Goal: Task Accomplishment & Management: Use online tool/utility

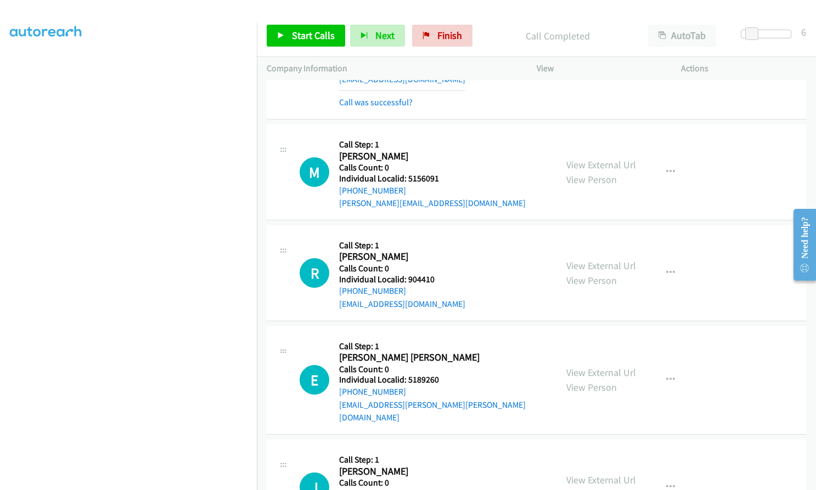
scroll to position [18377, 0]
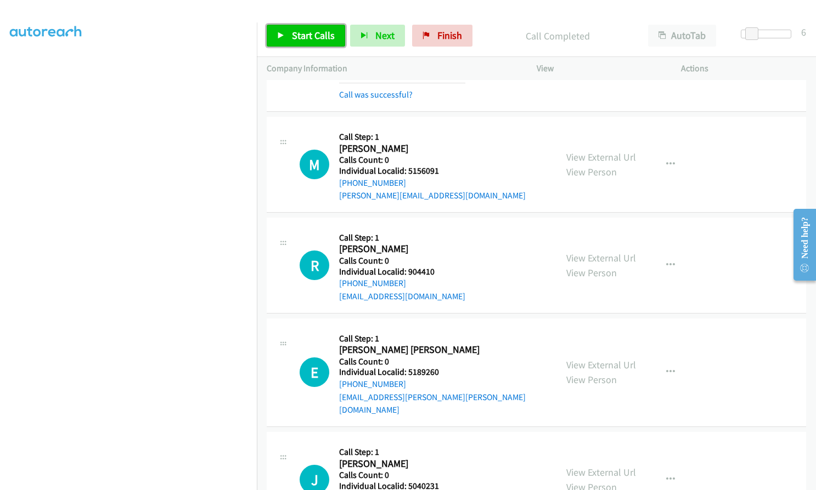
click at [296, 35] on span "Start Calls" at bounding box center [313, 35] width 43 height 13
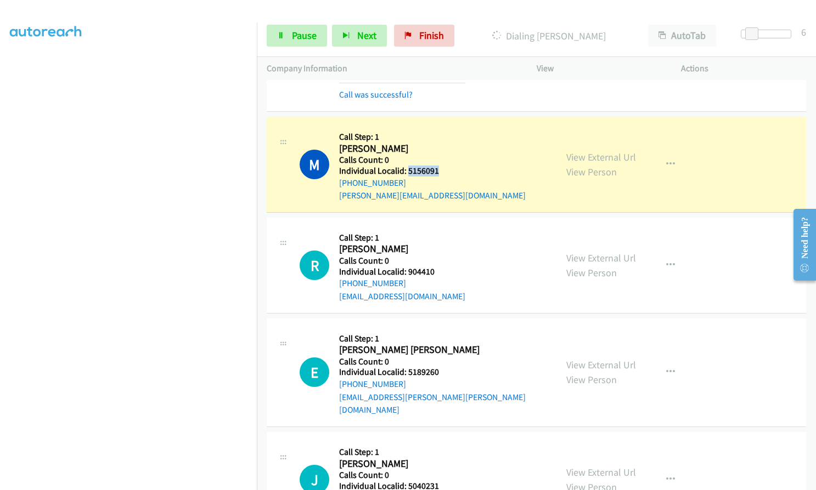
drag, startPoint x: 406, startPoint y: 129, endPoint x: 439, endPoint y: 131, distance: 32.9
click at [439, 131] on div "M Callback Scheduled Call Step: 1 [PERSON_NAME] [GEOGRAPHIC_DATA]/[GEOGRAPHIC_D…" at bounding box center [423, 165] width 247 height 76
copy h5 "5156091"
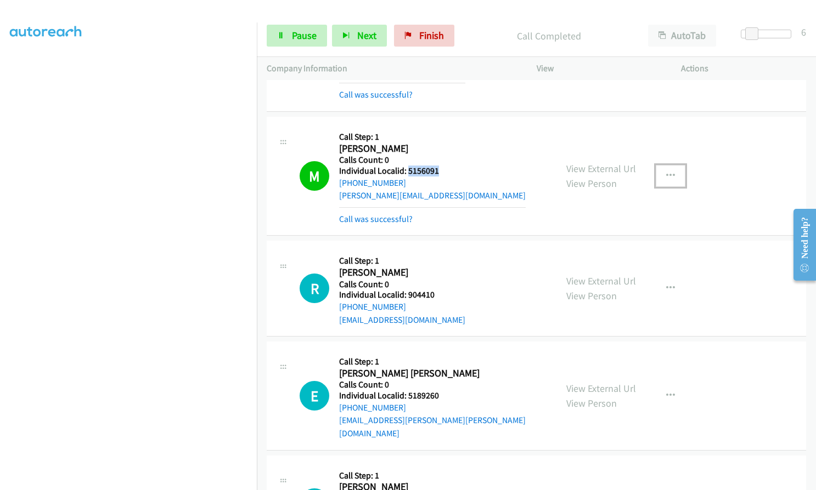
click at [666, 172] on icon "button" at bounding box center [670, 176] width 9 height 9
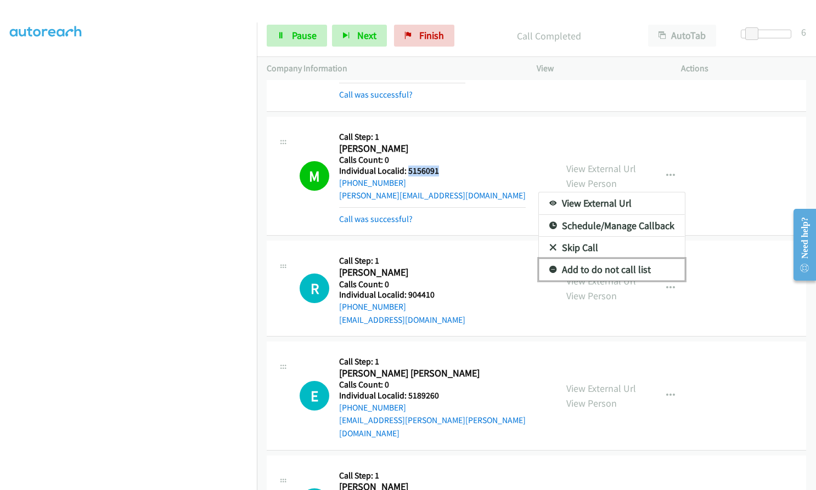
click at [549, 267] on icon at bounding box center [553, 271] width 8 height 8
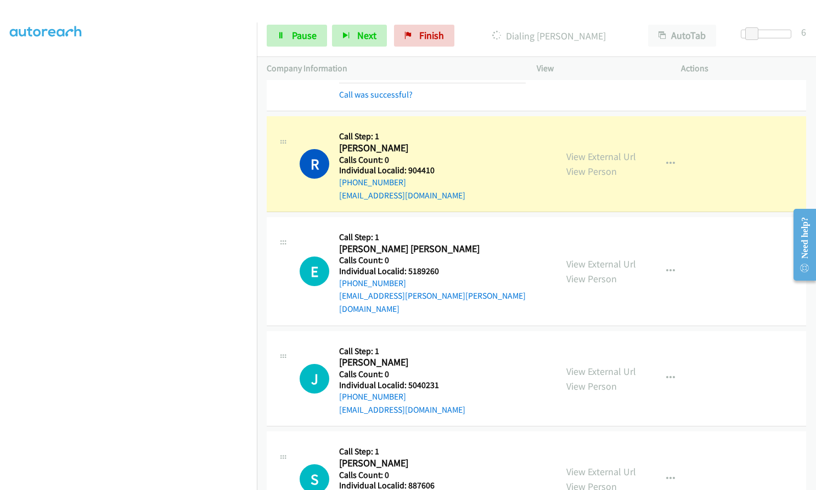
scroll to position [18514, 0]
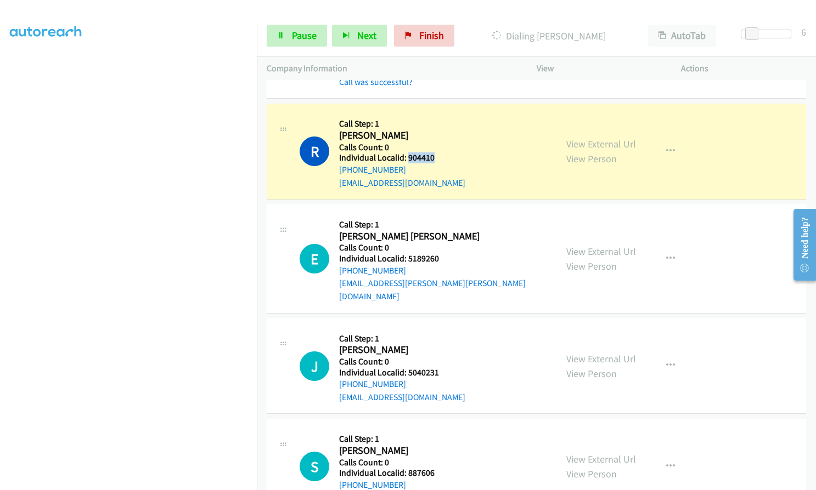
drag, startPoint x: 407, startPoint y: 118, endPoint x: 442, endPoint y: 117, distance: 34.6
click at [442, 117] on div "R Callback Scheduled Call Step: 1 [PERSON_NAME] America/Los_Angeles Calls Count…" at bounding box center [423, 152] width 247 height 76
copy h5 "904410"
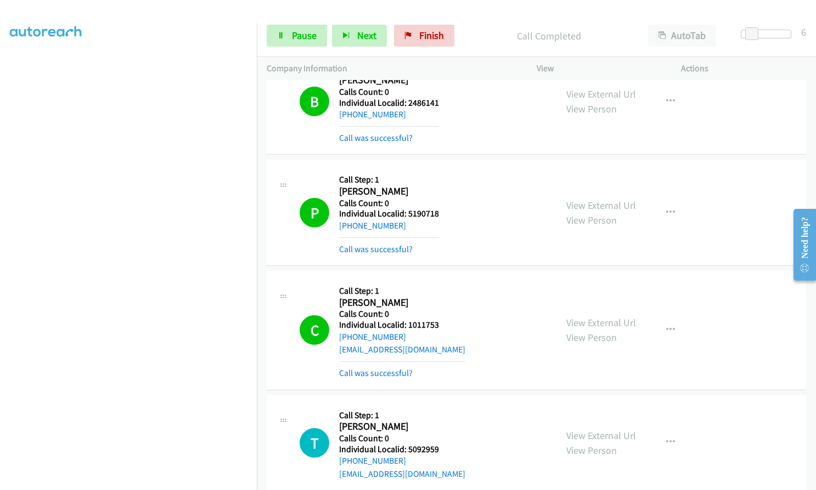
scroll to position [19337, 0]
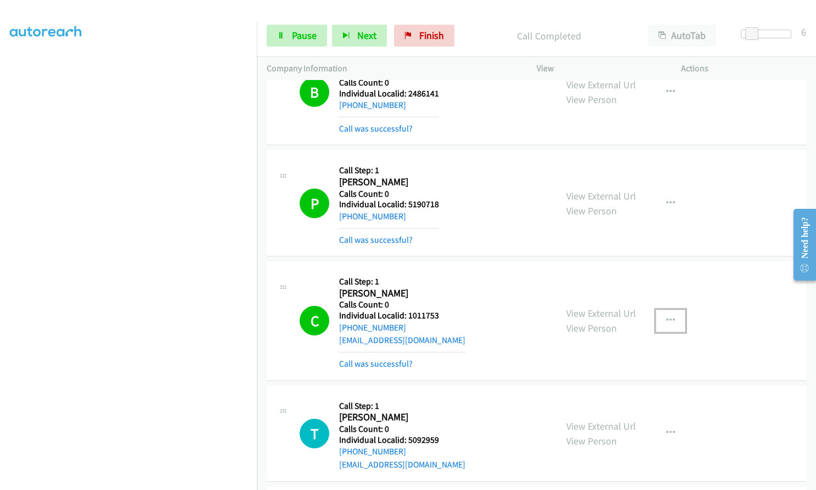
click at [674, 310] on button "button" at bounding box center [671, 321] width 30 height 22
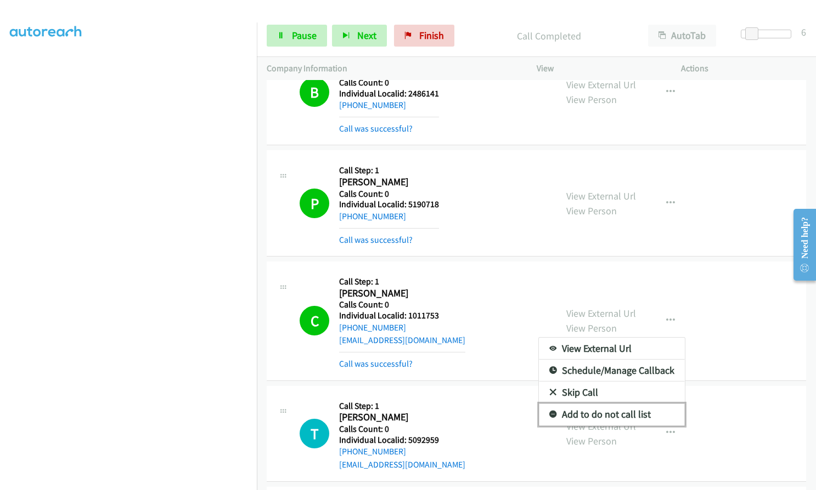
click at [549, 411] on icon at bounding box center [553, 415] width 8 height 8
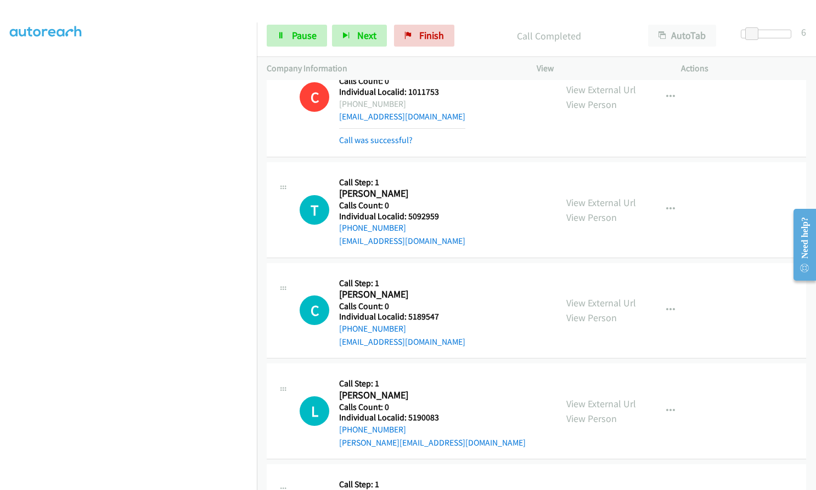
scroll to position [19583, 0]
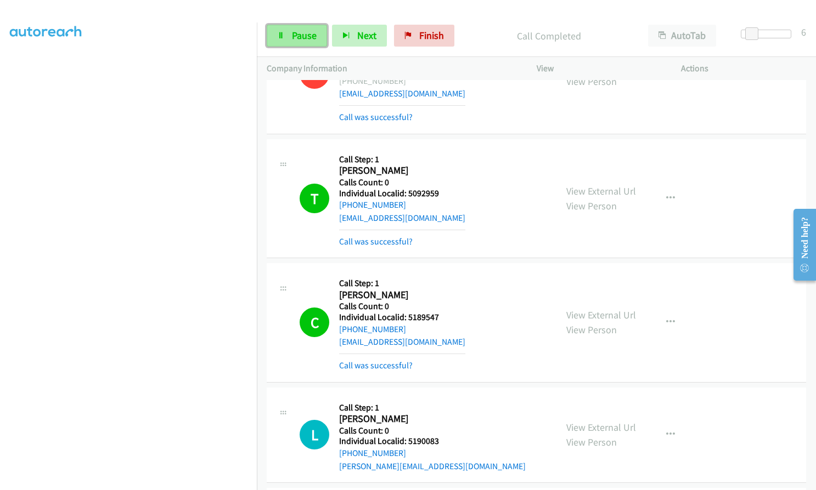
click at [292, 34] on span "Pause" at bounding box center [304, 35] width 25 height 13
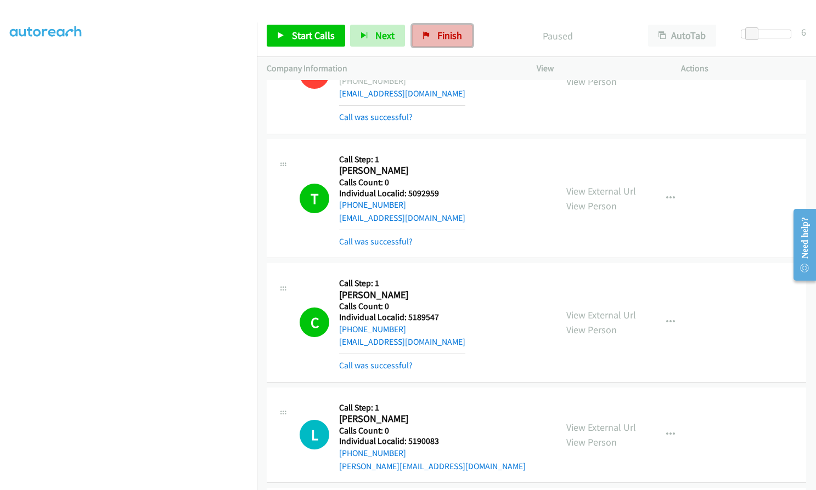
drag, startPoint x: 437, startPoint y: 41, endPoint x: 447, endPoint y: 39, distance: 10.1
click at [437, 41] on span "Finish" at bounding box center [449, 35] width 25 height 13
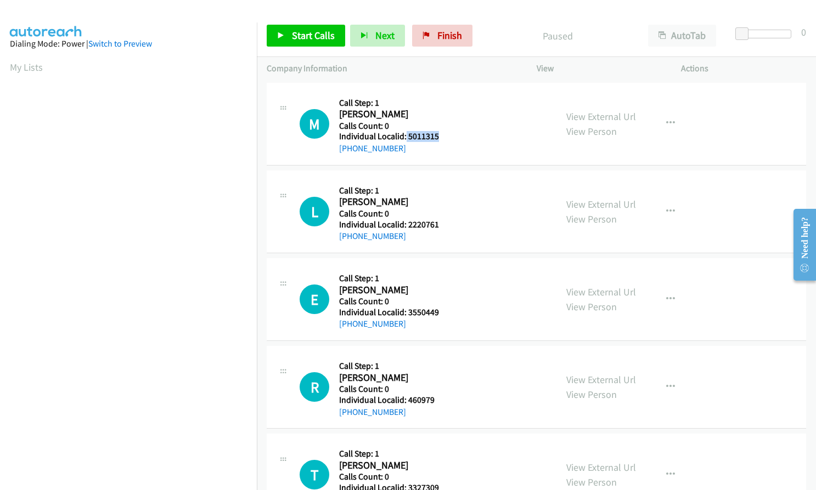
drag, startPoint x: 405, startPoint y: 138, endPoint x: 440, endPoint y: 137, distance: 34.6
click at [440, 137] on div "M Callback Scheduled Call Step: 1 Mark Kahlstrom America/Chicago Calls Count: 0…" at bounding box center [423, 124] width 247 height 63
drag, startPoint x: 411, startPoint y: 224, endPoint x: 440, endPoint y: 224, distance: 29.6
click at [440, 224] on div "L Callback Scheduled Call Step: 1 Levi Vonada America/New_York Calls Count: 0 I…" at bounding box center [423, 211] width 247 height 63
drag, startPoint x: 406, startPoint y: 312, endPoint x: 438, endPoint y: 311, distance: 31.8
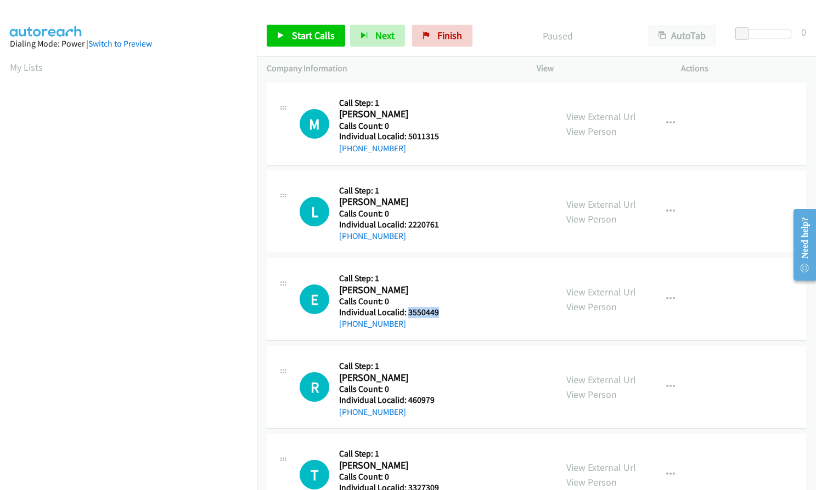
click at [438, 311] on div "E Callback Scheduled Call Step: 1 Errol Trafton America/New_York Calls Count: 0…" at bounding box center [423, 299] width 247 height 63
copy h5 "3550449"
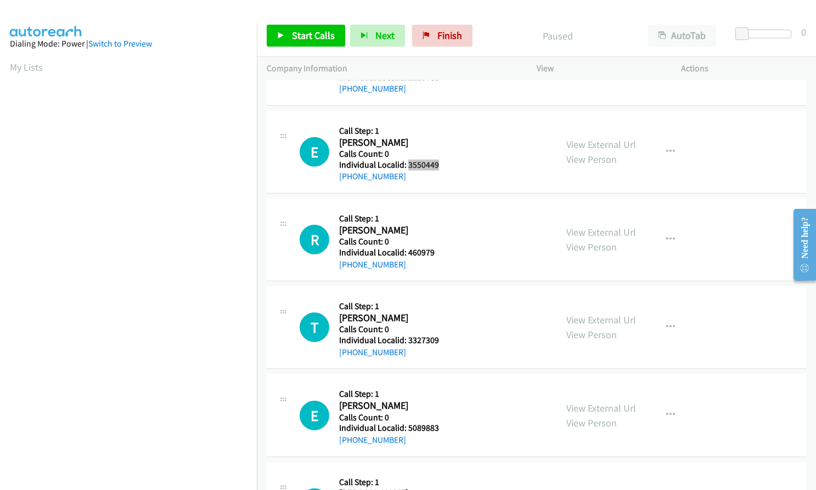
scroll to position [151, 0]
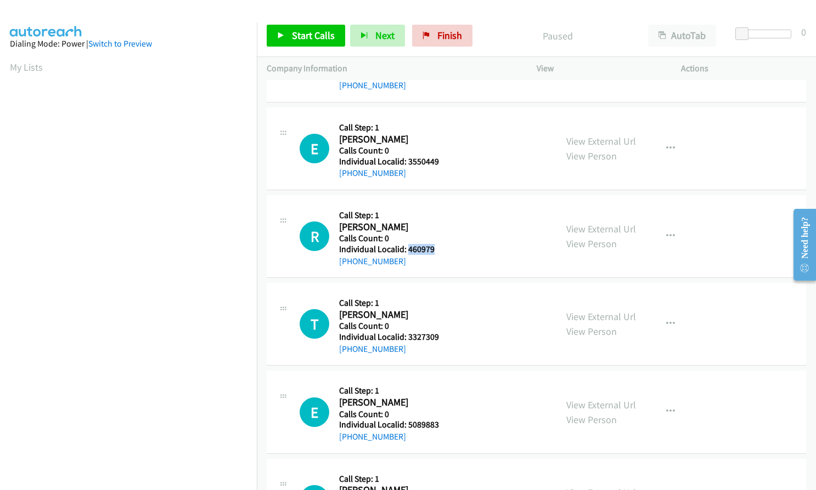
drag, startPoint x: 408, startPoint y: 248, endPoint x: 436, endPoint y: 248, distance: 28.0
click at [436, 248] on h5 "Individual Localid: 460979" at bounding box center [388, 249] width 98 height 11
copy h5 "460979"
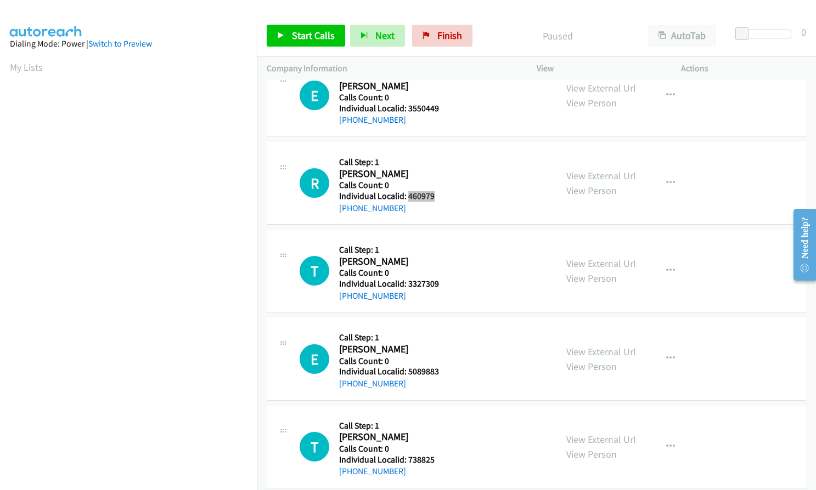
scroll to position [206, 0]
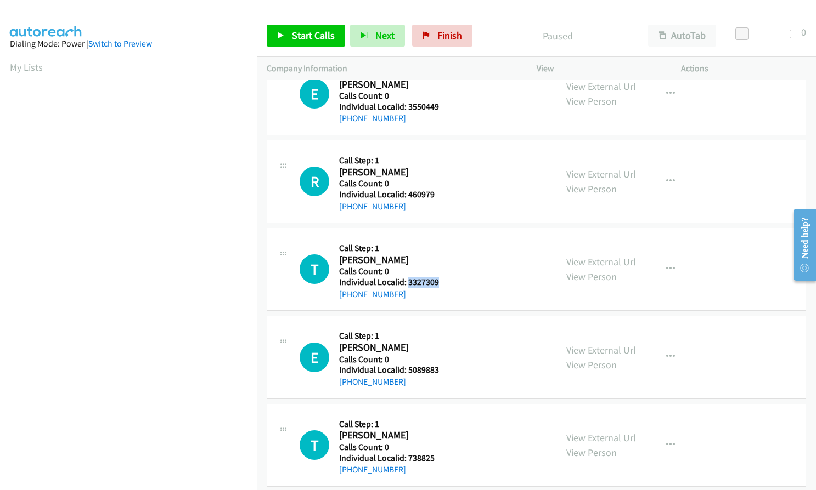
drag, startPoint x: 406, startPoint y: 280, endPoint x: 441, endPoint y: 280, distance: 34.6
click at [441, 280] on div "T Callback Scheduled Call Step: 1 Tyler Prado America/New_York Calls Count: 0 I…" at bounding box center [423, 269] width 247 height 63
copy h5 "3327309"
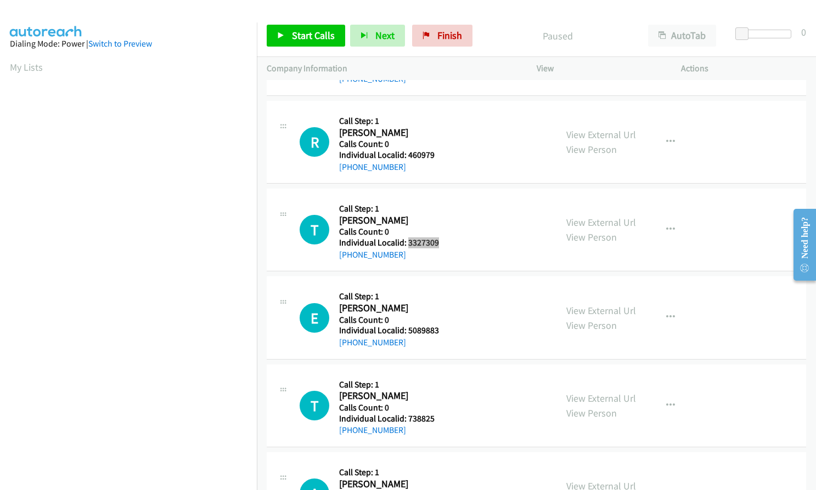
scroll to position [247, 0]
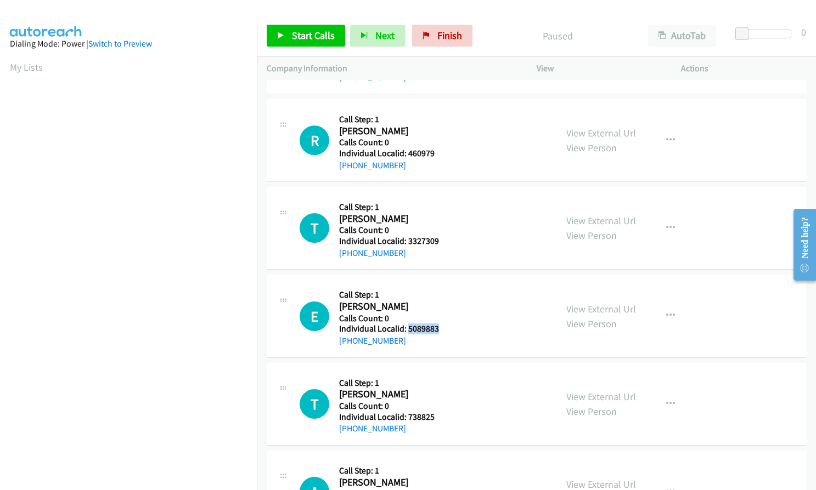
drag, startPoint x: 406, startPoint y: 326, endPoint x: 437, endPoint y: 327, distance: 30.7
click at [437, 327] on div "E Callback Scheduled Call Step: 1 Eli Sheets America/New_York Calls Count: 0 In…" at bounding box center [423, 316] width 247 height 63
copy h5 "5089883"
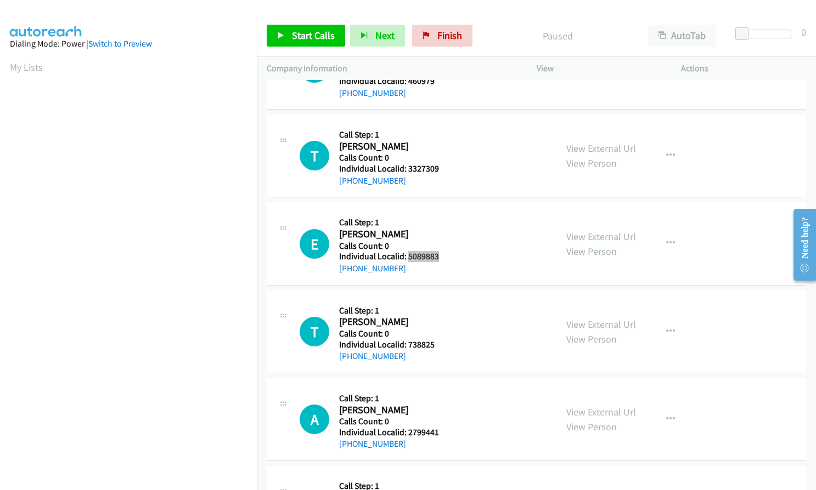
scroll to position [329, 0]
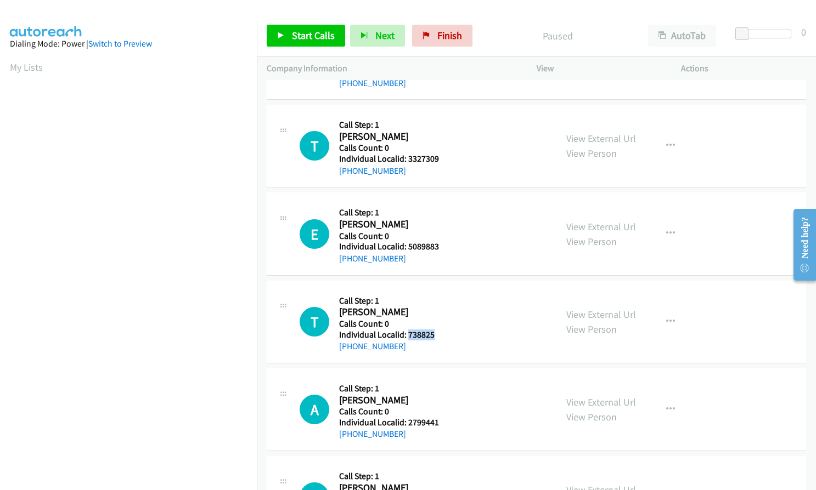
drag, startPoint x: 415, startPoint y: 333, endPoint x: 446, endPoint y: 334, distance: 31.3
click at [446, 334] on div "T Callback Scheduled Call Step: 1 Trenton Mc Michen America/New_York Calls Coun…" at bounding box center [423, 322] width 247 height 63
copy h5 "738825"
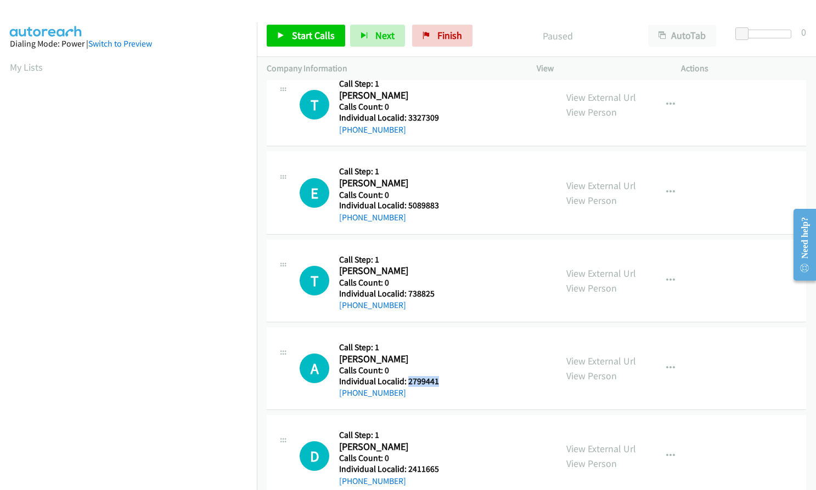
drag, startPoint x: 407, startPoint y: 380, endPoint x: 440, endPoint y: 380, distance: 33.5
click at [440, 380] on div "A Callback Scheduled Call Step: 1 Alan Teague America/New_York Calls Count: 0 I…" at bounding box center [423, 368] width 247 height 63
copy h5 "2799441"
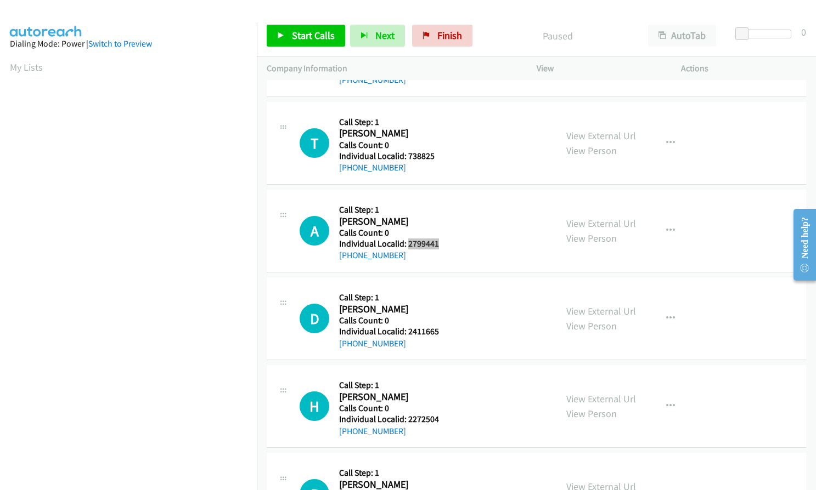
scroll to position [576, 0]
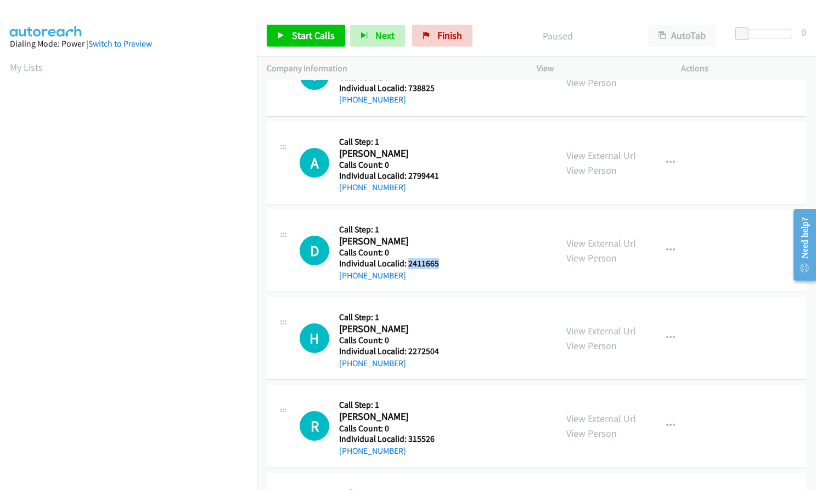
drag, startPoint x: 406, startPoint y: 263, endPoint x: 438, endPoint y: 264, distance: 31.3
click at [438, 264] on div "D Callback Scheduled Call Step: 1 Denem Sweazey America/New_York Calls Count: 0…" at bounding box center [423, 250] width 247 height 63
copy h5 "2411665"
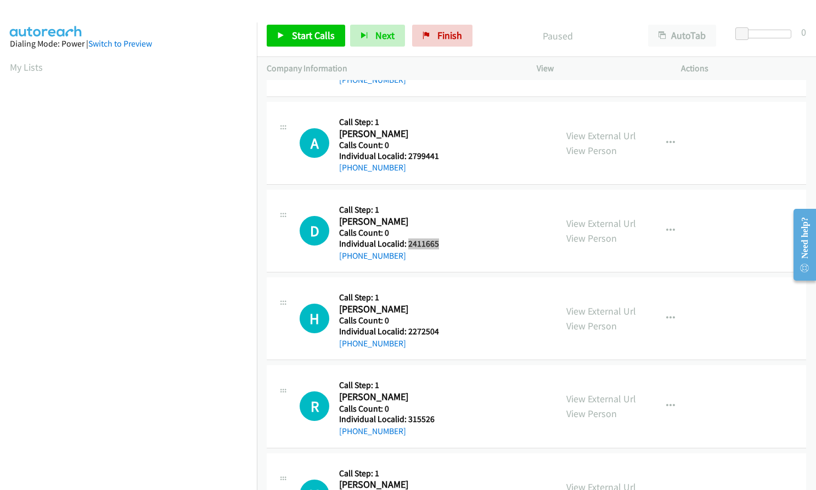
scroll to position [713, 0]
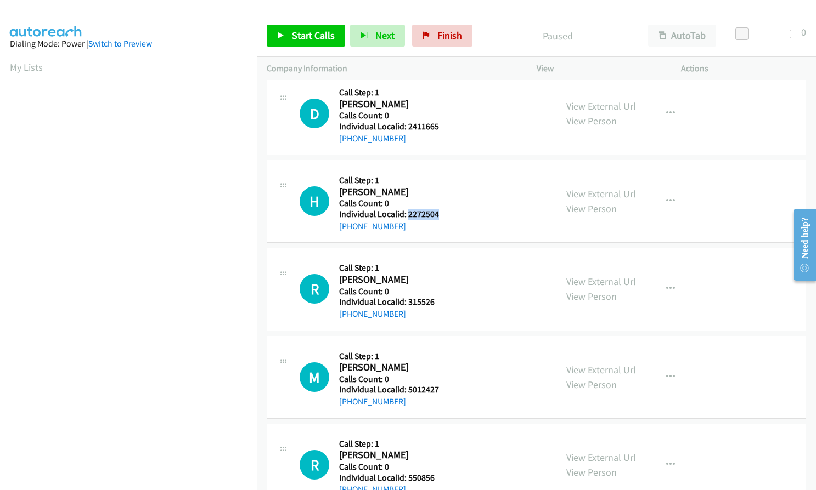
drag, startPoint x: 408, startPoint y: 215, endPoint x: 442, endPoint y: 215, distance: 34.6
click at [442, 215] on div "H Callback Scheduled Call Step: 1 Harley Mc Donald America/Chicago Calls Count:…" at bounding box center [423, 201] width 247 height 63
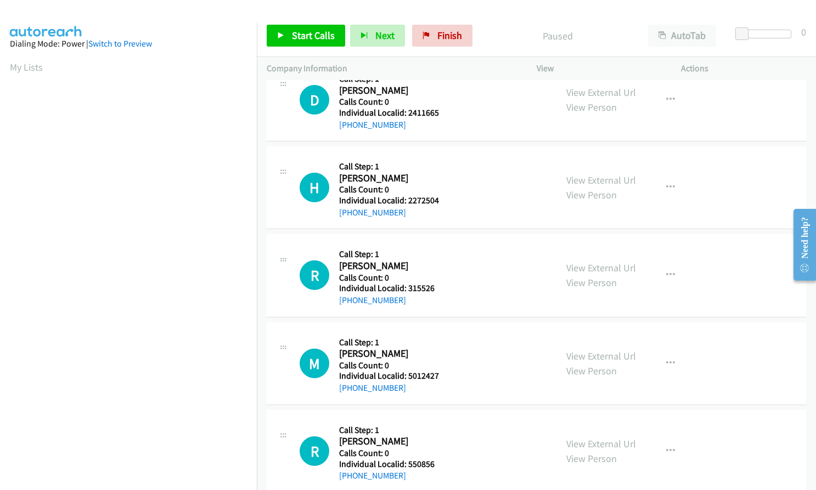
click at [434, 182] on h2 "Harley Mc Donald" at bounding box center [388, 178] width 98 height 13
drag, startPoint x: 406, startPoint y: 199, endPoint x: 439, endPoint y: 199, distance: 33.5
click at [439, 199] on div "H Callback Scheduled Call Step: 1 Harley Mc Donald America/Chicago Calls Count:…" at bounding box center [423, 187] width 247 height 63
copy h5 "2272504"
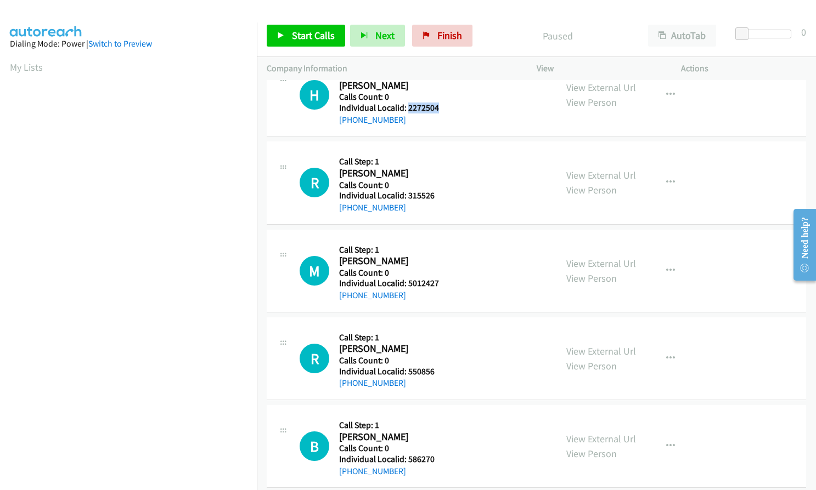
scroll to position [823, 0]
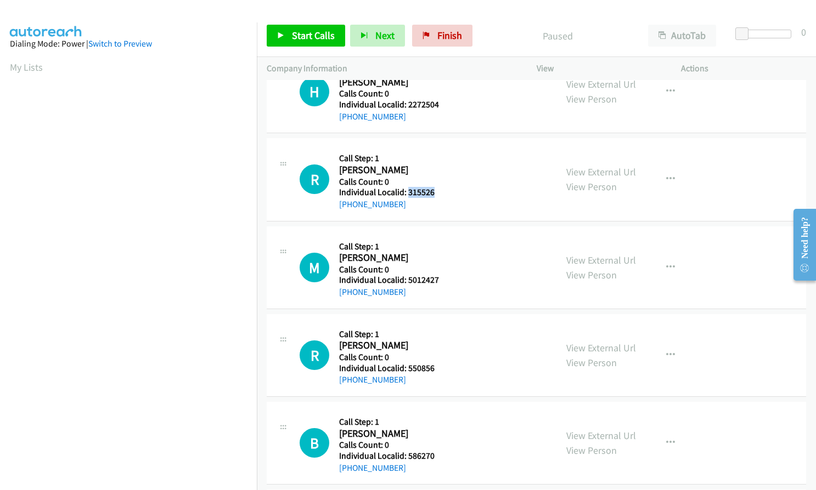
drag, startPoint x: 406, startPoint y: 204, endPoint x: 440, endPoint y: 193, distance: 35.2
click at [440, 193] on div "R Callback Scheduled Call Step: 1 Richard Carter America/New_York Calls Count: …" at bounding box center [423, 179] width 247 height 63
copy h5 "315526"
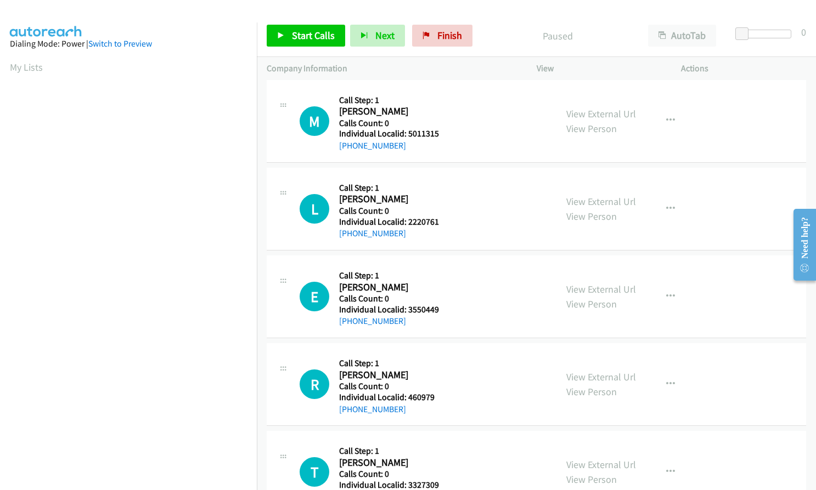
scroll to position [0, 0]
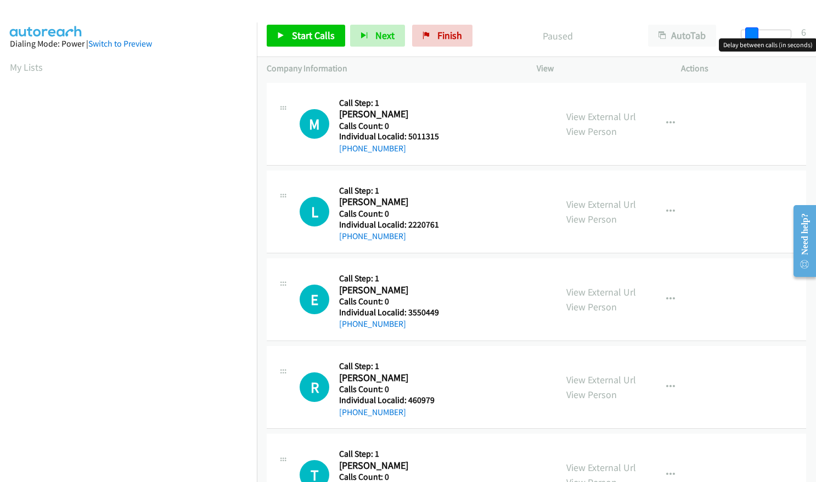
drag, startPoint x: 741, startPoint y: 29, endPoint x: 750, endPoint y: 29, distance: 9.3
click at [750, 29] on span at bounding box center [751, 33] width 13 height 13
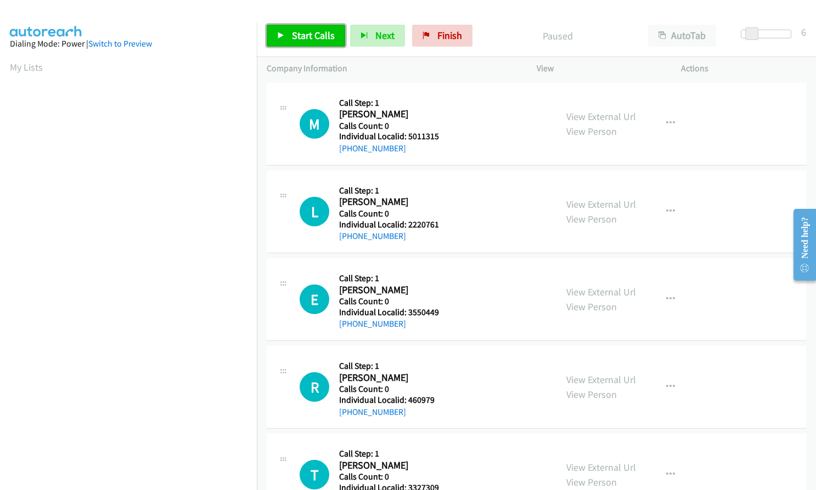
click at [310, 35] on span "Start Calls" at bounding box center [313, 35] width 43 height 13
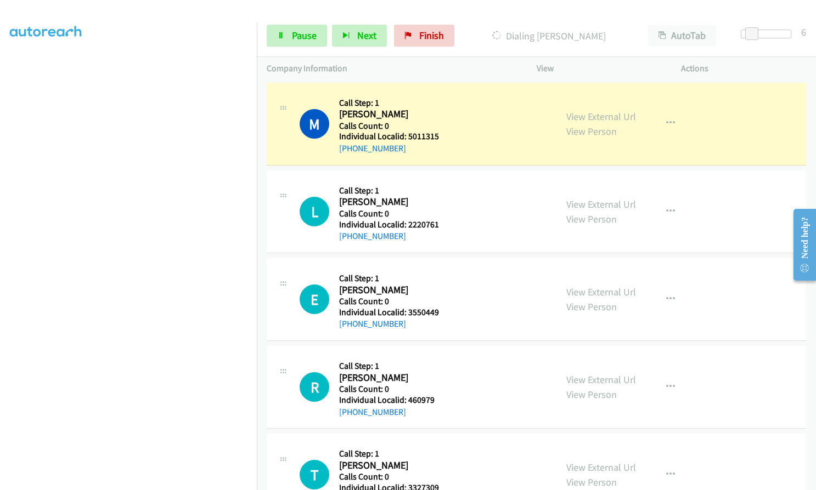
scroll to position [125, 0]
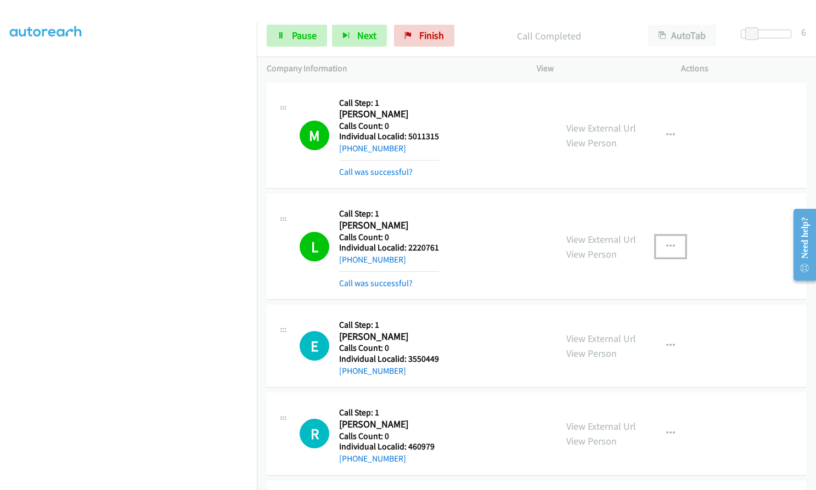
click at [657, 245] on button "button" at bounding box center [671, 247] width 30 height 22
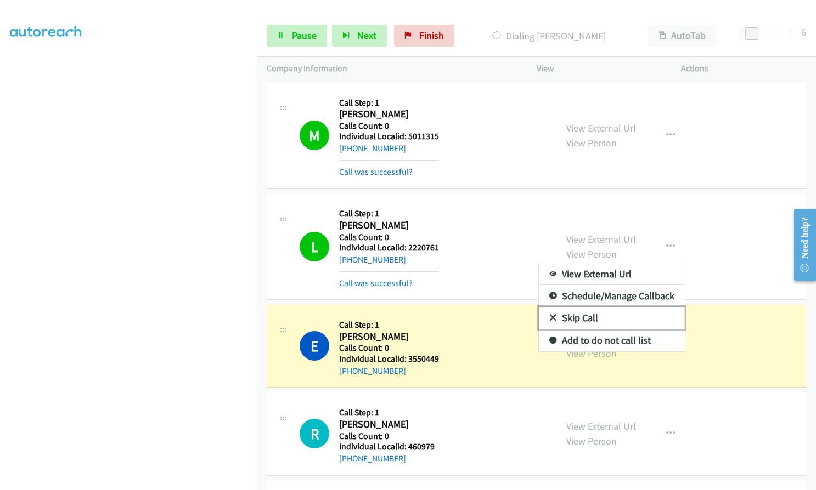
click at [549, 317] on icon at bounding box center [553, 319] width 8 height 8
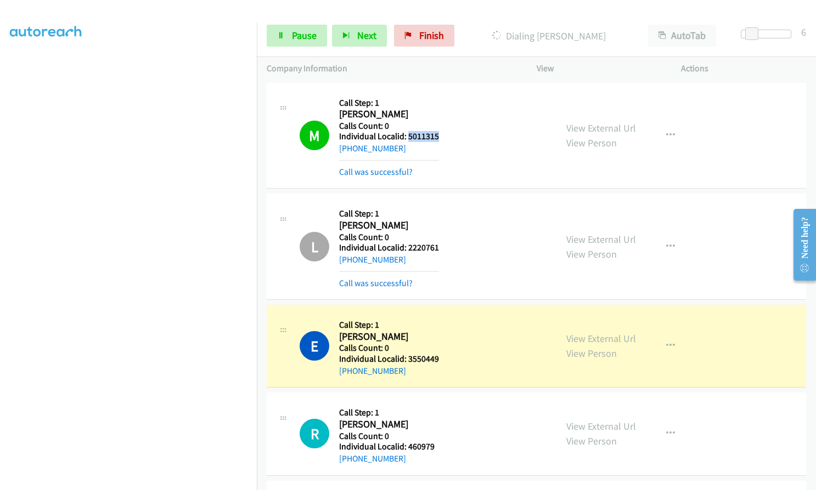
drag, startPoint x: 408, startPoint y: 138, endPoint x: 446, endPoint y: 137, distance: 38.4
click at [446, 137] on div "M Callback Scheduled Call Step: 1 Mark Kahlstrom America/Chicago Calls Count: 0…" at bounding box center [423, 136] width 247 height 86
copy h5 "5011315"
drag, startPoint x: 407, startPoint y: 245, endPoint x: 439, endPoint y: 246, distance: 31.8
click at [439, 246] on div "L Callback Scheduled Call Step: 1 Levi Vonada America/New_York Calls Count: 0 I…" at bounding box center [423, 247] width 247 height 86
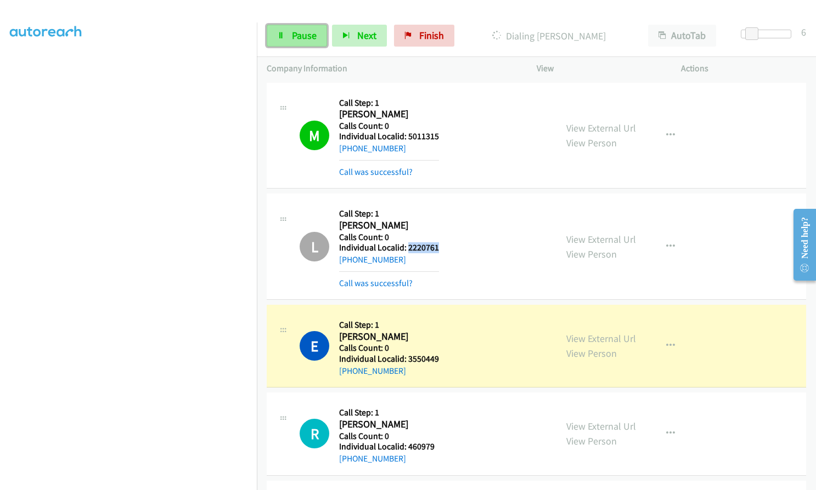
click at [305, 37] on span "Pause" at bounding box center [304, 35] width 25 height 13
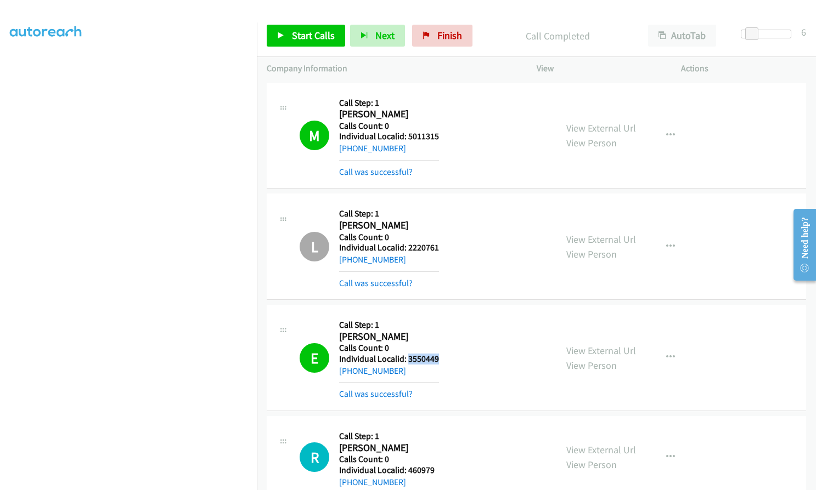
drag, startPoint x: 406, startPoint y: 355, endPoint x: 442, endPoint y: 357, distance: 35.7
click at [442, 357] on div "E Callback Scheduled Call Step: 1 Errol Trafton America/New_York Calls Count: 0…" at bounding box center [423, 358] width 247 height 86
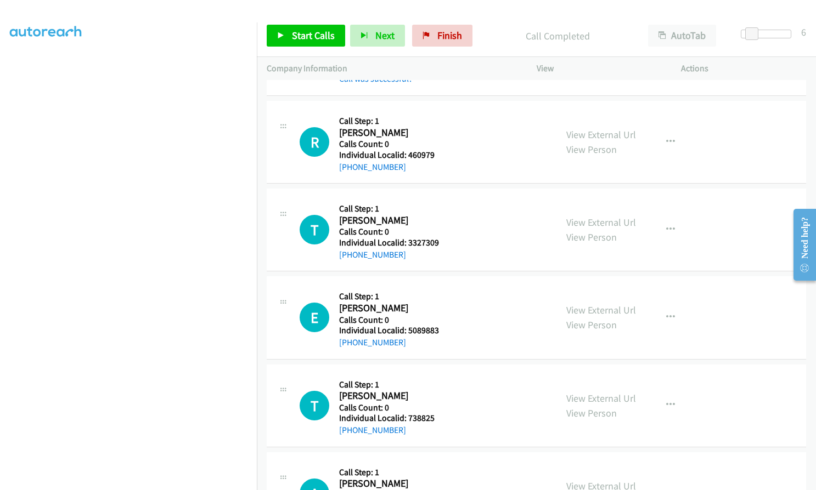
scroll to position [329, 0]
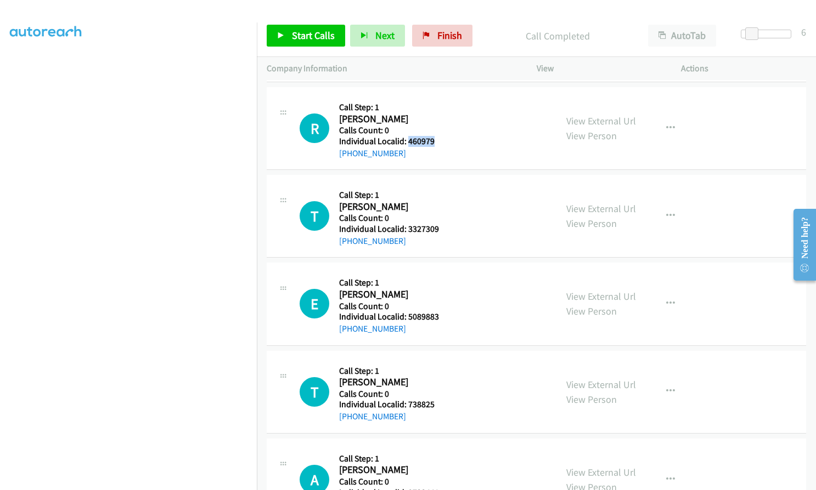
drag, startPoint x: 407, startPoint y: 138, endPoint x: 436, endPoint y: 142, distance: 28.8
click at [436, 142] on h5 "Individual Localid: 460979" at bounding box center [388, 141] width 98 height 11
click at [300, 34] on span "Start Calls" at bounding box center [313, 35] width 43 height 13
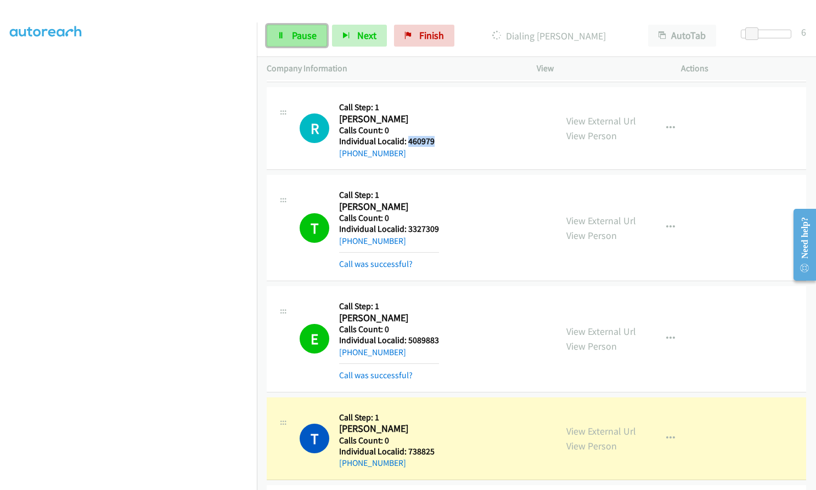
click at [300, 37] on span "Pause" at bounding box center [304, 35] width 25 height 13
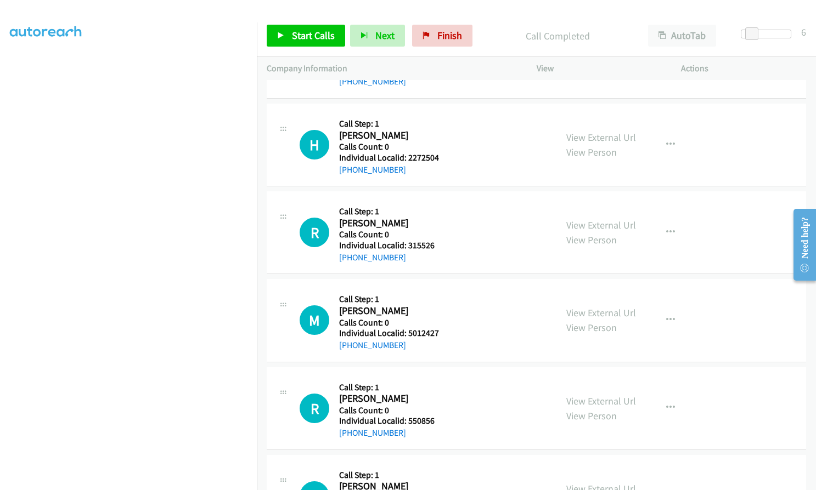
scroll to position [919, 0]
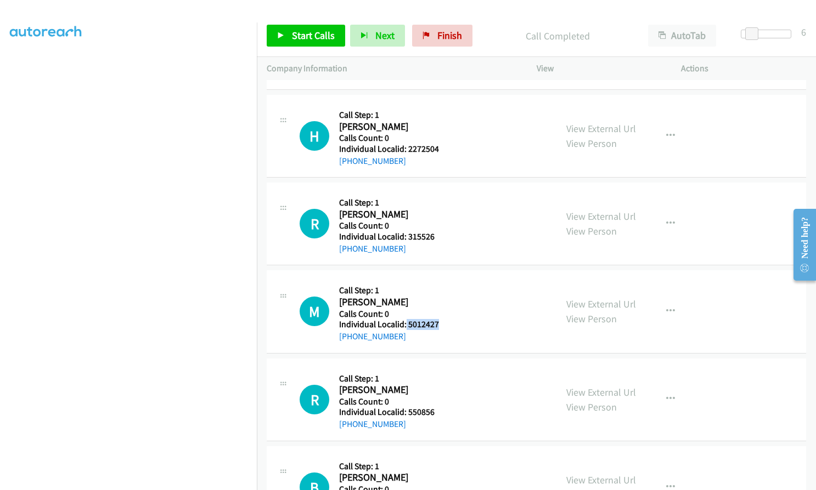
drag, startPoint x: 405, startPoint y: 326, endPoint x: 447, endPoint y: 322, distance: 41.9
click at [447, 322] on div "M Callback Scheduled Call Step: 1 Mark Adams America/New_York Calls Count: 0 In…" at bounding box center [423, 311] width 247 height 63
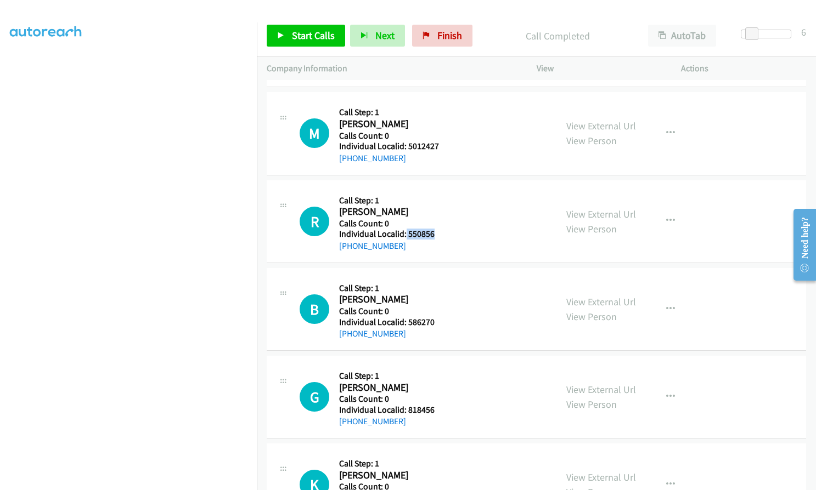
drag, startPoint x: 405, startPoint y: 234, endPoint x: 433, endPoint y: 234, distance: 28.0
click at [433, 234] on h5 "Individual Localid: 550856" at bounding box center [388, 234] width 98 height 11
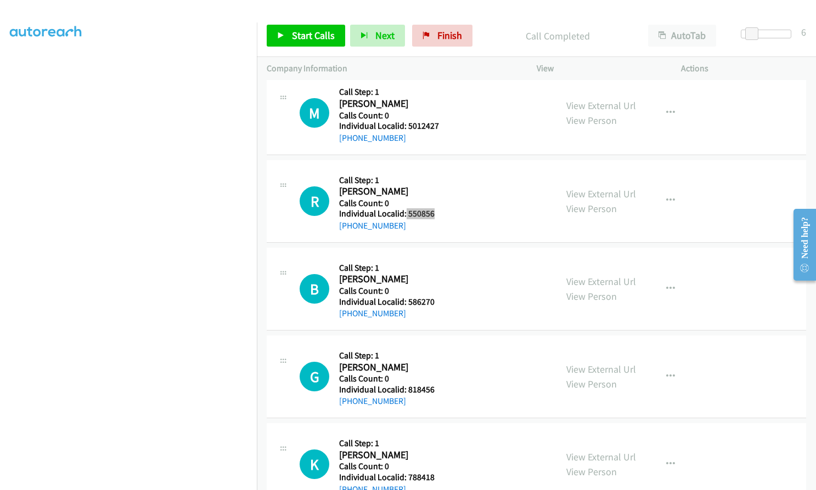
scroll to position [1138, 0]
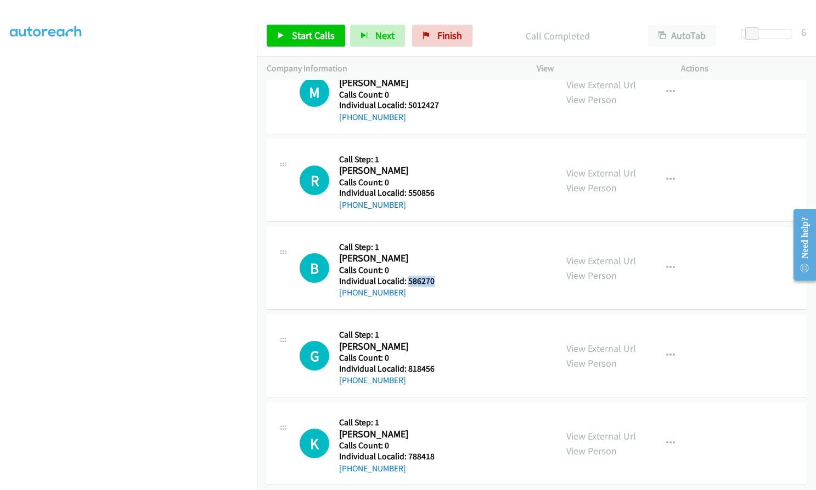
drag, startPoint x: 408, startPoint y: 280, endPoint x: 442, endPoint y: 279, distance: 34.6
click at [442, 279] on div "B Callback Scheduled Call Step: 1 Benjamin Schuetz America/Chicago Calls Count:…" at bounding box center [423, 268] width 247 height 63
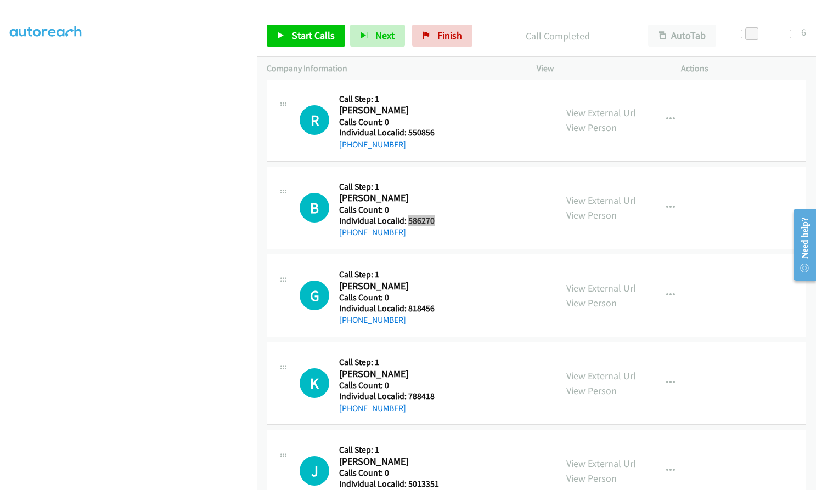
scroll to position [1207, 0]
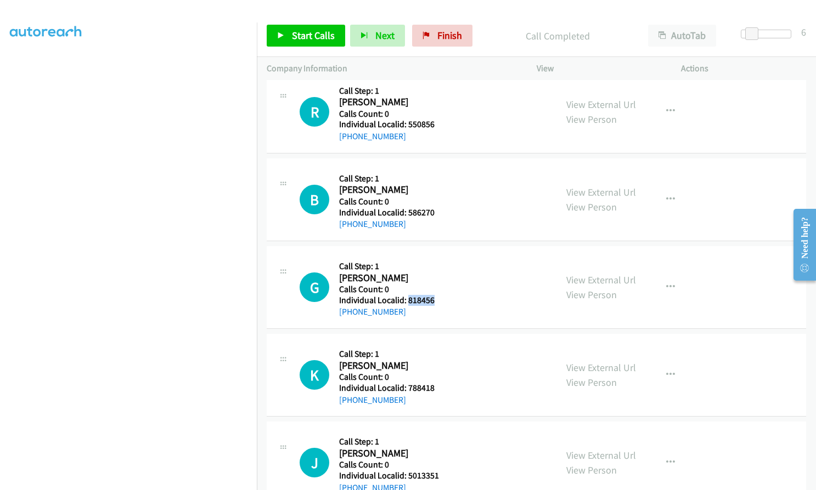
drag, startPoint x: 408, startPoint y: 300, endPoint x: 439, endPoint y: 298, distance: 30.7
click at [439, 298] on div "G Callback Scheduled Call Step: 1 George Schneider America/New_York Calls Count…" at bounding box center [423, 287] width 247 height 63
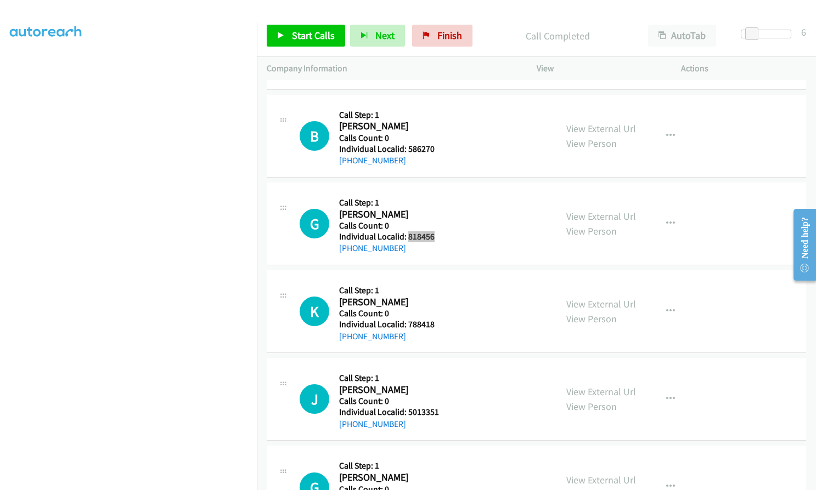
scroll to position [1275, 0]
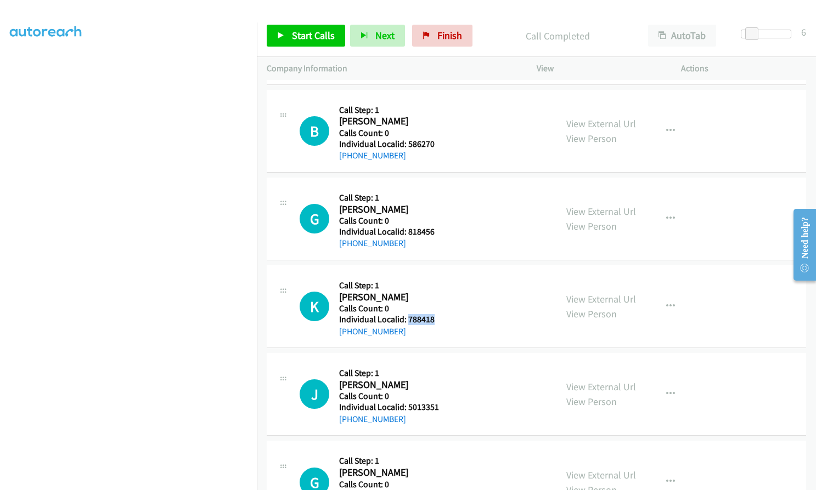
drag, startPoint x: 407, startPoint y: 320, endPoint x: 440, endPoint y: 318, distance: 33.0
click at [440, 318] on div "K Callback Scheduled Call Step: 1 Kasey Morris America/Los_Angeles Calls Count:…" at bounding box center [423, 306] width 247 height 63
click at [313, 31] on span "Start Calls" at bounding box center [313, 35] width 43 height 13
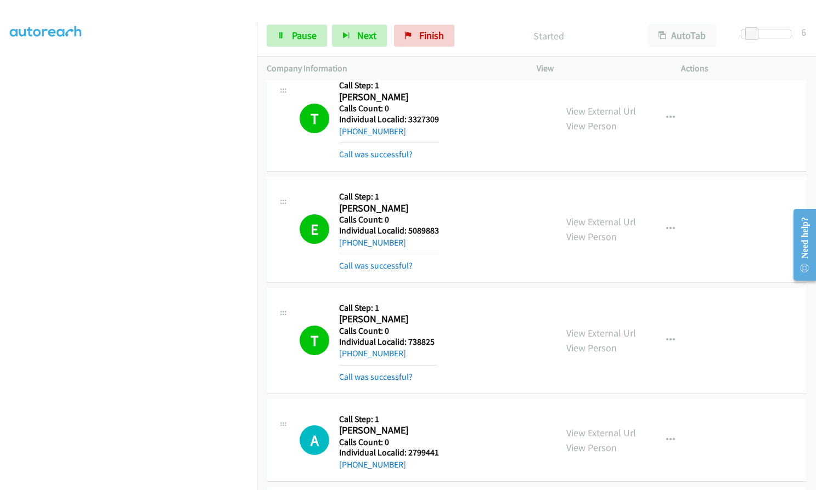
scroll to position [425, 0]
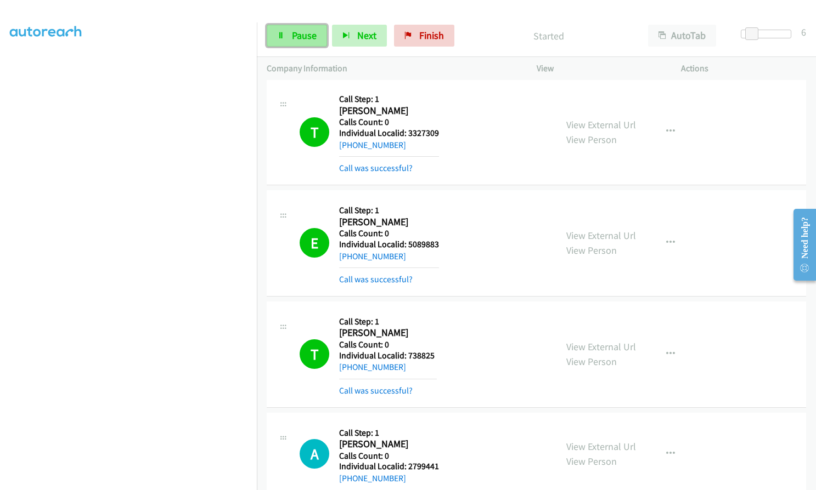
click at [294, 29] on link "Pause" at bounding box center [297, 36] width 60 height 22
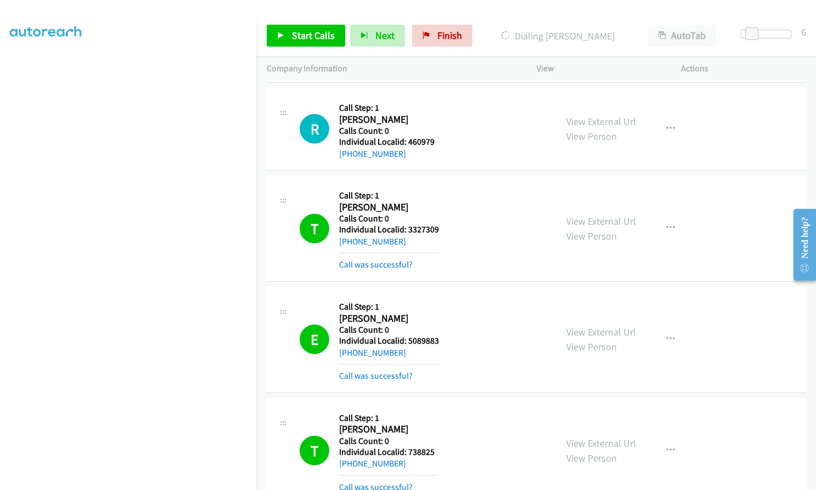
scroll to position [329, 0]
drag, startPoint x: 404, startPoint y: 229, endPoint x: 441, endPoint y: 229, distance: 36.8
click at [441, 229] on div "T Callback Scheduled Call Step: 1 Tyler Prado America/New_York Calls Count: 0 I…" at bounding box center [423, 228] width 247 height 86
drag, startPoint x: 407, startPoint y: 340, endPoint x: 441, endPoint y: 337, distance: 34.1
click at [441, 337] on div "E Callback Scheduled Call Step: 1 Eli Sheets America/New_York Calls Count: 0 In…" at bounding box center [423, 339] width 247 height 86
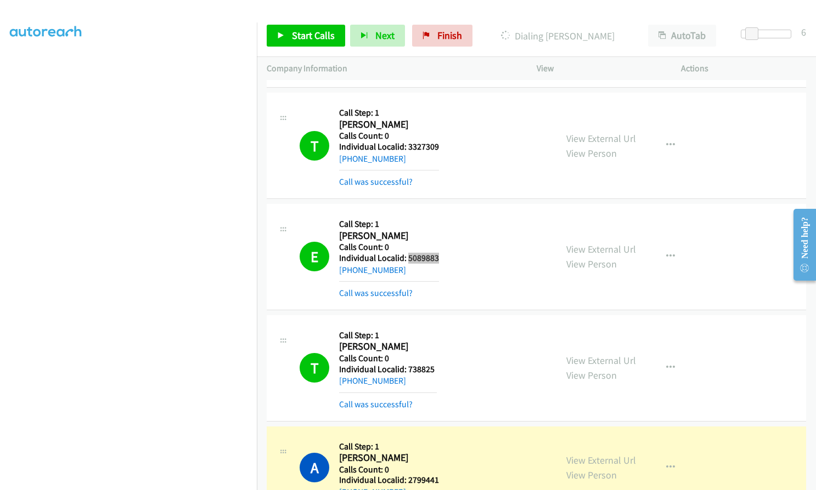
scroll to position [425, 0]
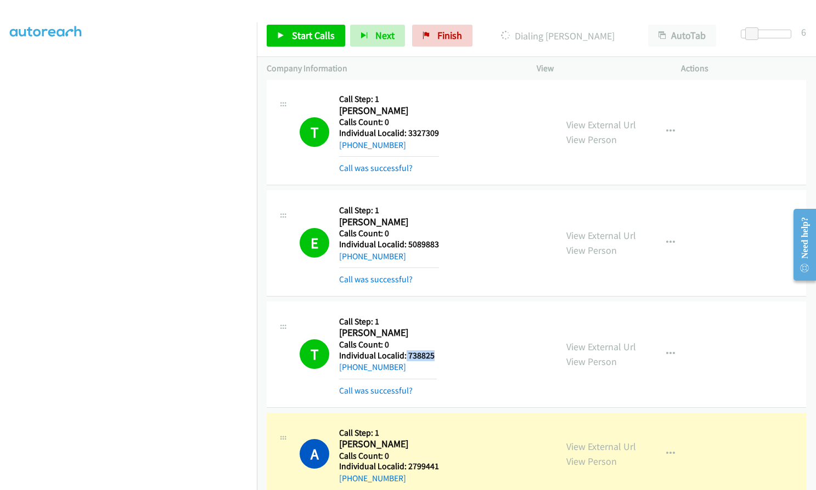
drag, startPoint x: 411, startPoint y: 355, endPoint x: 443, endPoint y: 354, distance: 31.8
click at [443, 354] on div "T Callback Scheduled Call Step: 1 Trenton Mc Michen America/New_York Calls Coun…" at bounding box center [423, 355] width 247 height 86
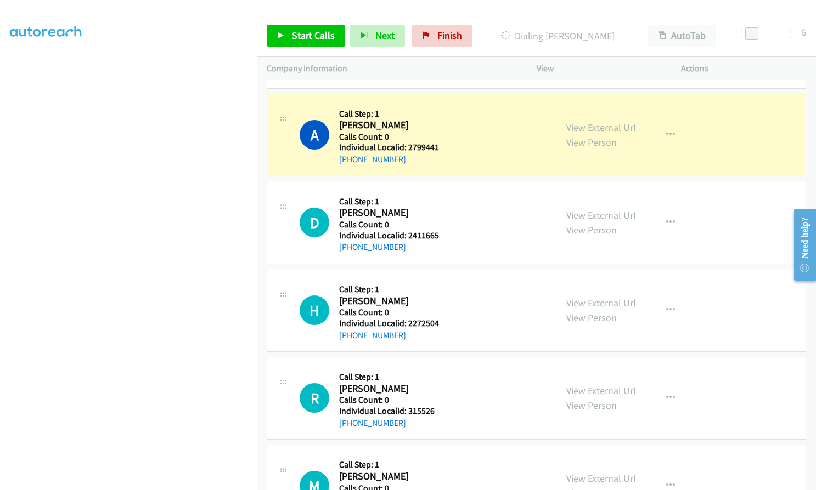
scroll to position [754, 0]
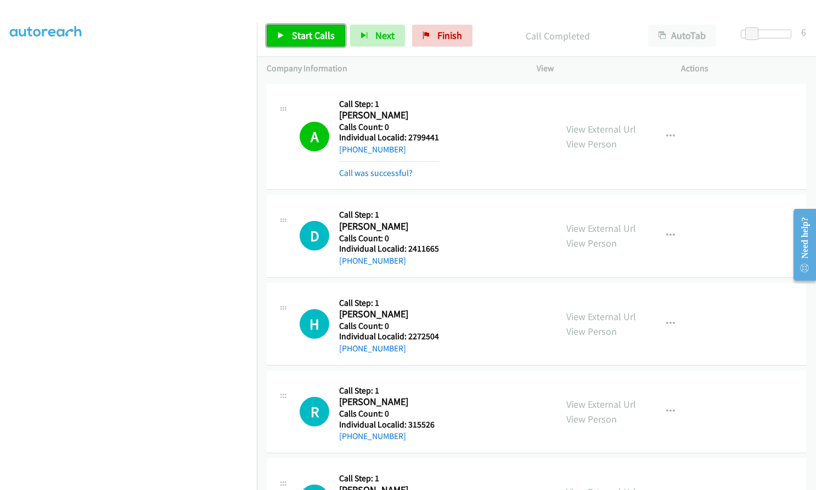
click at [315, 33] on span "Start Calls" at bounding box center [313, 35] width 43 height 13
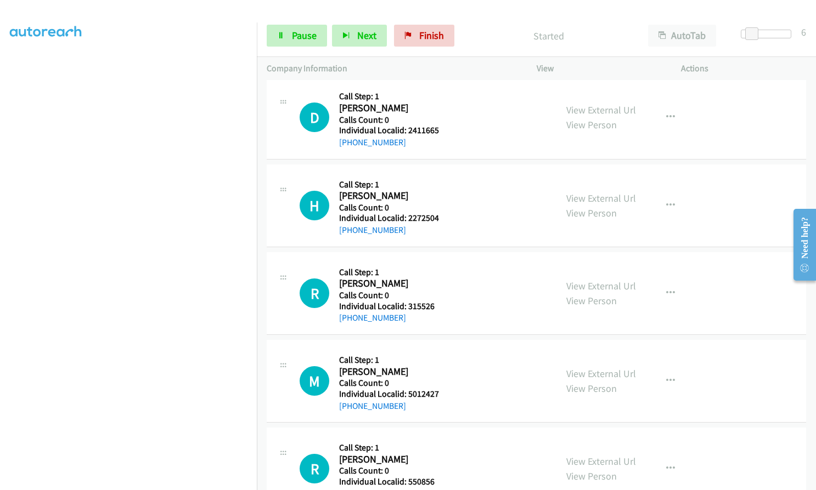
scroll to position [878, 0]
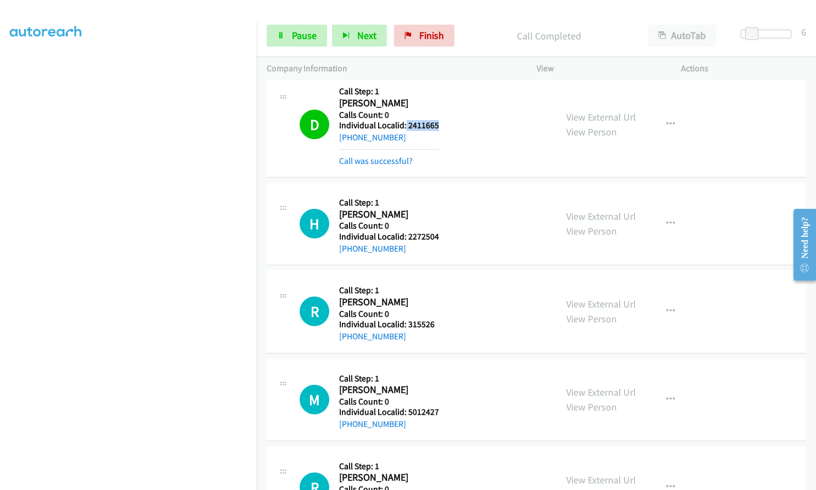
drag, startPoint x: 405, startPoint y: 125, endPoint x: 434, endPoint y: 125, distance: 28.5
click at [447, 123] on div "D Callback Scheduled Call Step: 1 Denem Sweazey America/New_York Calls Count: 0…" at bounding box center [423, 124] width 247 height 86
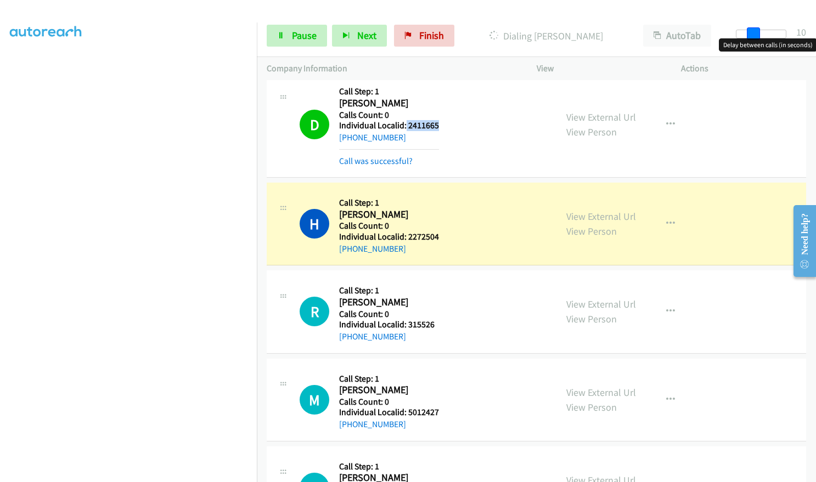
drag, startPoint x: 754, startPoint y: 31, endPoint x: 761, endPoint y: 31, distance: 7.1
click at [761, 31] on div at bounding box center [761, 34] width 50 height 9
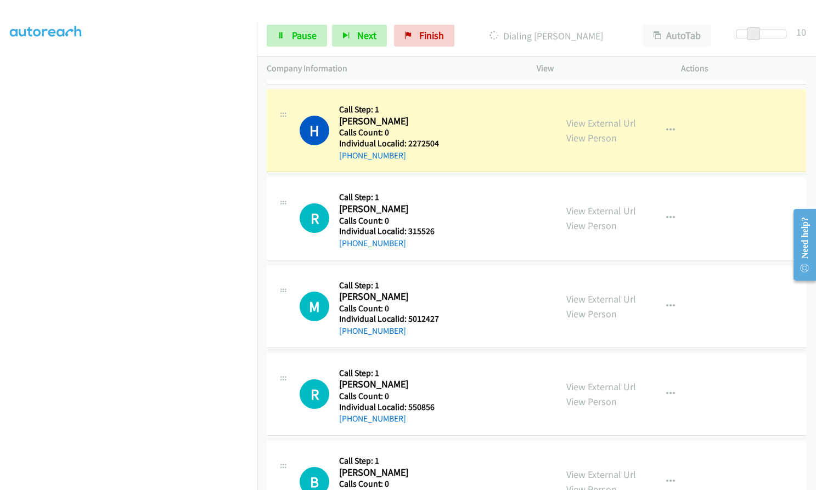
scroll to position [987, 0]
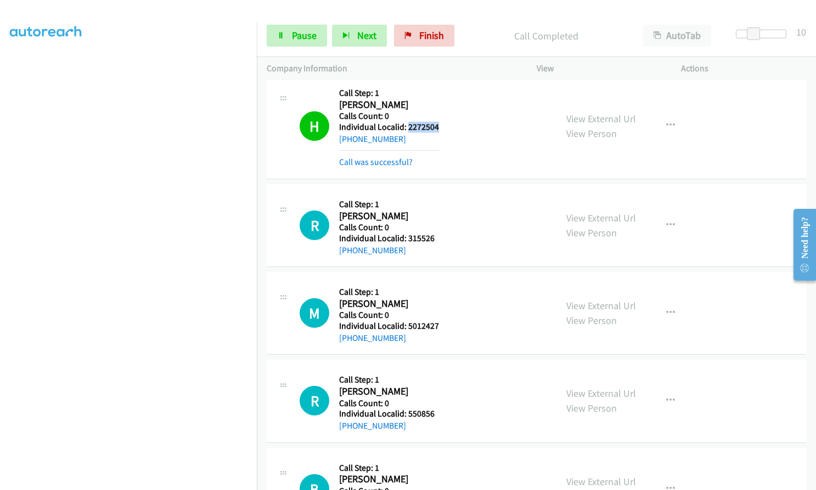
drag, startPoint x: 407, startPoint y: 129, endPoint x: 440, endPoint y: 130, distance: 32.9
click at [440, 130] on div "H Callback Scheduled Call Step: 1 Harley Mc Donald America/Chicago Calls Count:…" at bounding box center [423, 126] width 247 height 86
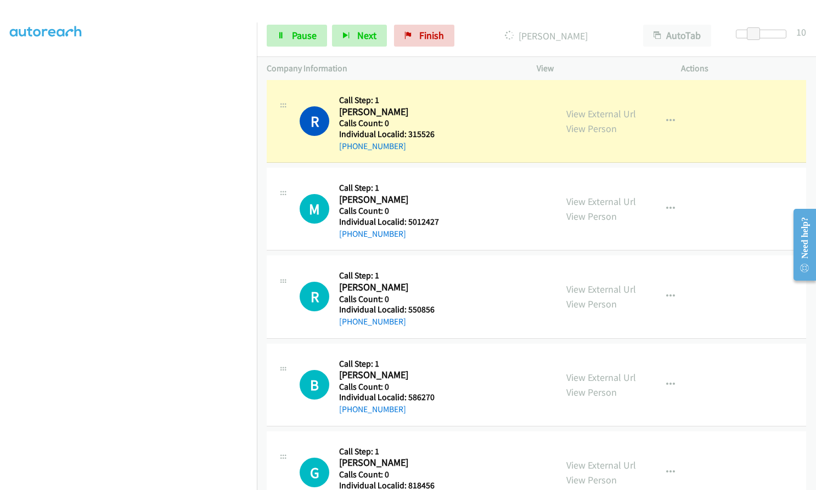
scroll to position [1097, 0]
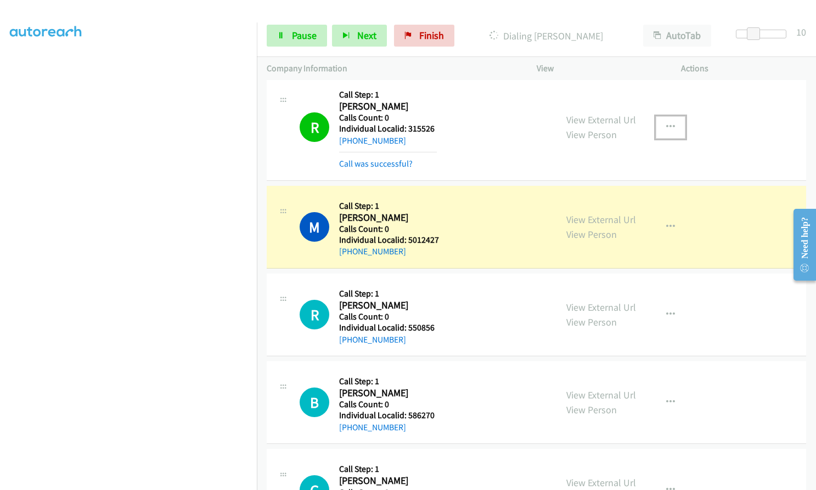
click at [666, 126] on icon "button" at bounding box center [670, 127] width 9 height 9
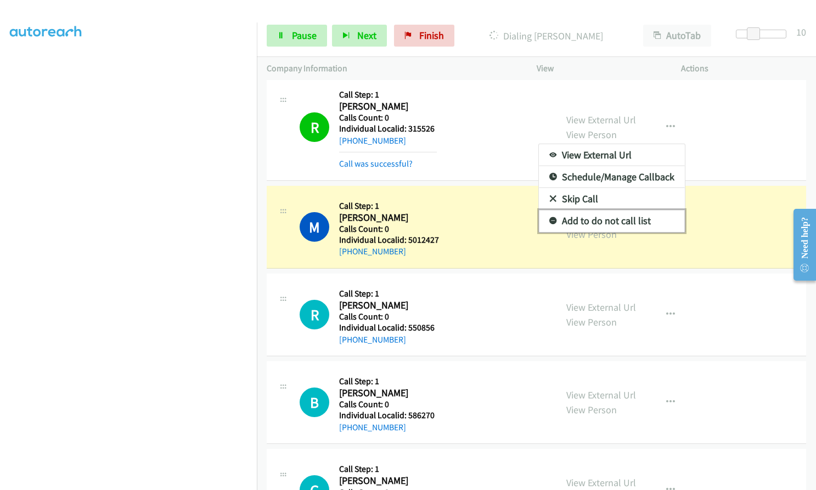
click at [549, 219] on icon at bounding box center [553, 222] width 8 height 8
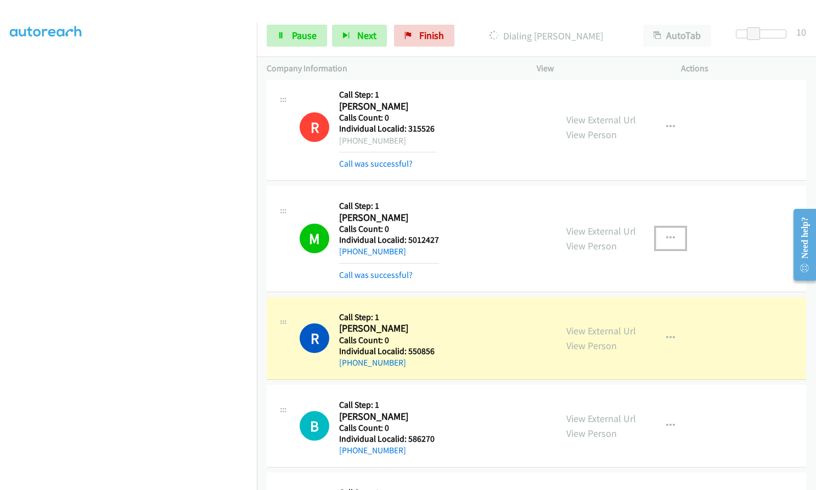
click at [660, 239] on button "button" at bounding box center [671, 239] width 30 height 22
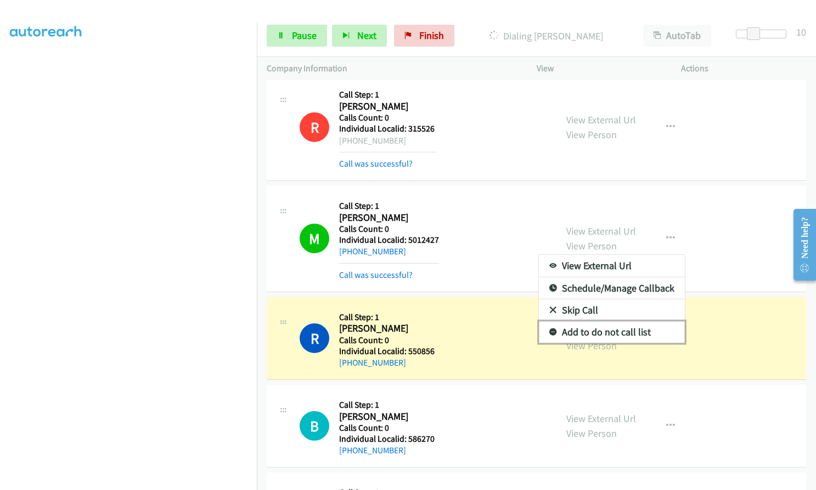
click at [549, 329] on icon at bounding box center [553, 333] width 8 height 8
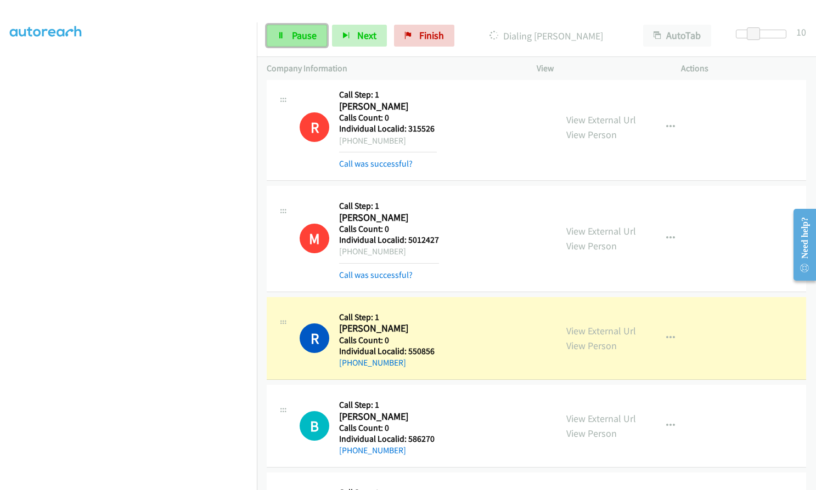
click at [295, 37] on span "Pause" at bounding box center [304, 35] width 25 height 13
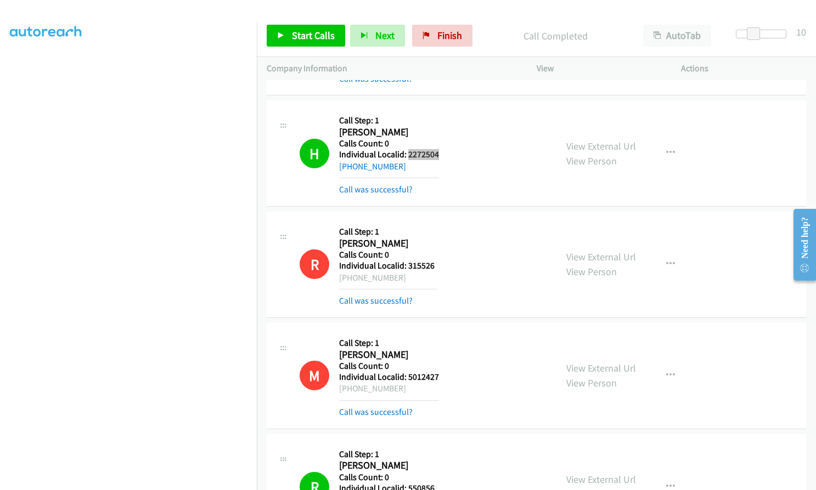
scroll to position [974, 0]
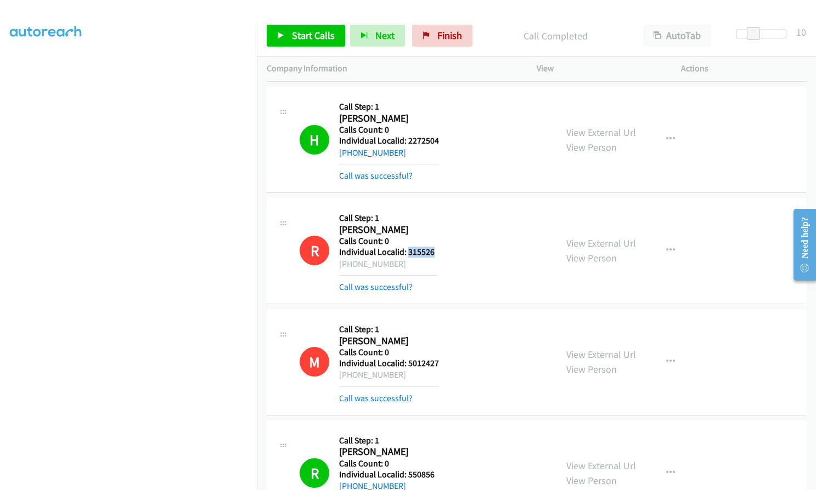
drag, startPoint x: 408, startPoint y: 251, endPoint x: 437, endPoint y: 250, distance: 28.5
click at [437, 250] on div "R Callback Scheduled Call Step: 1 Richard Carter America/New_York Calls Count: …" at bounding box center [423, 251] width 247 height 86
drag, startPoint x: 408, startPoint y: 362, endPoint x: 442, endPoint y: 361, distance: 33.5
click at [442, 361] on div "M Callback Scheduled Call Step: 1 Mark Adams America/New_York Calls Count: 0 In…" at bounding box center [423, 362] width 247 height 86
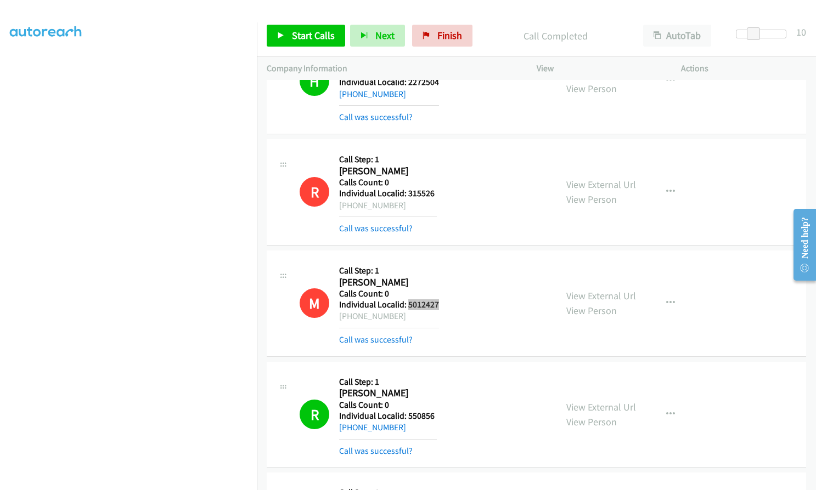
scroll to position [1179, 0]
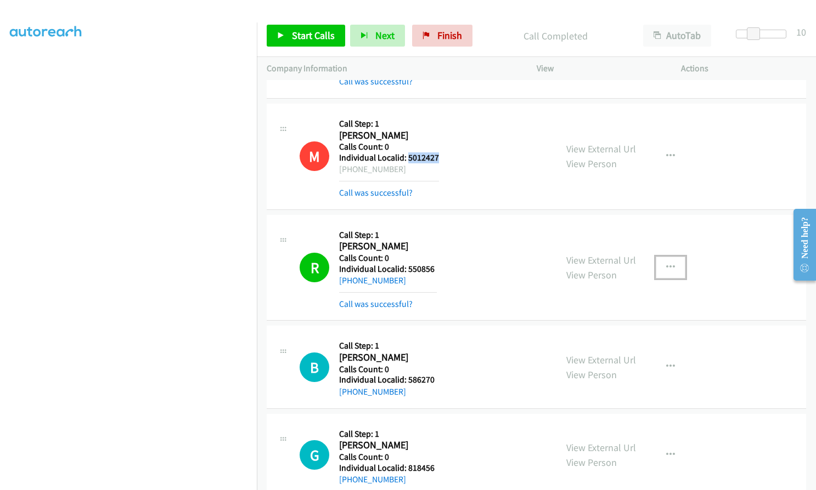
click at [666, 267] on icon "button" at bounding box center [670, 267] width 9 height 9
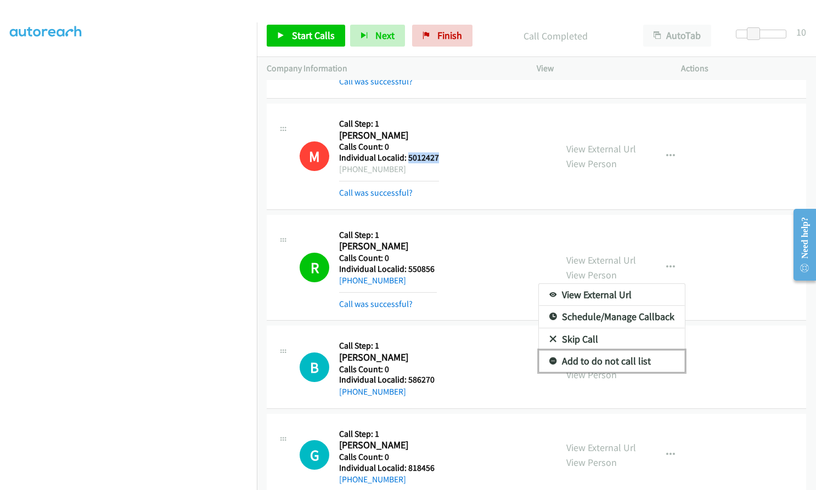
click at [549, 359] on icon at bounding box center [553, 362] width 8 height 8
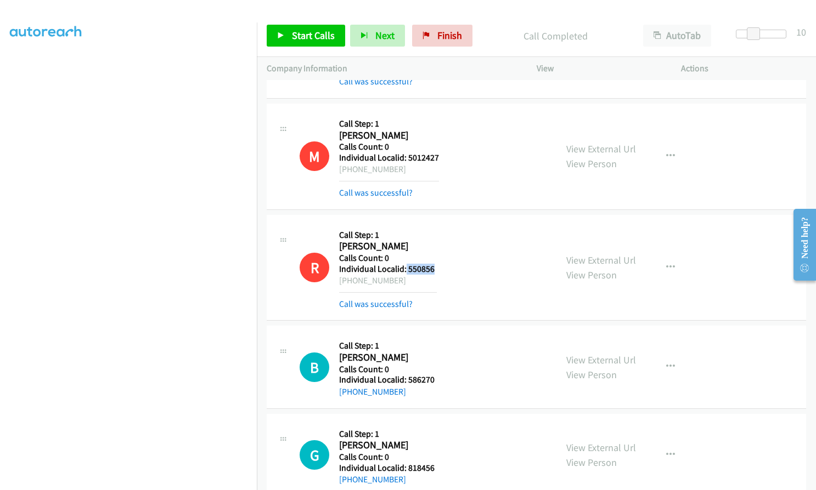
drag, startPoint x: 404, startPoint y: 272, endPoint x: 440, endPoint y: 269, distance: 35.7
click at [440, 269] on div "R Callback Scheduled Call Step: 1 Ronald Dennis America/Denver Calls Count: 0 I…" at bounding box center [423, 268] width 247 height 86
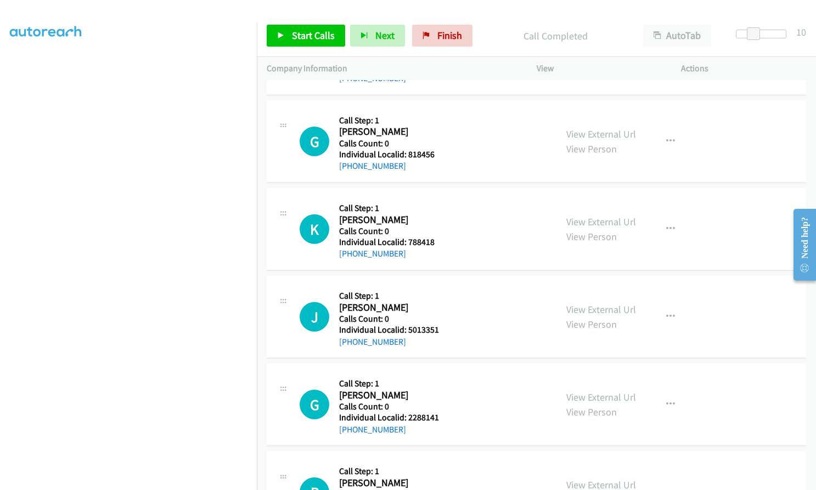
scroll to position [1495, 0]
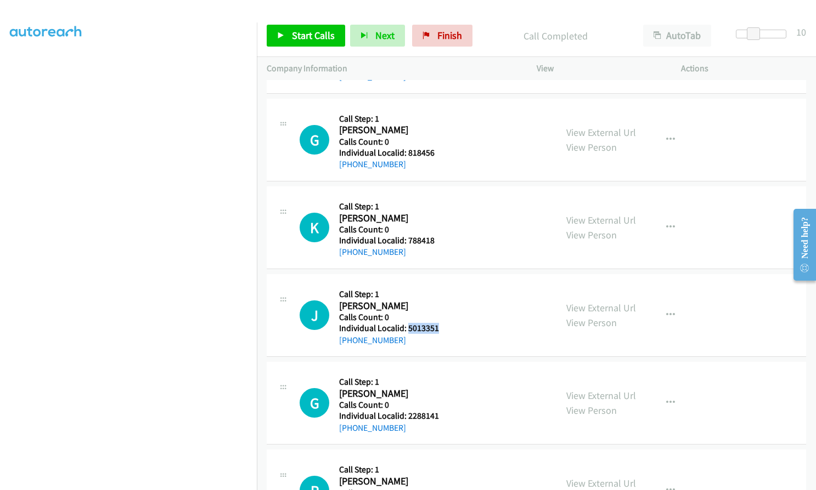
drag, startPoint x: 415, startPoint y: 329, endPoint x: 444, endPoint y: 327, distance: 29.1
click at [444, 327] on div "J Callback Scheduled Call Step: 1 Julie Fink America/New_York Calls Count: 0 In…" at bounding box center [423, 315] width 247 height 63
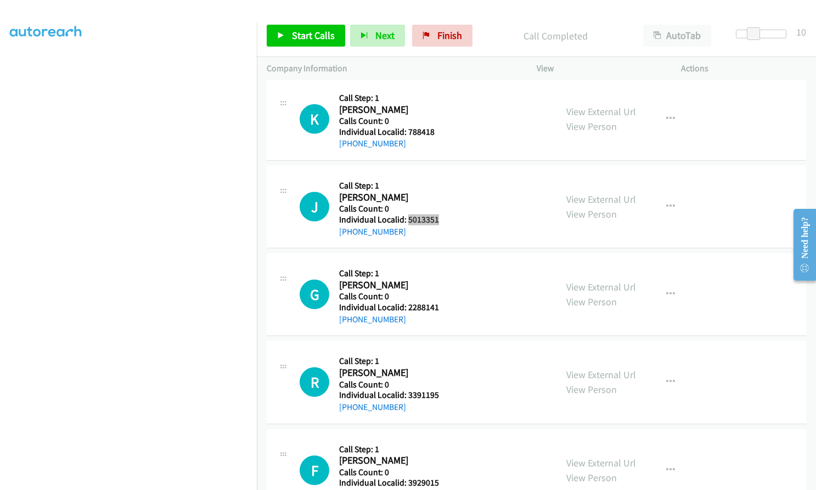
scroll to position [1618, 0]
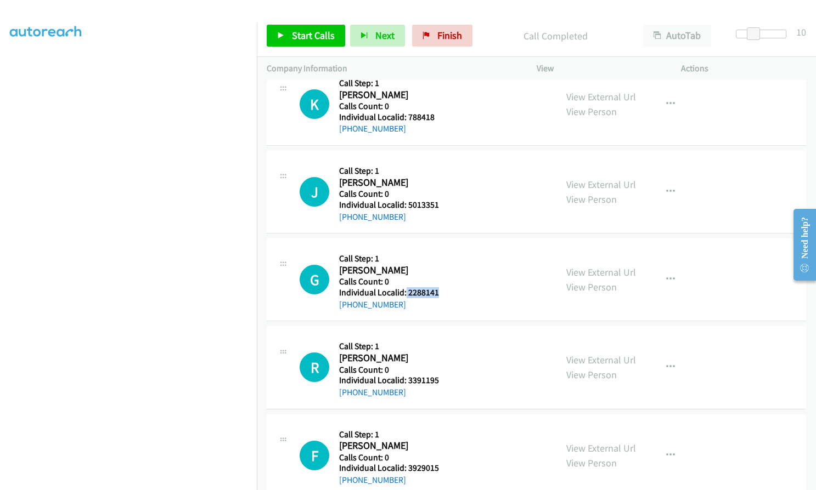
drag, startPoint x: 405, startPoint y: 293, endPoint x: 437, endPoint y: 293, distance: 31.8
click at [442, 293] on div "G Callback Scheduled Call Step: 1 Gilbert Dominguez America/New_York Calls Coun…" at bounding box center [423, 279] width 247 height 63
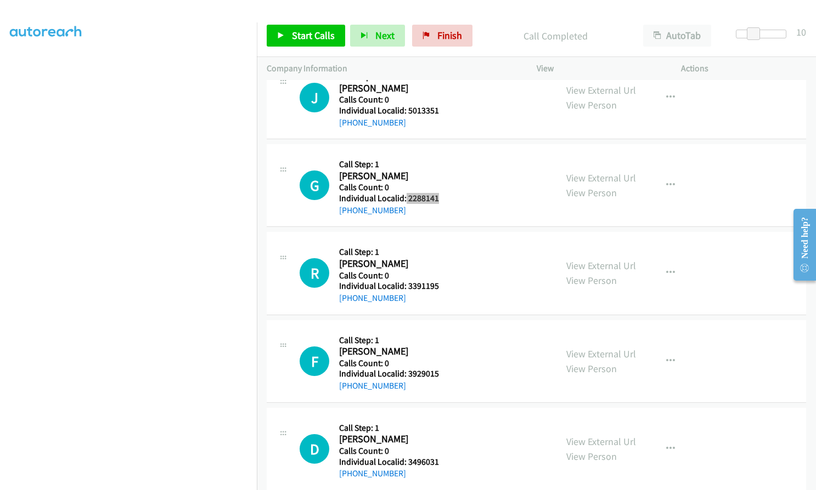
scroll to position [1714, 0]
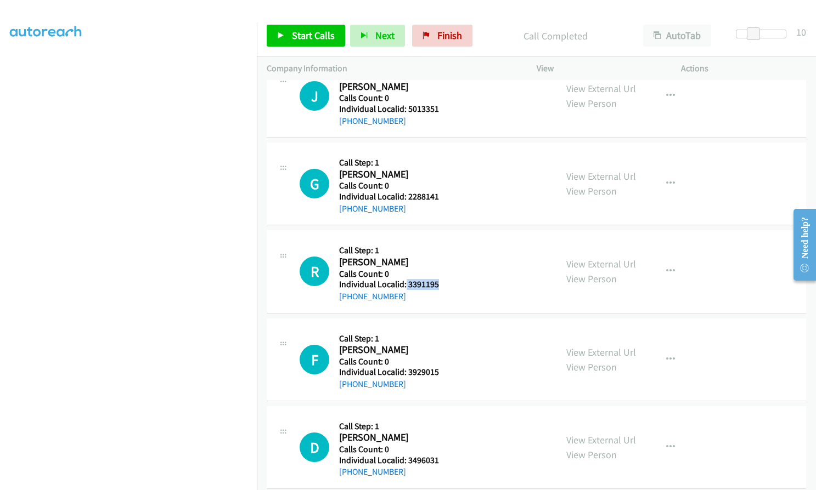
drag, startPoint x: 405, startPoint y: 283, endPoint x: 449, endPoint y: 284, distance: 43.3
click at [449, 284] on div "R Callback Scheduled Call Step: 1 Ronald Rife America/Los_Angeles Calls Count: …" at bounding box center [423, 271] width 247 height 63
click at [444, 307] on div "R Callback Scheduled Call Step: 1 Ronald Rife America/Los_Angeles Calls Count: …" at bounding box center [536, 271] width 539 height 83
drag, startPoint x: 442, startPoint y: 283, endPoint x: 451, endPoint y: 284, distance: 9.3
click at [451, 284] on div "R Callback Scheduled Call Step: 1 Ronald Rife America/Los_Angeles Calls Count: …" at bounding box center [423, 271] width 247 height 63
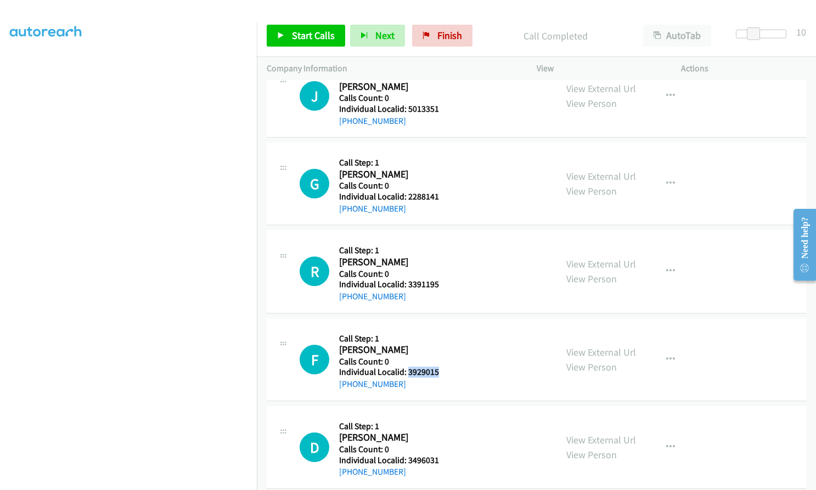
drag, startPoint x: 414, startPoint y: 370, endPoint x: 443, endPoint y: 371, distance: 28.5
click at [443, 371] on div "F Callback Scheduled Call Step: 1 Frank Dungan America/Chicago Calls Count: 0 I…" at bounding box center [423, 360] width 247 height 63
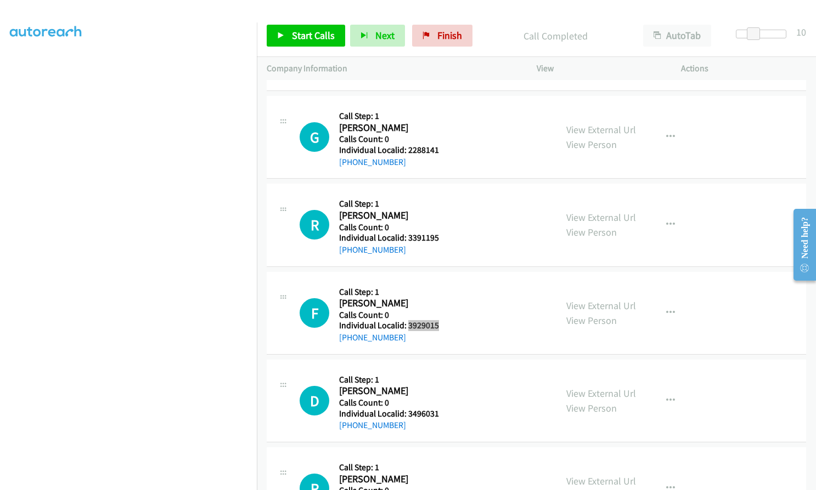
scroll to position [1769, 0]
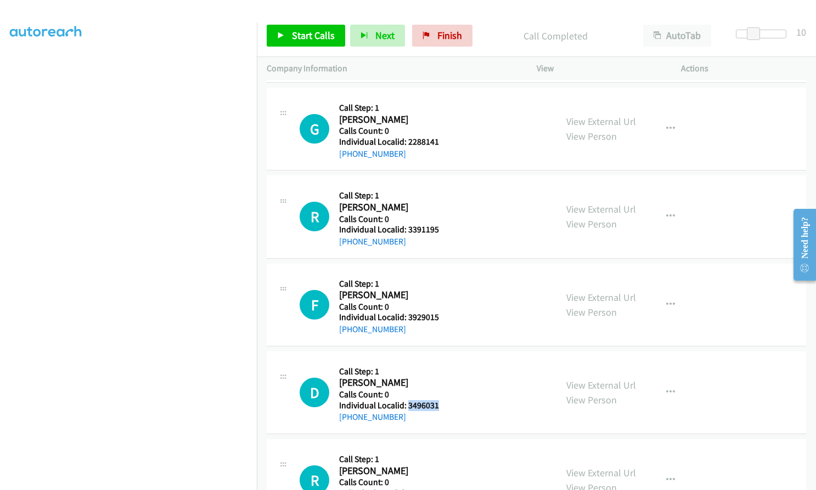
drag, startPoint x: 408, startPoint y: 404, endPoint x: 441, endPoint y: 404, distance: 32.9
click at [441, 404] on div "D Callback Scheduled Call Step: 1 Dave Lunz America/Chicago Calls Count: 0 Indi…" at bounding box center [423, 392] width 247 height 63
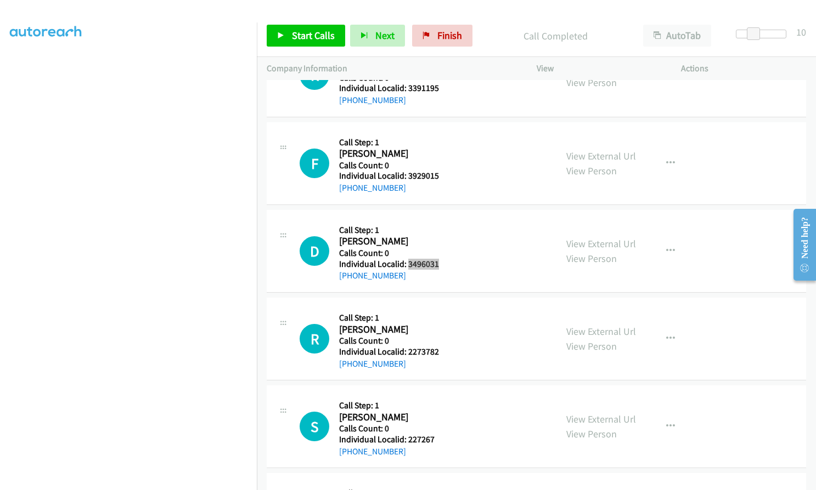
scroll to position [1947, 0]
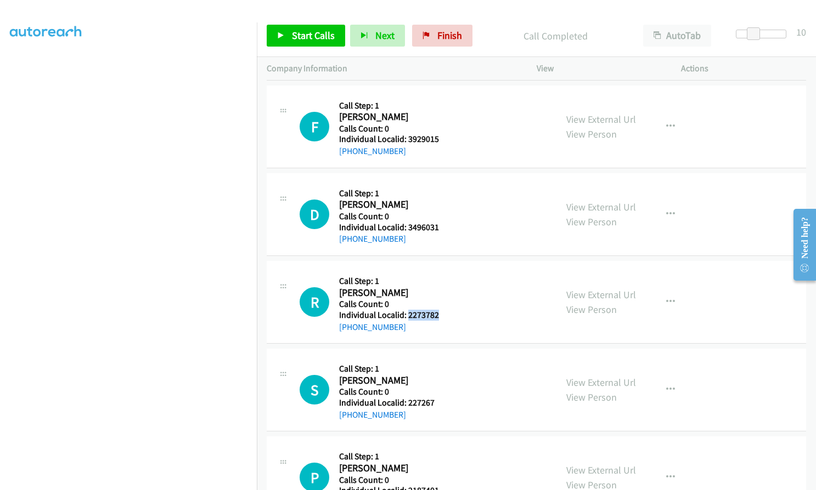
drag, startPoint x: 432, startPoint y: 317, endPoint x: 448, endPoint y: 317, distance: 16.5
click at [448, 317] on div "R Callback Scheduled Call Step: 1 Robert Rumsey America/Chicago Calls Count: 0 …" at bounding box center [423, 302] width 247 height 63
click at [311, 36] on span "Start Calls" at bounding box center [313, 35] width 43 height 13
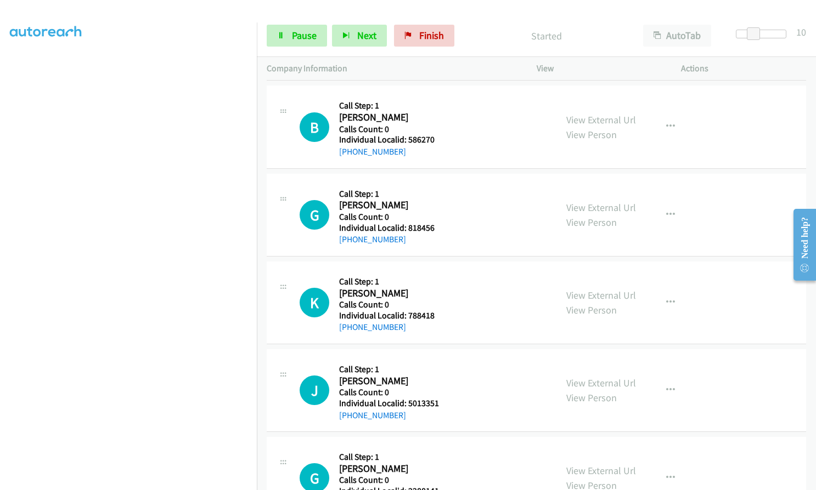
scroll to position [1426, 0]
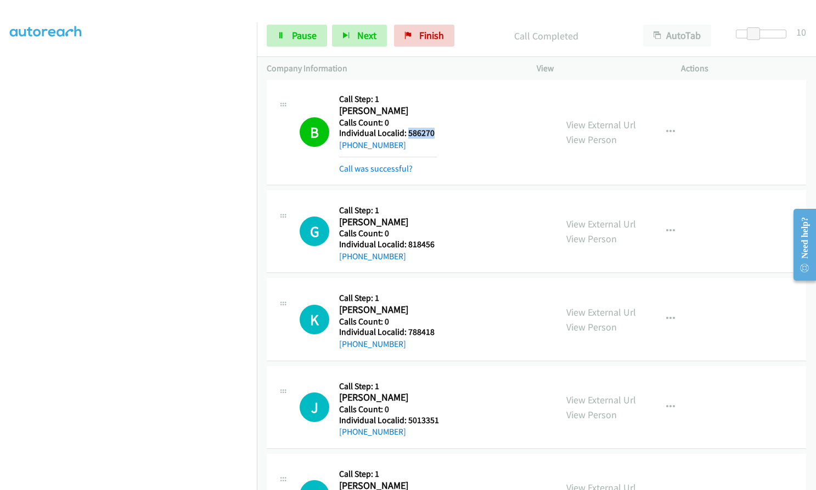
drag, startPoint x: 406, startPoint y: 132, endPoint x: 443, endPoint y: 132, distance: 36.8
click at [443, 132] on div "B Callback Scheduled Call Step: 1 Benjamin Schuetz America/Chicago Calls Count:…" at bounding box center [423, 132] width 247 height 86
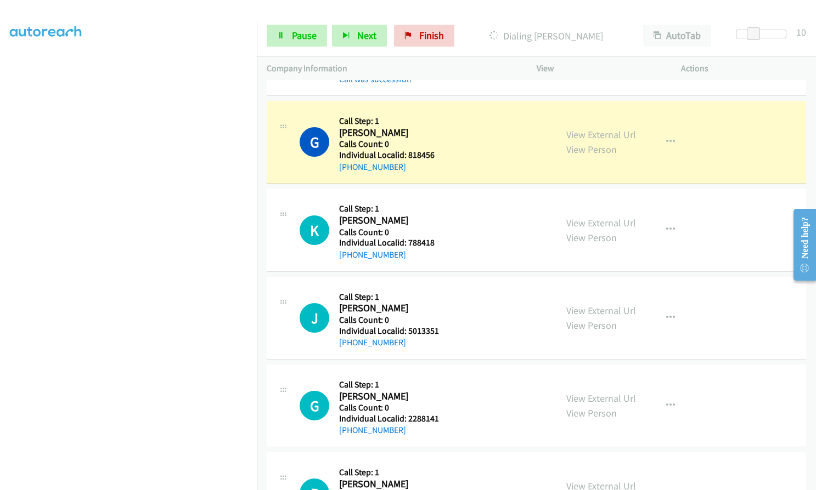
scroll to position [1550, 0]
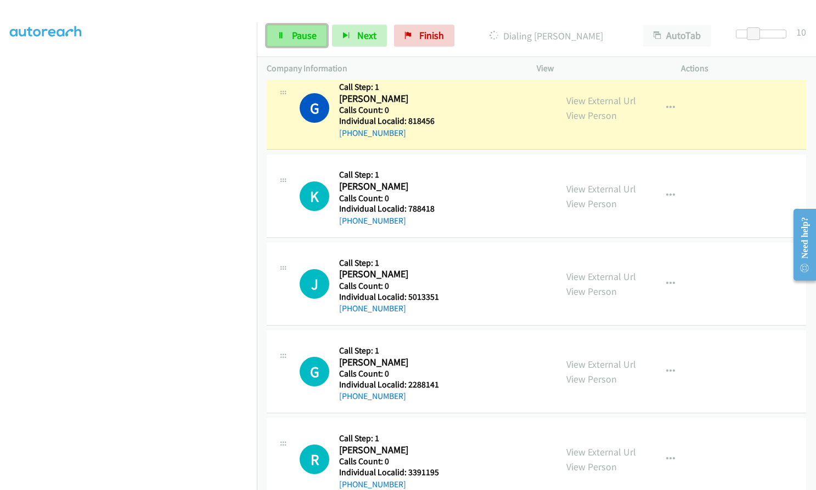
click at [300, 40] on span "Pause" at bounding box center [304, 35] width 25 height 13
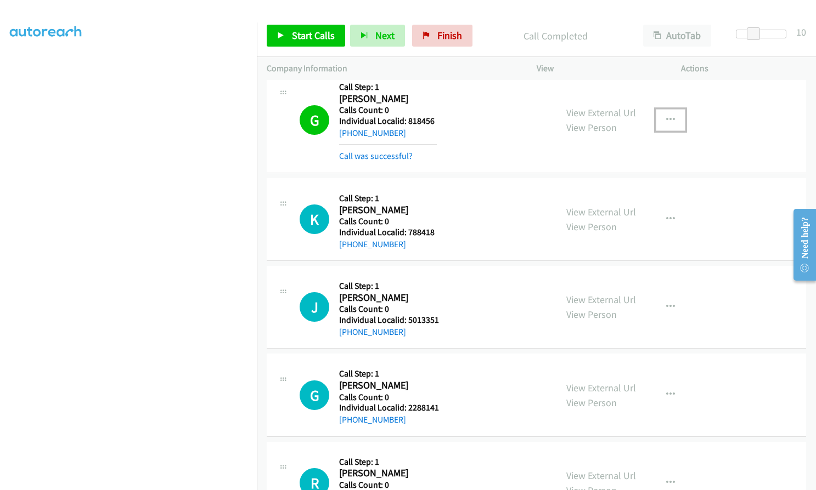
click at [671, 111] on button "button" at bounding box center [671, 120] width 30 height 22
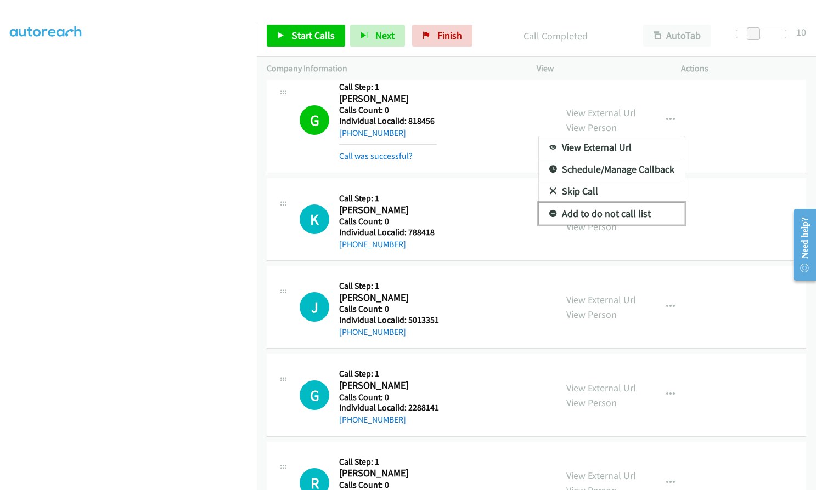
click at [549, 211] on icon at bounding box center [553, 215] width 8 height 8
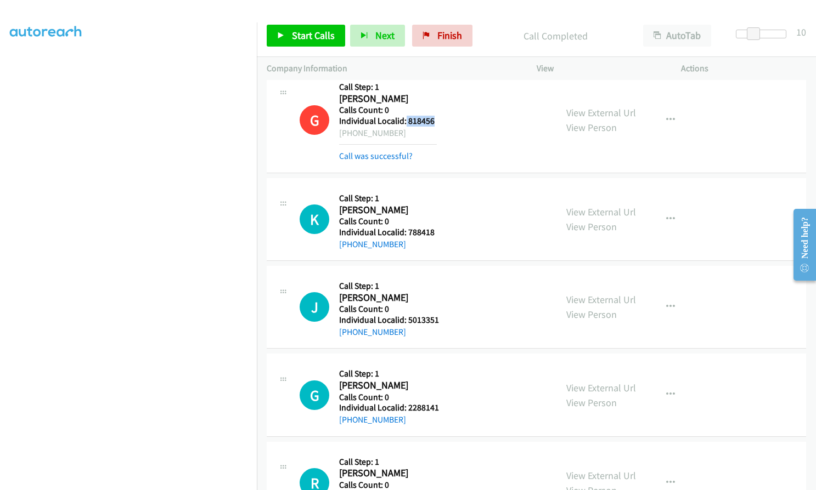
drag, startPoint x: 405, startPoint y: 121, endPoint x: 446, endPoint y: 121, distance: 41.1
click at [446, 121] on div "G Callback Scheduled Call Step: 1 George Schneider America/New_York Calls Count…" at bounding box center [423, 120] width 247 height 86
click at [302, 32] on span "Start Calls" at bounding box center [313, 35] width 43 height 13
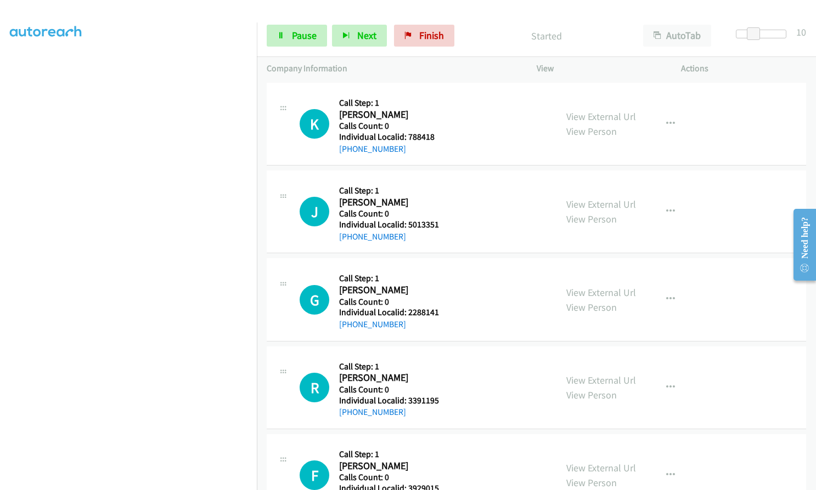
scroll to position [1646, 0]
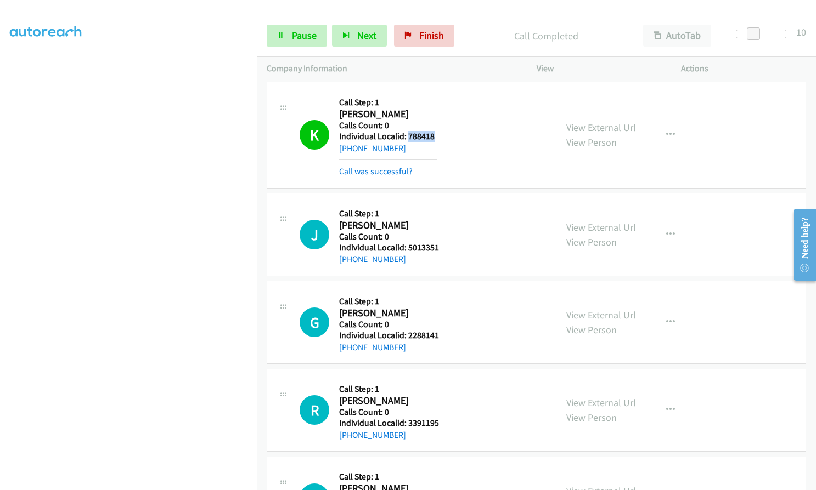
drag, startPoint x: 406, startPoint y: 134, endPoint x: 434, endPoint y: 133, distance: 27.4
click at [435, 133] on h5 "Individual Localid: 788418" at bounding box center [388, 136] width 98 height 11
click at [667, 128] on button "button" at bounding box center [671, 135] width 30 height 22
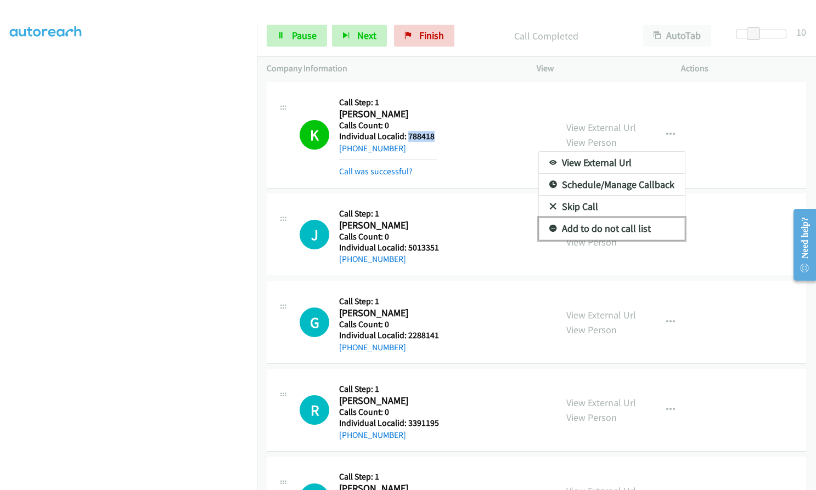
click at [549, 225] on icon at bounding box center [553, 229] width 8 height 8
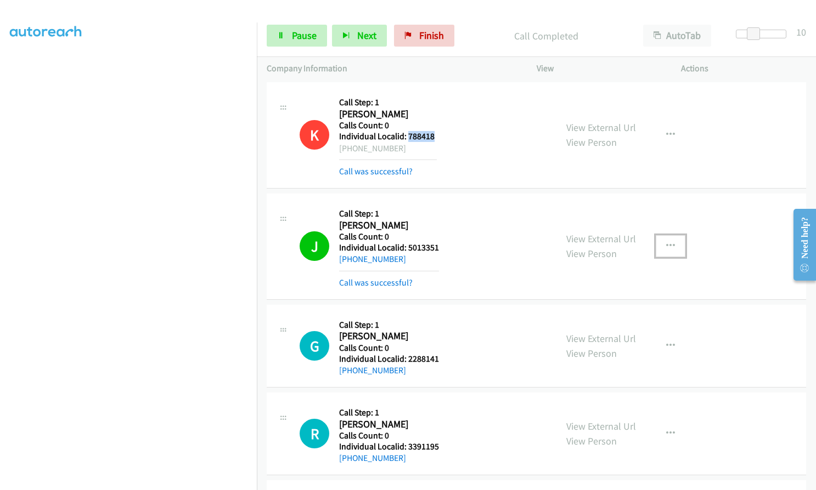
click at [666, 242] on icon "button" at bounding box center [670, 246] width 9 height 9
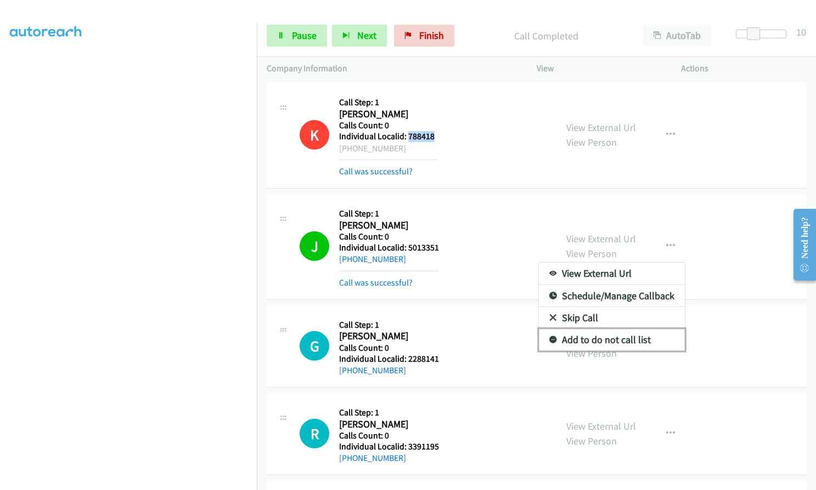
click at [549, 339] on icon at bounding box center [553, 341] width 8 height 8
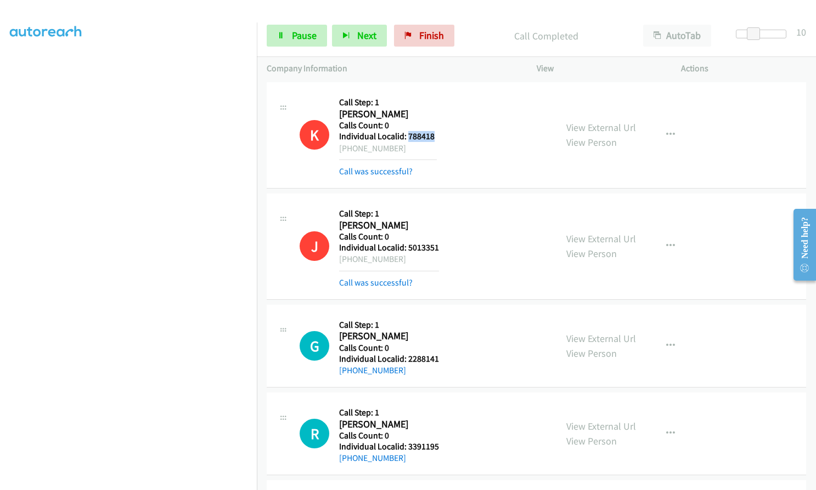
drag, startPoint x: 400, startPoint y: 262, endPoint x: 351, endPoint y: 258, distance: 49.0
click at [350, 258] on div "+1 570-398-7648" at bounding box center [389, 259] width 100 height 13
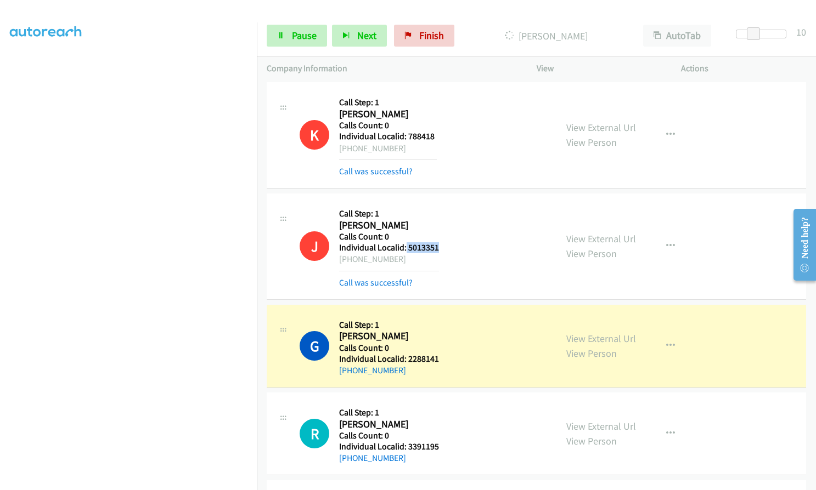
drag, startPoint x: 405, startPoint y: 250, endPoint x: 441, endPoint y: 245, distance: 35.9
click at [441, 245] on div "J Callback Scheduled Call Step: 1 Julie Fink America/New_York Calls Count: 0 In…" at bounding box center [423, 247] width 247 height 86
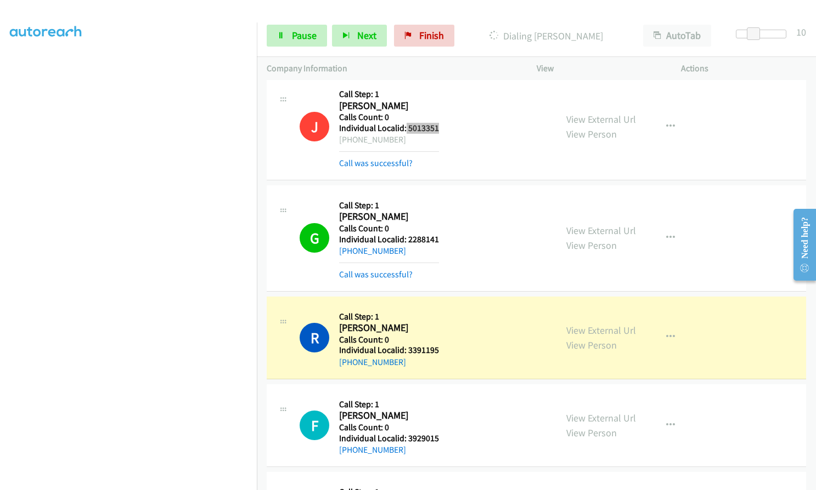
scroll to position [1783, 0]
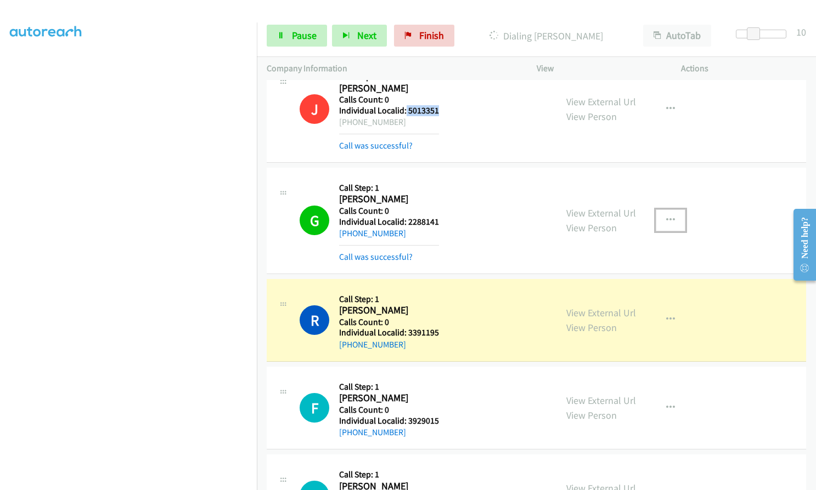
drag, startPoint x: 668, startPoint y: 221, endPoint x: 660, endPoint y: 244, distance: 24.3
click at [668, 221] on icon "button" at bounding box center [670, 220] width 9 height 9
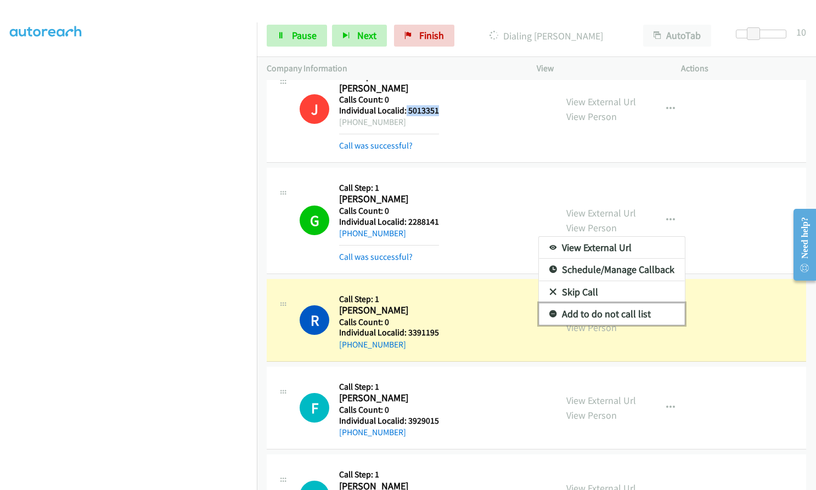
click at [549, 313] on icon at bounding box center [553, 315] width 8 height 8
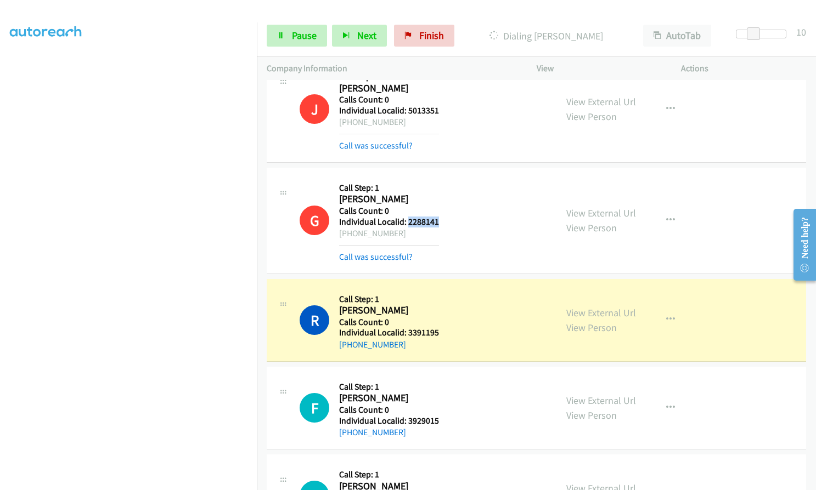
drag, startPoint x: 415, startPoint y: 221, endPoint x: 440, endPoint y: 221, distance: 25.2
click at [440, 221] on div "G Callback Scheduled Call Step: 1 Gilbert Dominguez America/New_York Calls Coun…" at bounding box center [423, 221] width 247 height 86
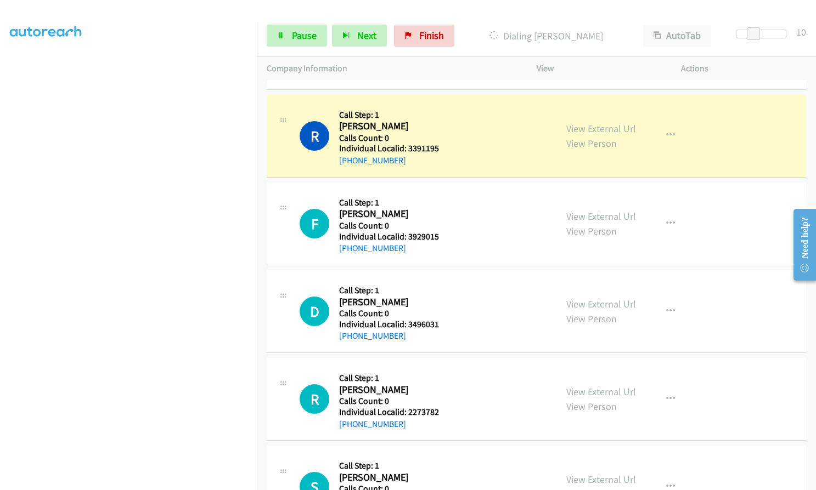
scroll to position [1975, 0]
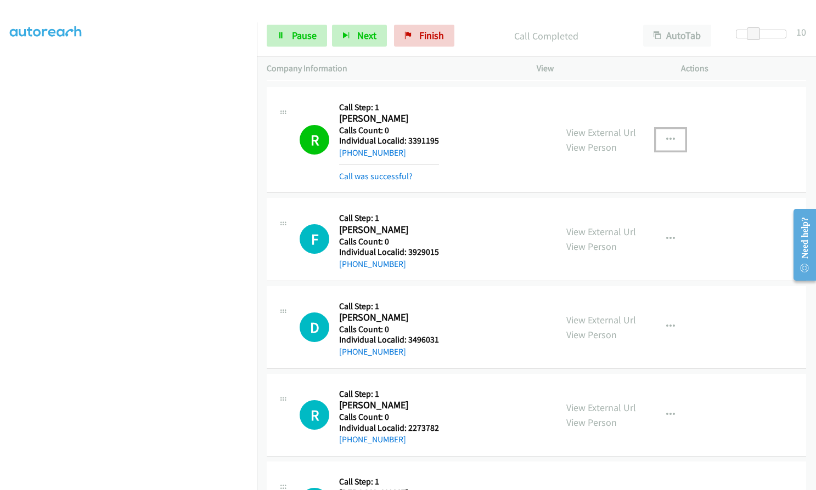
click at [663, 133] on button "button" at bounding box center [671, 140] width 30 height 22
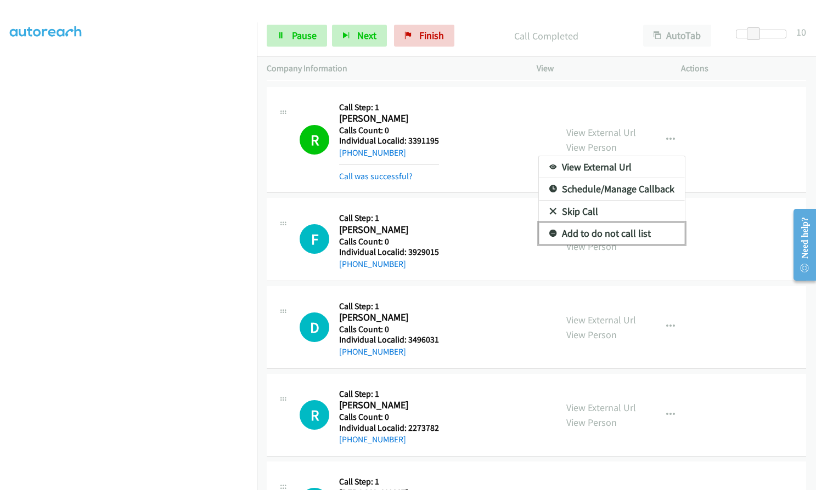
click at [549, 233] on icon at bounding box center [553, 234] width 8 height 8
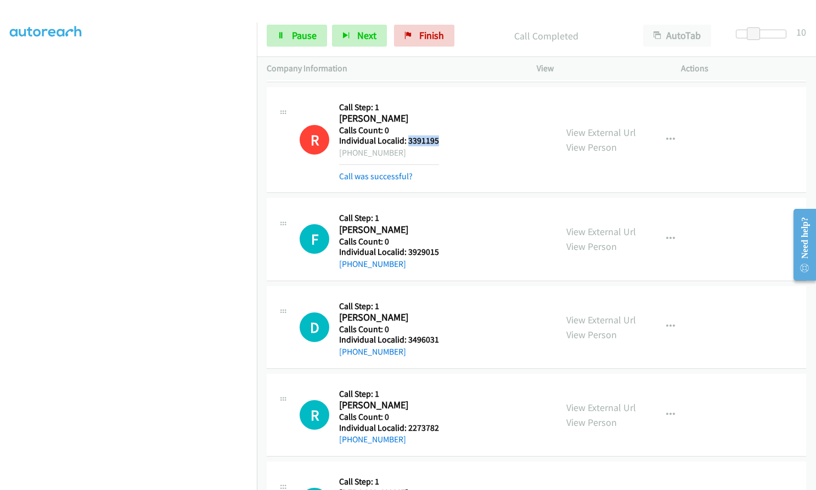
drag, startPoint x: 406, startPoint y: 140, endPoint x: 439, endPoint y: 142, distance: 32.9
click at [439, 142] on div "R Callback Scheduled Call Step: 1 Ronald Rife America/Los_Angeles Calls Count: …" at bounding box center [423, 140] width 247 height 86
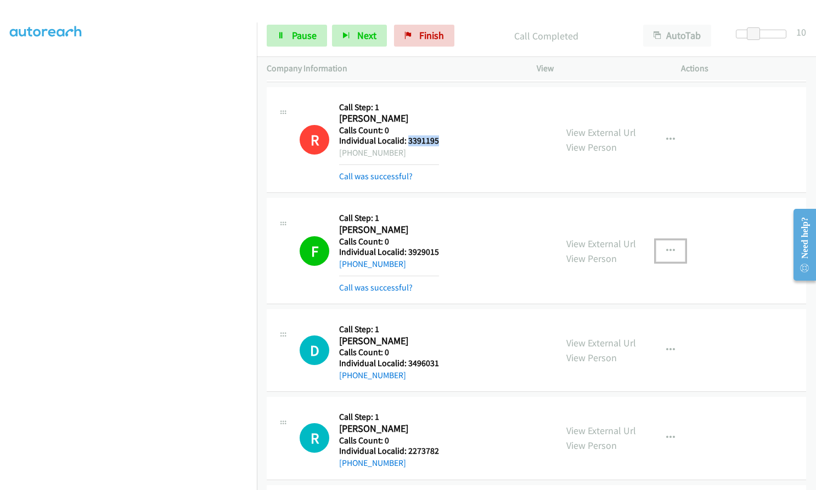
click at [672, 253] on button "button" at bounding box center [671, 251] width 30 height 22
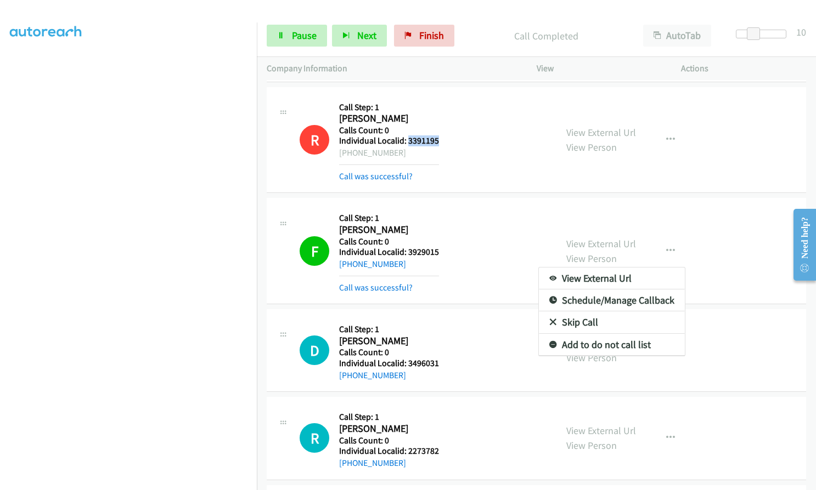
click at [589, 208] on div at bounding box center [408, 245] width 816 height 490
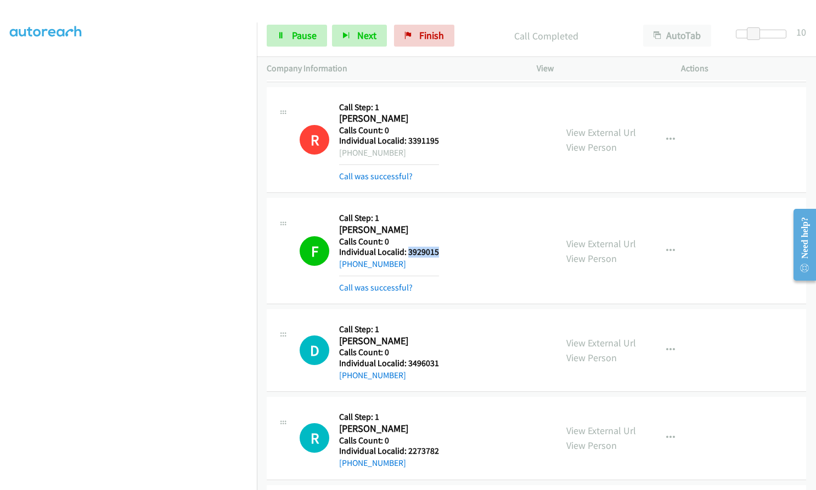
drag, startPoint x: 407, startPoint y: 253, endPoint x: 442, endPoint y: 251, distance: 35.1
click at [442, 251] on div "F Callback Scheduled Call Step: 1 Frank Dungan America/Chicago Calls Count: 0 I…" at bounding box center [423, 251] width 247 height 86
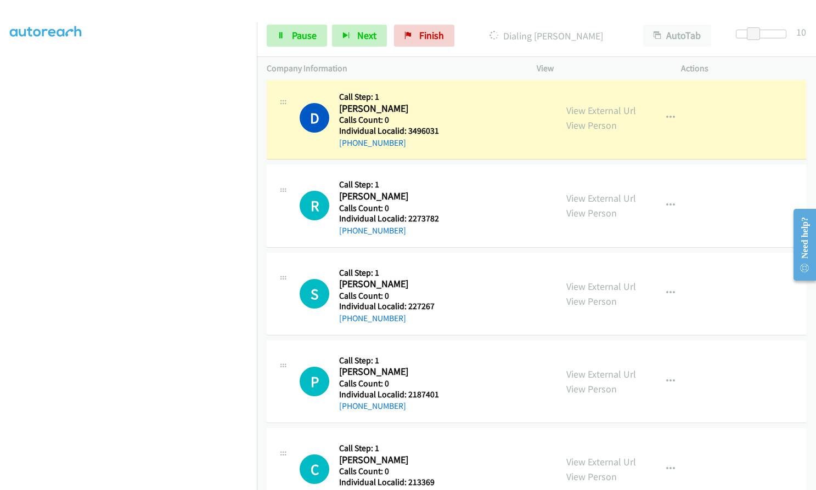
scroll to position [2208, 0]
click at [293, 33] on span "Pause" at bounding box center [304, 35] width 25 height 13
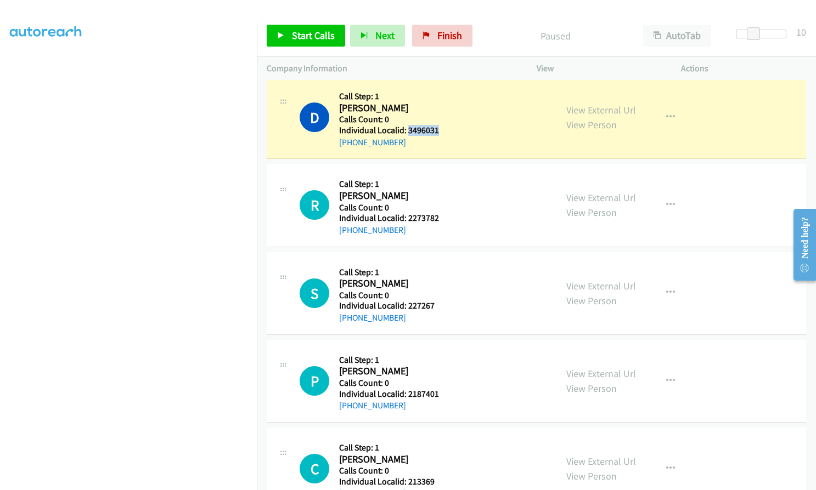
drag, startPoint x: 408, startPoint y: 128, endPoint x: 448, endPoint y: 129, distance: 40.6
click at [448, 129] on div "D Callback Scheduled Call Step: 1 Dave Lunz America/Chicago Calls Count: 0 Indi…" at bounding box center [423, 117] width 247 height 63
drag, startPoint x: 406, startPoint y: 218, endPoint x: 444, endPoint y: 218, distance: 37.9
click at [444, 218] on div "R Callback Scheduled Call Step: 1 Robert Rumsey America/Chicago Calls Count: 0 …" at bounding box center [423, 205] width 247 height 63
drag, startPoint x: 405, startPoint y: 305, endPoint x: 438, endPoint y: 304, distance: 32.9
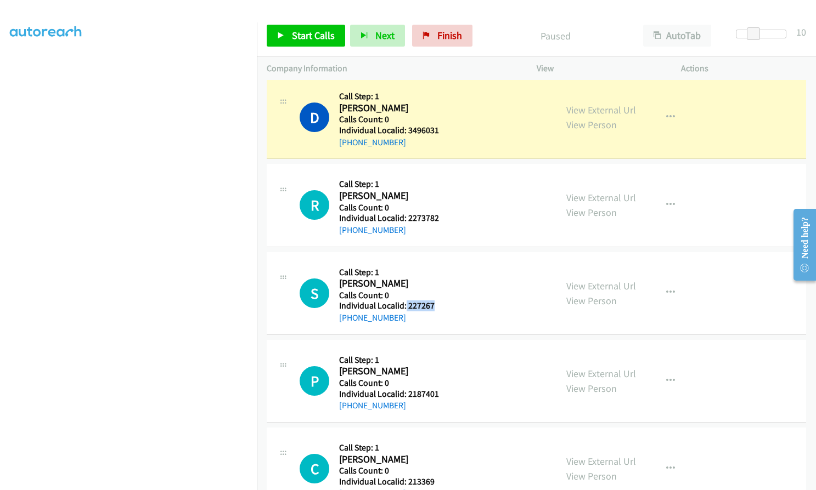
click at [438, 304] on div "S Callback Scheduled Call Step: 1 Striker Hayes America/Denver Calls Count: 0 I…" at bounding box center [423, 293] width 247 height 63
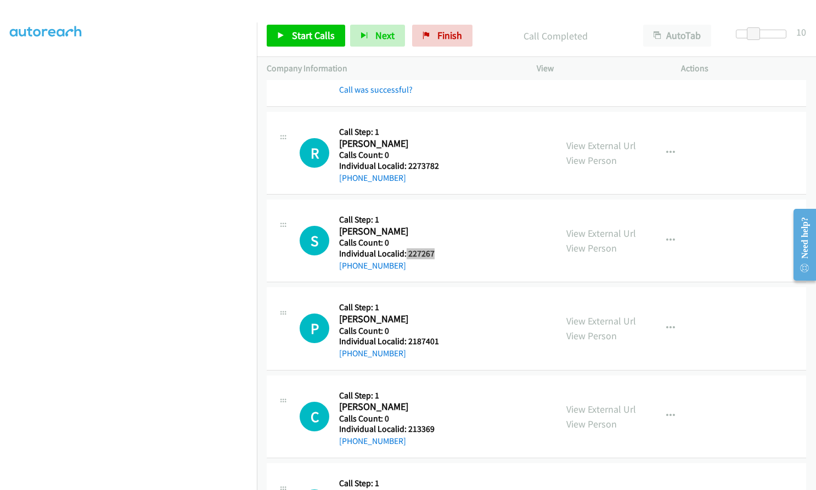
scroll to position [2304, 0]
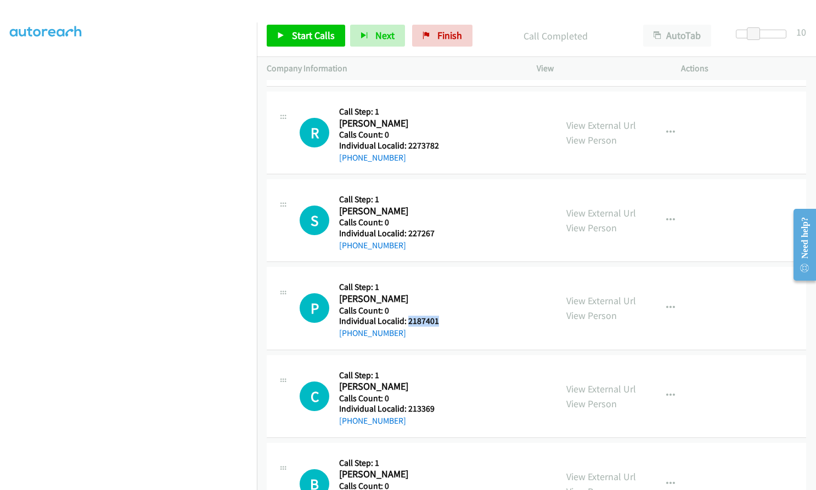
drag, startPoint x: 408, startPoint y: 320, endPoint x: 437, endPoint y: 318, distance: 29.1
click at [437, 318] on div "P Callback Scheduled Call Step: 1 Patrick Smith America/Los_Angeles Calls Count…" at bounding box center [423, 308] width 247 height 63
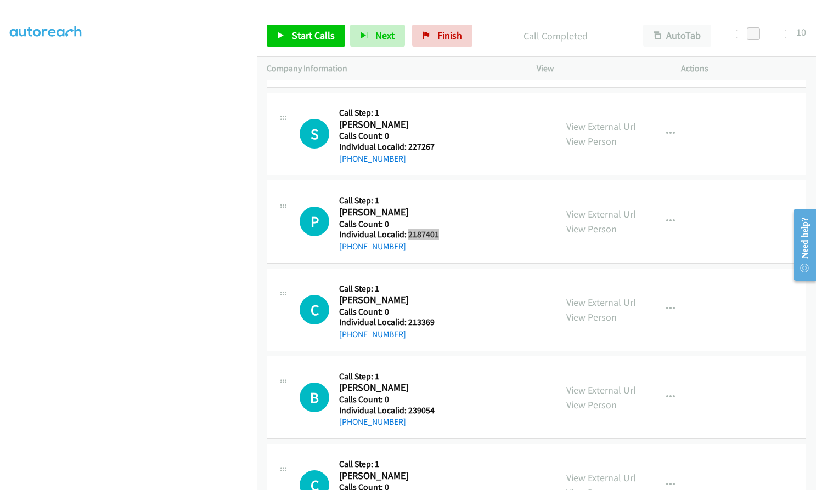
scroll to position [2414, 0]
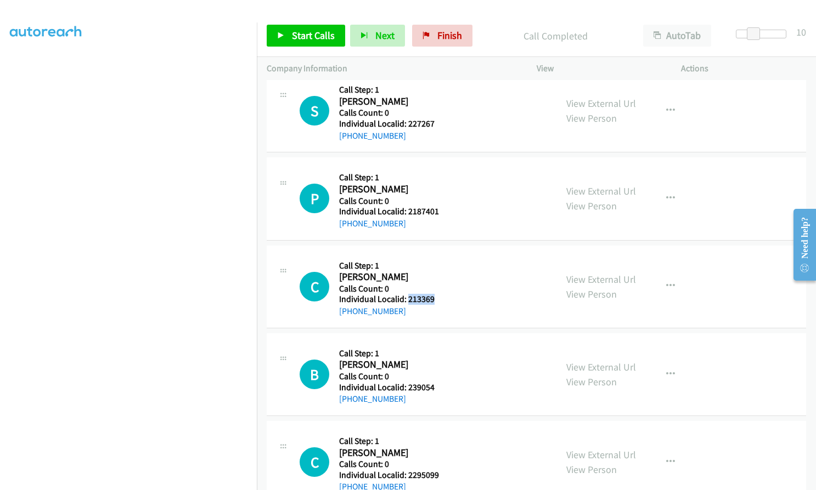
drag, startPoint x: 419, startPoint y: 300, endPoint x: 440, endPoint y: 297, distance: 21.5
click at [440, 297] on div "C Callback Scheduled Call Step: 1 Chip Sciarra America/New_York Calls Count: 0 …" at bounding box center [423, 287] width 247 height 63
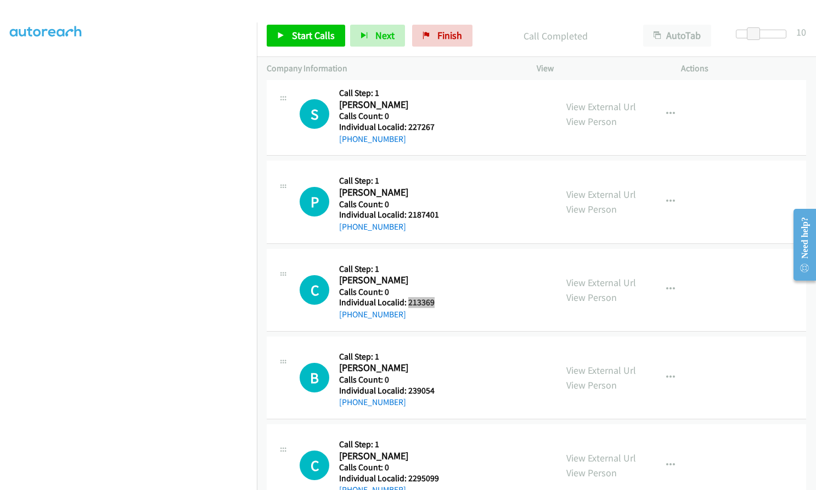
scroll to position [2427, 0]
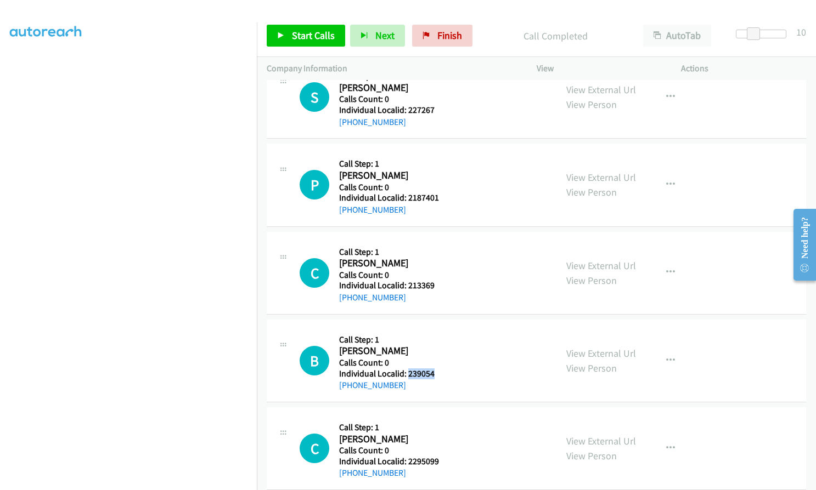
drag, startPoint x: 407, startPoint y: 373, endPoint x: 437, endPoint y: 373, distance: 29.6
click at [438, 373] on div "B Callback Scheduled Call Step: 1 Bruce Roberts America/New_York Calls Count: 0…" at bounding box center [423, 361] width 247 height 63
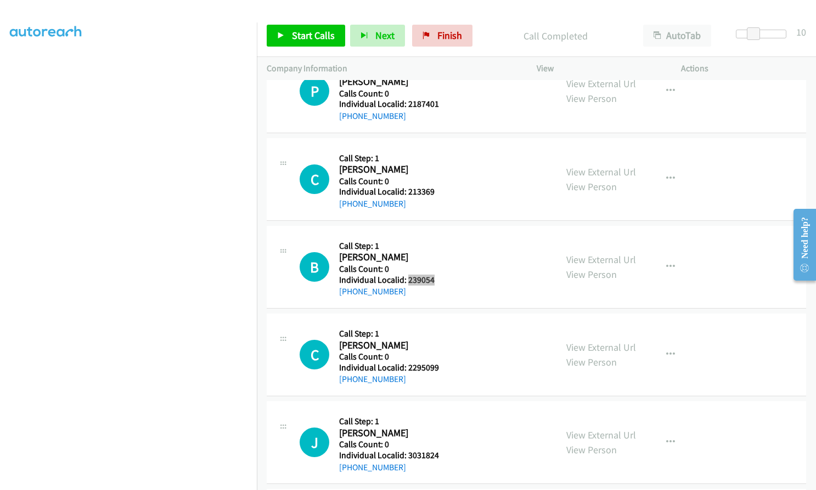
scroll to position [2551, 0]
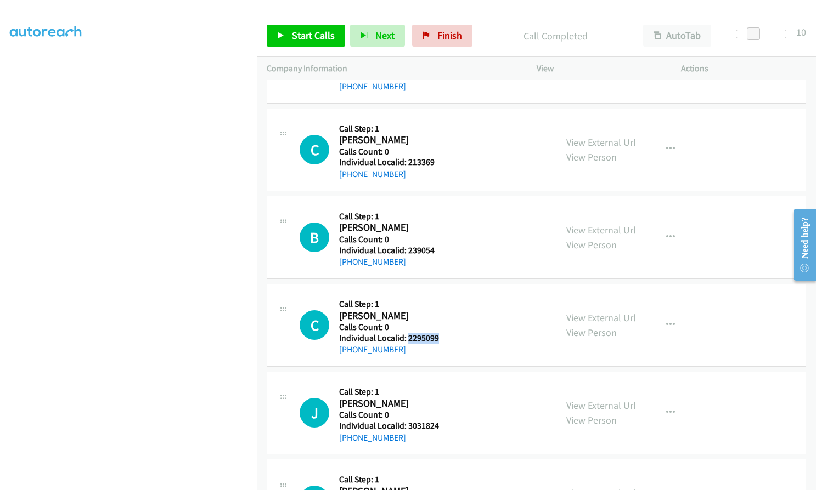
drag, startPoint x: 406, startPoint y: 338, endPoint x: 439, endPoint y: 339, distance: 32.9
click at [439, 339] on div "C Callback Scheduled Call Step: 1 Cody Cervantes America/Los_Angeles Calls Coun…" at bounding box center [423, 325] width 247 height 63
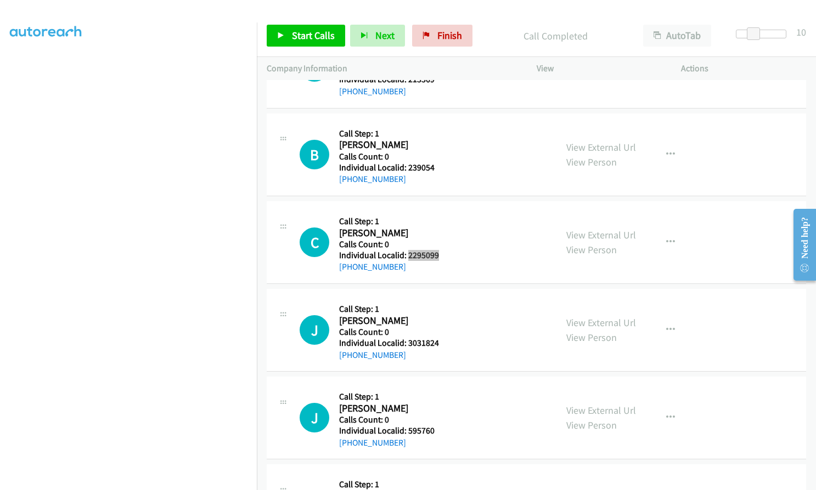
scroll to position [2661, 0]
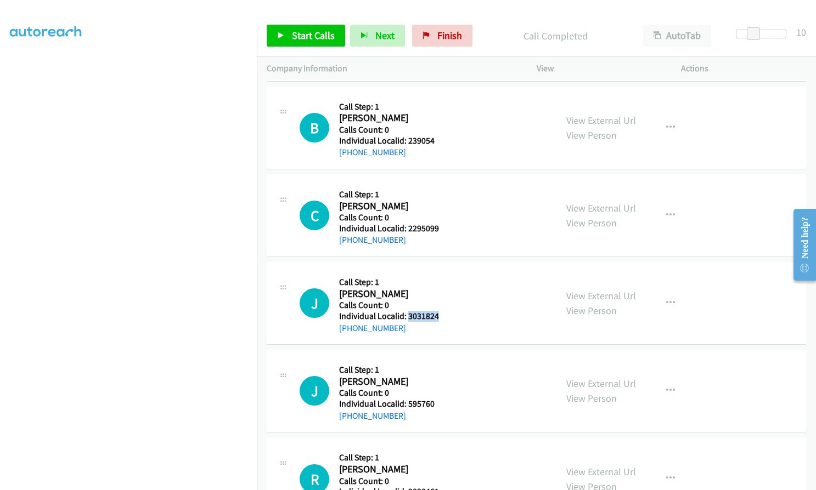
drag, startPoint x: 407, startPoint y: 316, endPoint x: 442, endPoint y: 316, distance: 34.6
click at [442, 316] on div "J Callback Scheduled Call Step: 1 James Scarff America/New_York Calls Count: 0 …" at bounding box center [423, 303] width 247 height 63
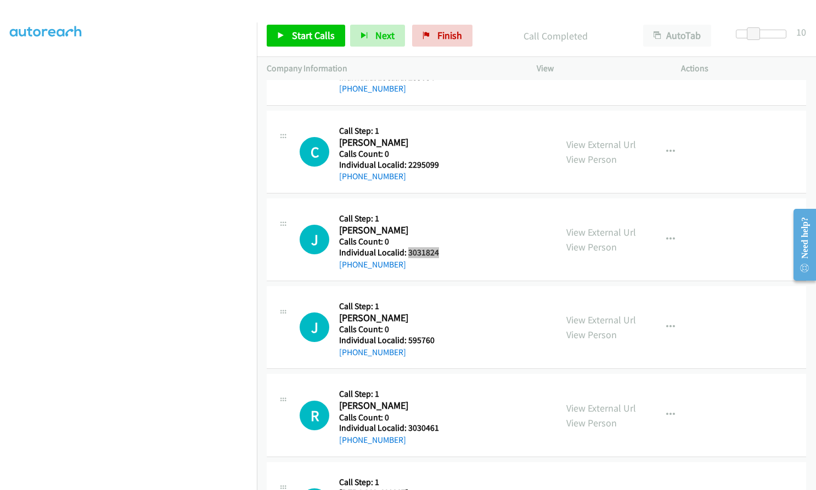
scroll to position [2729, 0]
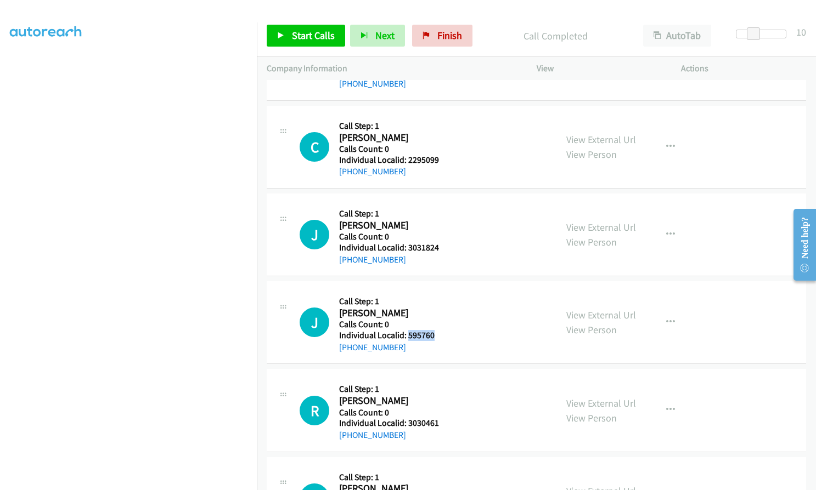
drag, startPoint x: 406, startPoint y: 336, endPoint x: 436, endPoint y: 336, distance: 29.6
click at [436, 336] on h5 "Individual Localid: 595760" at bounding box center [388, 335] width 98 height 11
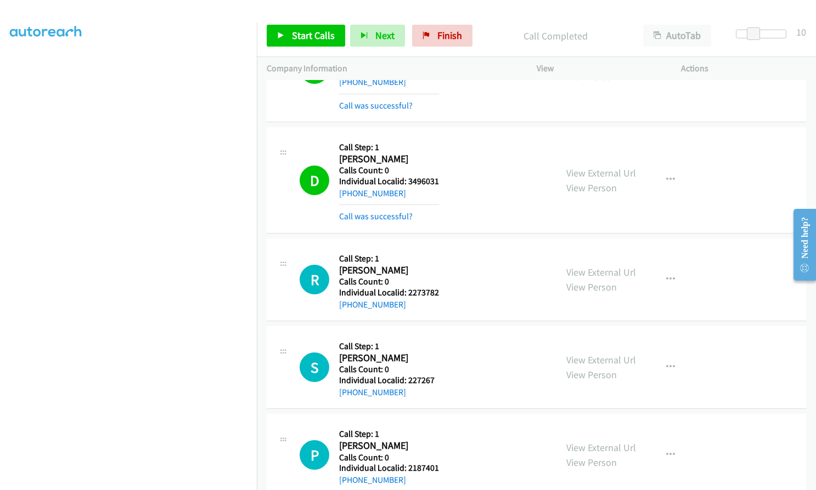
scroll to position [2181, 0]
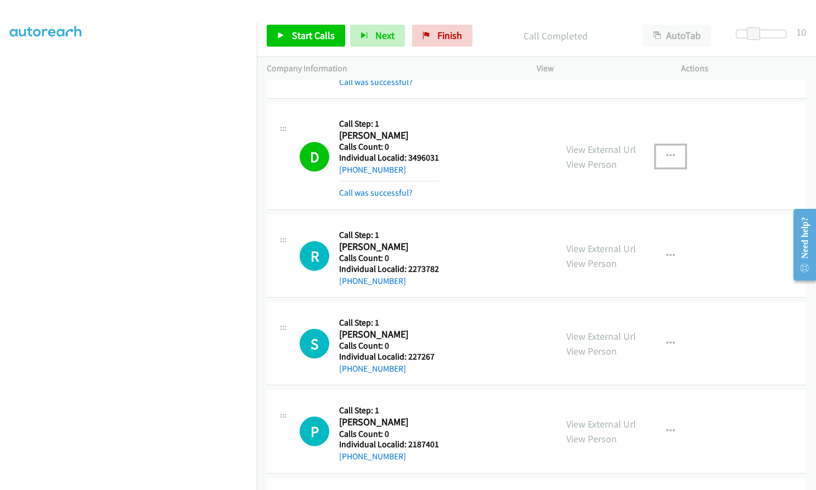
click at [670, 152] on button "button" at bounding box center [671, 156] width 30 height 22
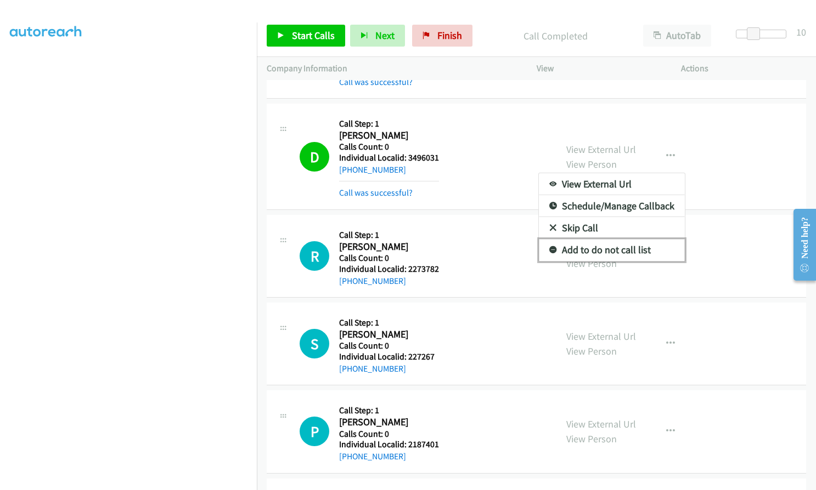
click at [549, 248] on icon at bounding box center [553, 251] width 8 height 8
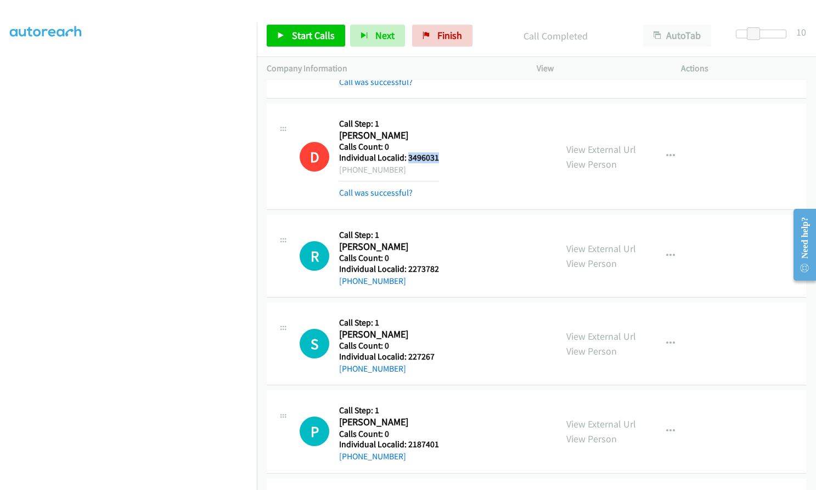
drag, startPoint x: 408, startPoint y: 156, endPoint x: 439, endPoint y: 155, distance: 31.3
click at [439, 155] on div "D Callback Scheduled Call Step: 1 Dave Lunz America/Chicago Calls Count: 0 Indi…" at bounding box center [423, 157] width 247 height 86
click at [315, 32] on span "Start Calls" at bounding box center [313, 35] width 43 height 13
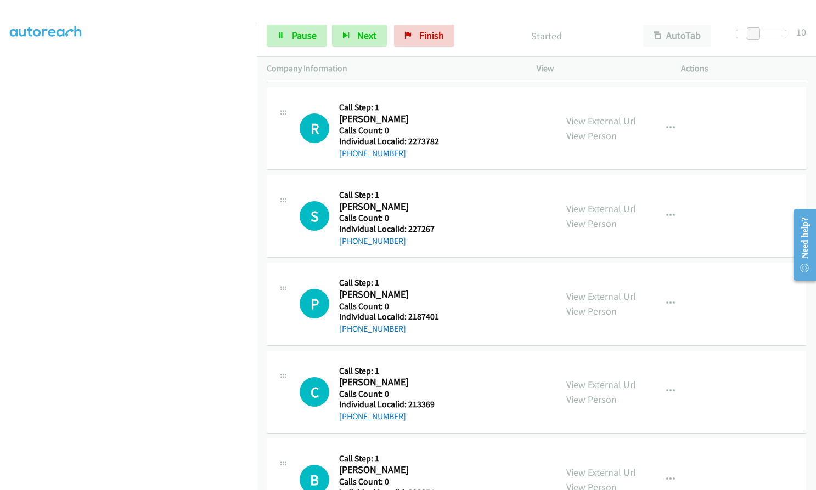
scroll to position [2318, 0]
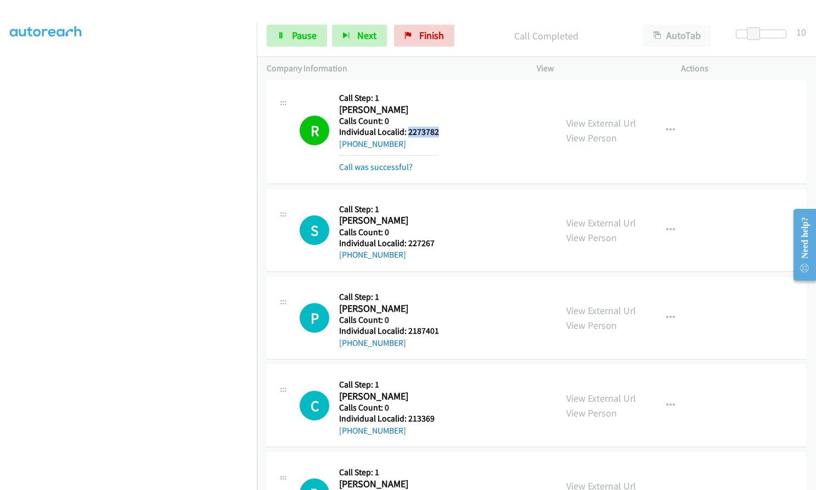
drag, startPoint x: 409, startPoint y: 131, endPoint x: 444, endPoint y: 131, distance: 35.1
click at [444, 131] on div "R Callback Scheduled Call Step: 1 Robert Rumsey America/Chicago Calls Count: 0 …" at bounding box center [423, 131] width 247 height 86
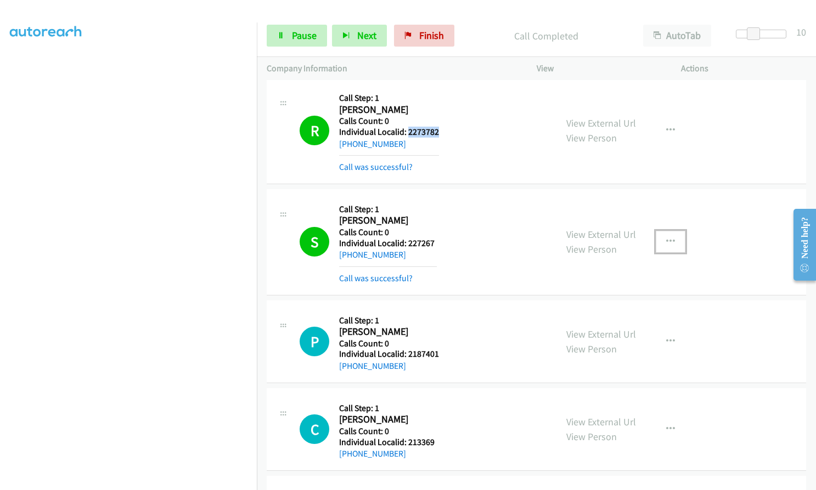
click at [667, 240] on icon "button" at bounding box center [670, 242] width 9 height 9
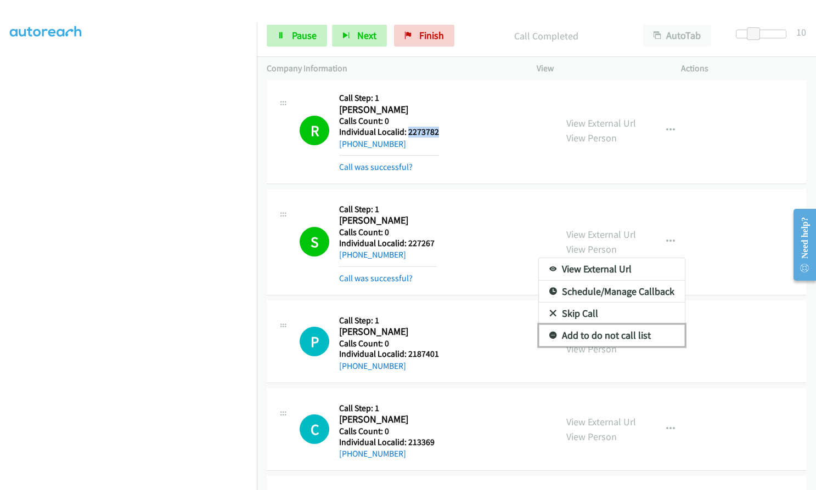
click at [549, 336] on icon at bounding box center [553, 336] width 8 height 8
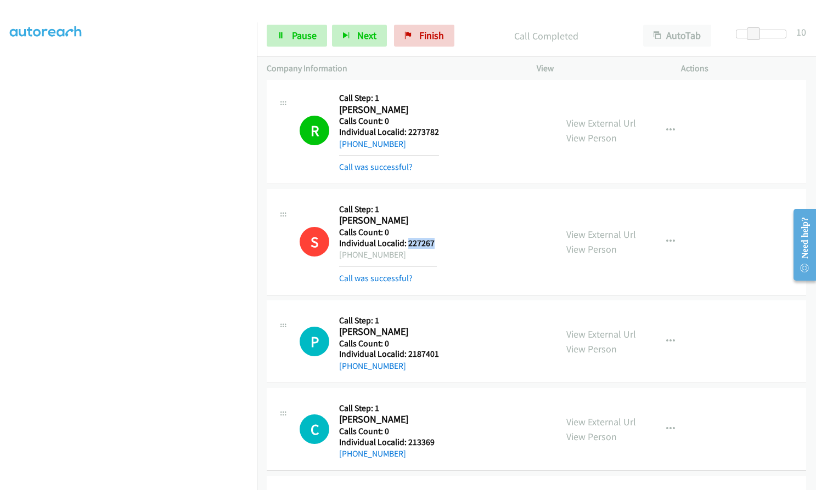
drag, startPoint x: 408, startPoint y: 242, endPoint x: 437, endPoint y: 241, distance: 29.1
click at [437, 241] on h5 "Individual Localid: 227267" at bounding box center [388, 243] width 98 height 11
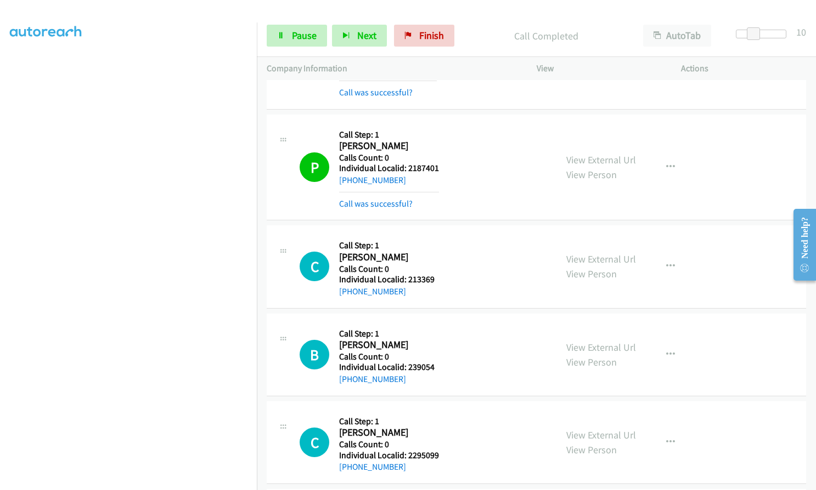
scroll to position [2523, 0]
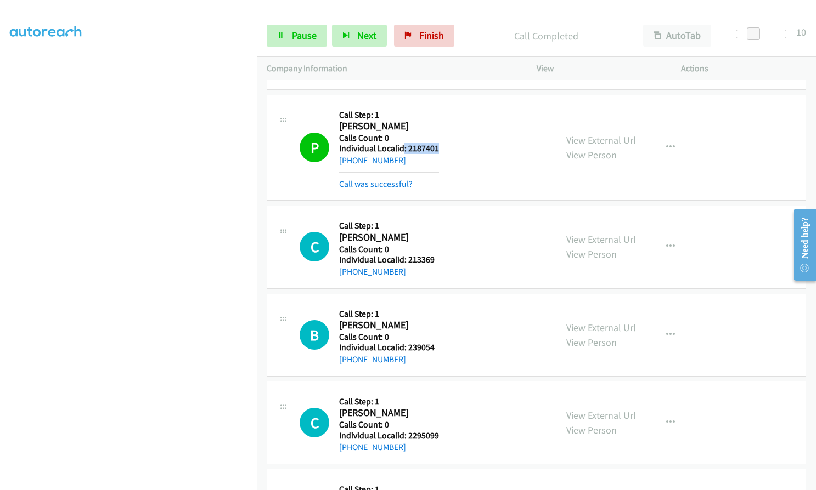
drag, startPoint x: 404, startPoint y: 148, endPoint x: 437, endPoint y: 148, distance: 32.9
click at [437, 148] on h5 "Individual Localid: 2187401" at bounding box center [389, 148] width 100 height 11
click at [427, 130] on h2 "Patrick Smith" at bounding box center [388, 126] width 98 height 13
drag, startPoint x: 408, startPoint y: 147, endPoint x: 441, endPoint y: 147, distance: 33.5
click at [441, 147] on div "P Callback Scheduled Call Step: 1 Patrick Smith America/Los_Angeles Calls Count…" at bounding box center [423, 148] width 247 height 86
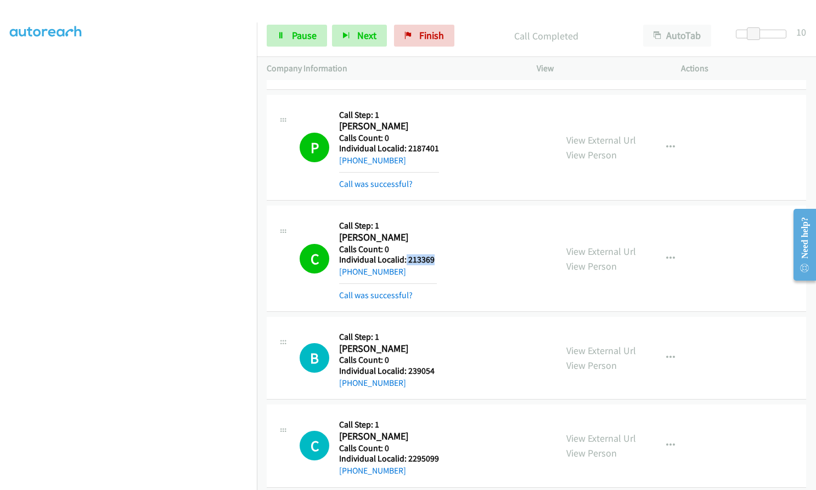
drag, startPoint x: 418, startPoint y: 258, endPoint x: 437, endPoint y: 258, distance: 18.7
click at [437, 258] on h5 "Individual Localid: 213369" at bounding box center [388, 260] width 98 height 11
click at [666, 258] on icon "button" at bounding box center [670, 259] width 9 height 9
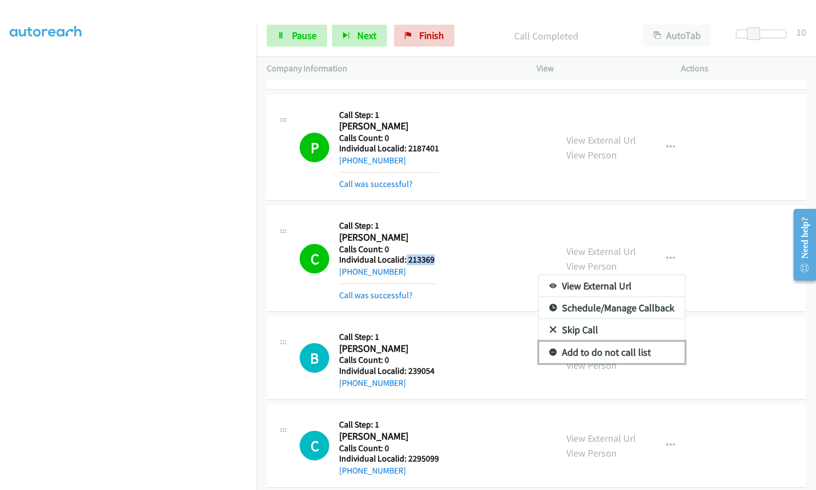
click at [549, 353] on icon at bounding box center [553, 353] width 8 height 8
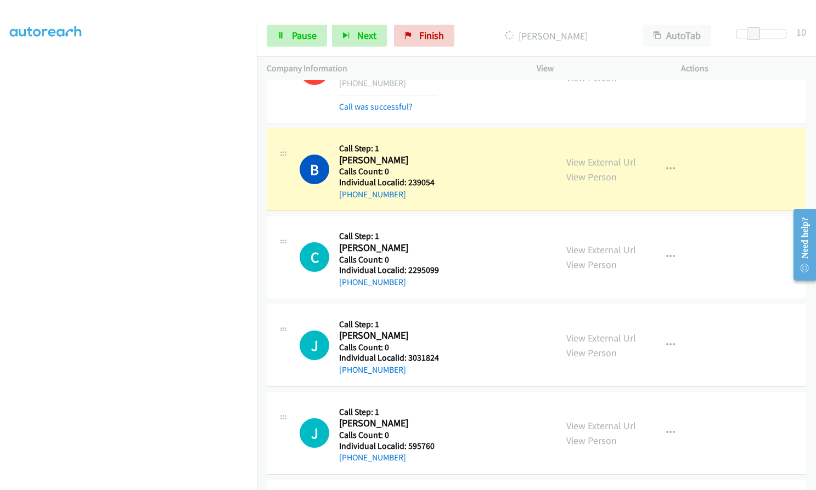
scroll to position [2715, 0]
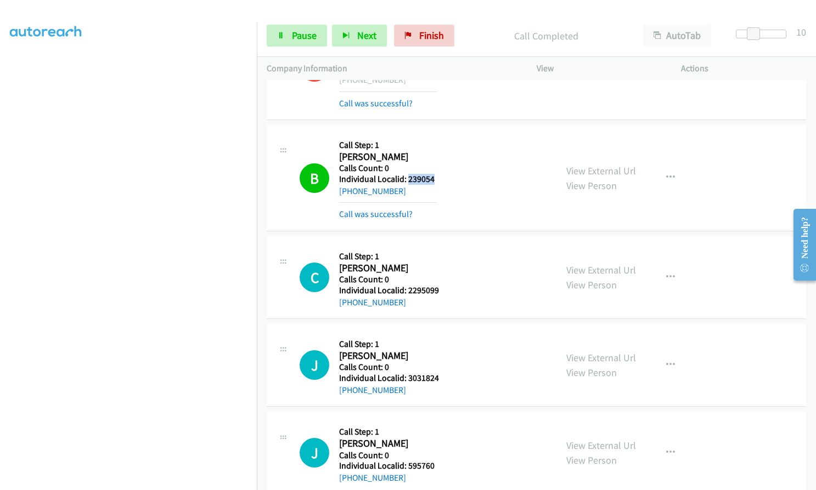
drag, startPoint x: 406, startPoint y: 179, endPoint x: 437, endPoint y: 177, distance: 30.8
click at [437, 177] on h5 "Individual Localid: 239054" at bounding box center [388, 179] width 98 height 11
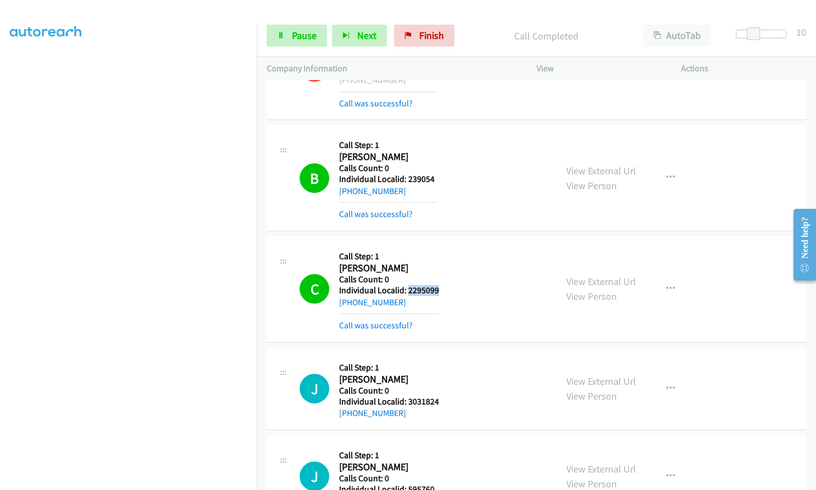
drag, startPoint x: 406, startPoint y: 291, endPoint x: 436, endPoint y: 289, distance: 29.7
click at [439, 289] on div "C Callback Scheduled Call Step: 1 Cody Cervantes America/Los_Angeles Calls Coun…" at bounding box center [423, 289] width 247 height 86
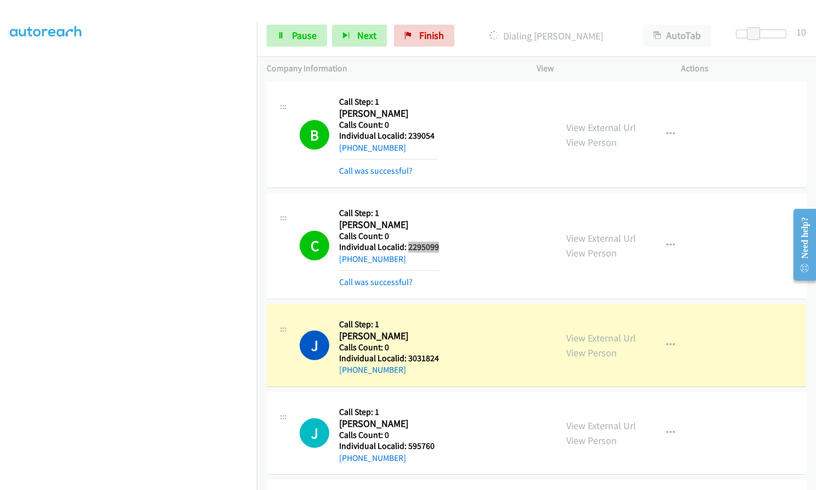
scroll to position [2756, 0]
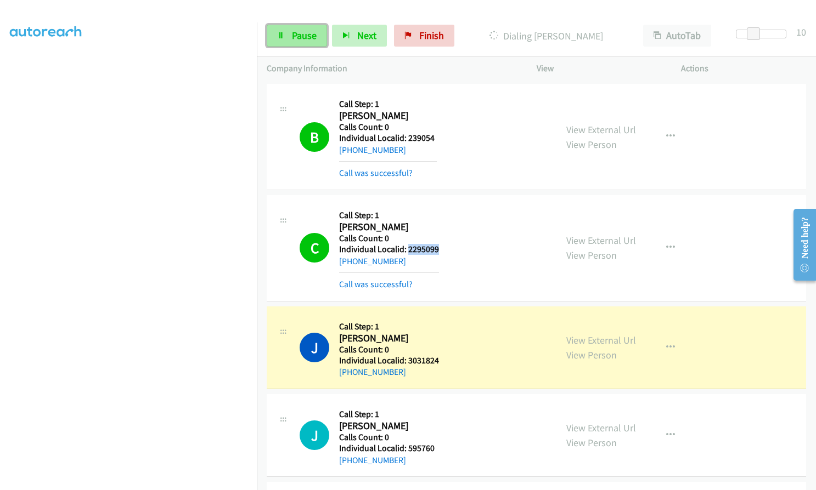
click at [305, 36] on span "Pause" at bounding box center [304, 35] width 25 height 13
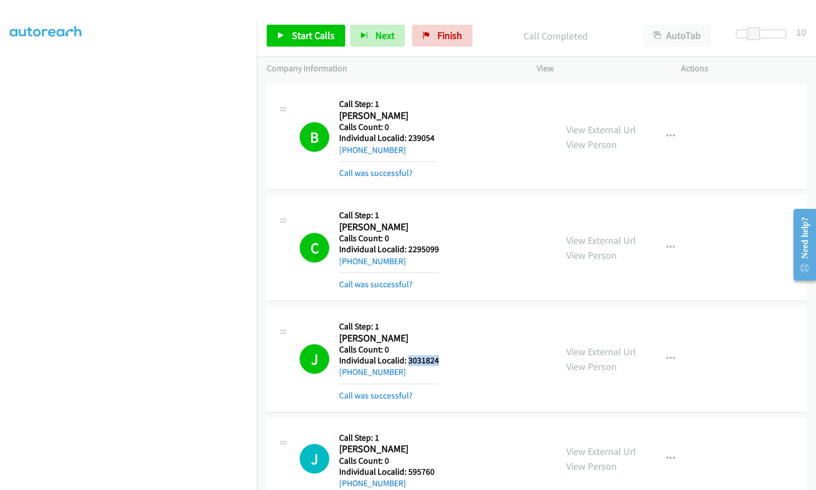
drag, startPoint x: 413, startPoint y: 360, endPoint x: 438, endPoint y: 360, distance: 25.2
click at [438, 360] on div "J Callback Scheduled Call Step: 1 James Scarff America/New_York Calls Count: 0 …" at bounding box center [423, 360] width 247 height 86
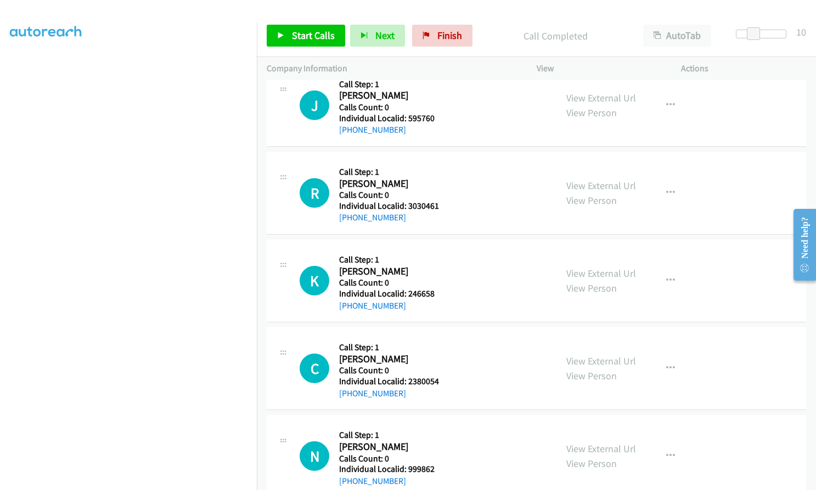
scroll to position [3113, 0]
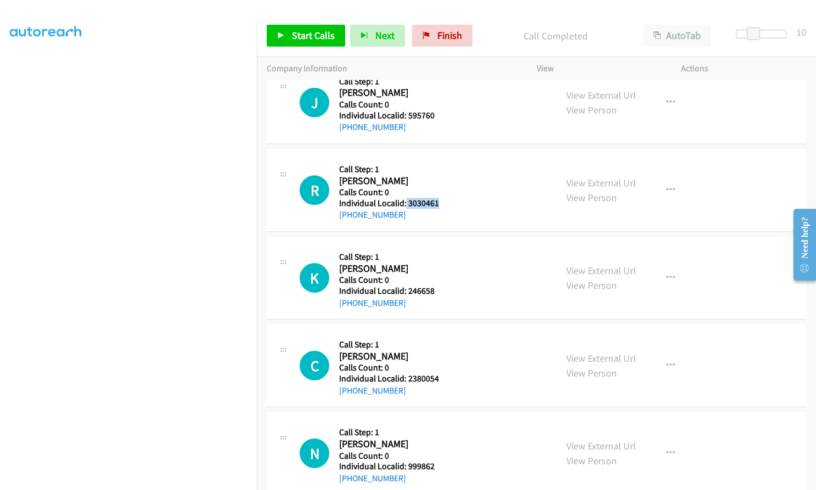
drag, startPoint x: 405, startPoint y: 203, endPoint x: 441, endPoint y: 203, distance: 35.7
click at [441, 203] on div "R Callback Scheduled Call Step: 1 Randy Postlethwait America/Chicago Calls Coun…" at bounding box center [423, 190] width 247 height 63
drag, startPoint x: 406, startPoint y: 290, endPoint x: 440, endPoint y: 287, distance: 34.1
click at [444, 287] on div "K Callback Scheduled Call Step: 1 Kenneth Oyler America/New_York Calls Count: 0…" at bounding box center [423, 278] width 247 height 63
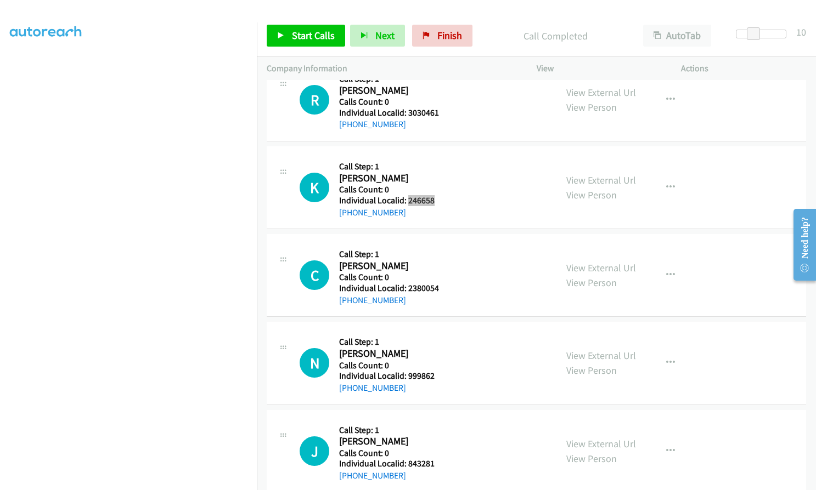
scroll to position [3209, 0]
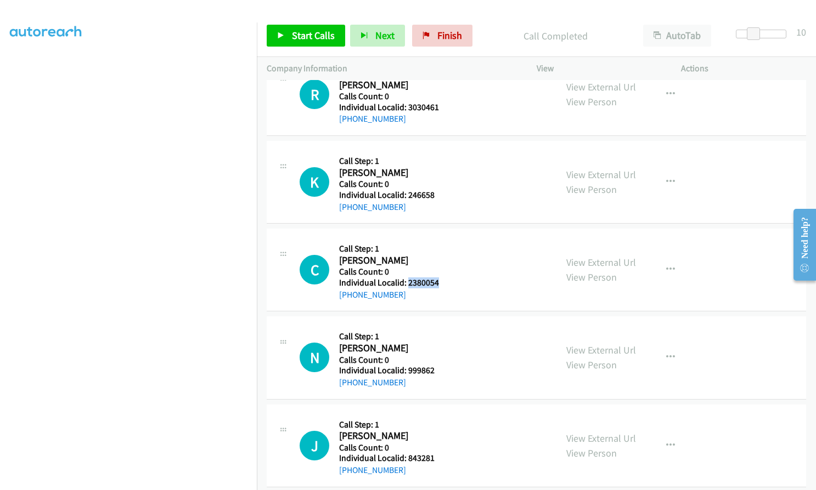
drag, startPoint x: 408, startPoint y: 284, endPoint x: 440, endPoint y: 284, distance: 32.9
click at [444, 284] on div "C Callback Scheduled Call Step: 1 Clint Cranford America/Chicago Calls Count: 0…" at bounding box center [423, 270] width 247 height 63
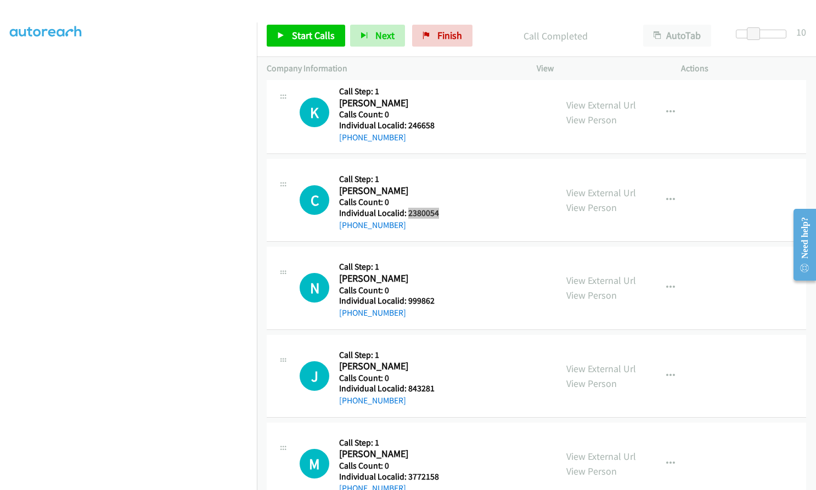
scroll to position [3291, 0]
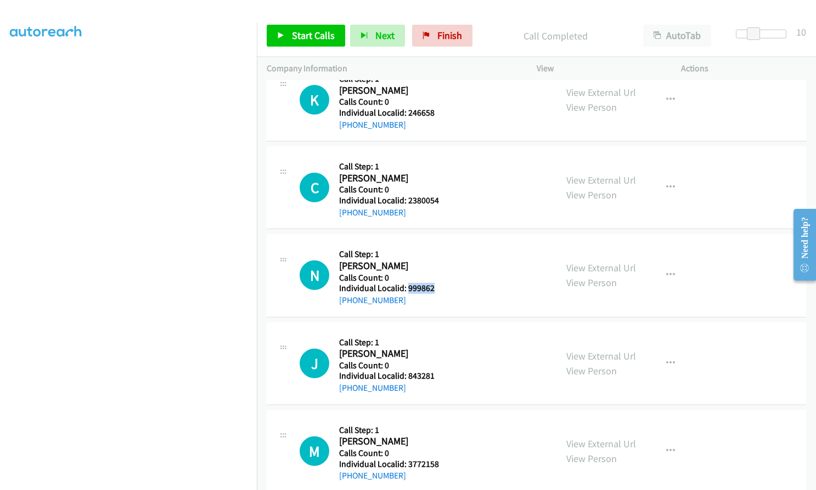
drag, startPoint x: 406, startPoint y: 287, endPoint x: 444, endPoint y: 286, distance: 37.9
click at [444, 286] on div "N Callback Scheduled Call Step: 1 Neil O Tuel America/New_York Calls Count: 0 I…" at bounding box center [423, 275] width 247 height 63
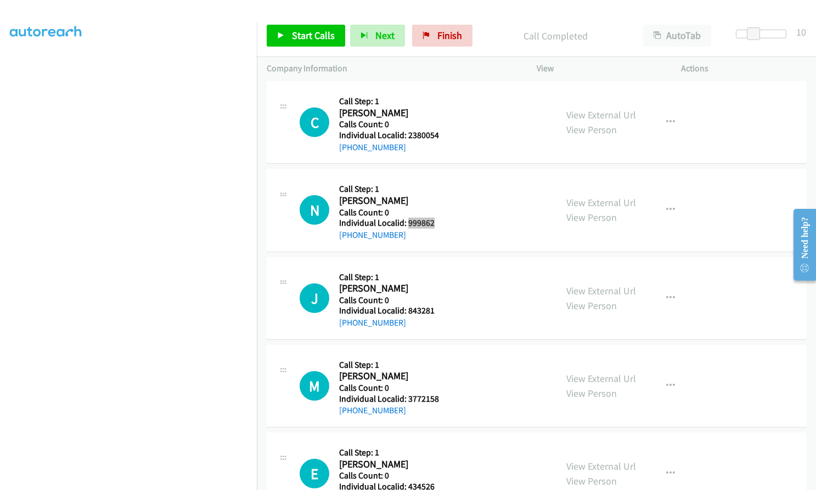
scroll to position [3360, 0]
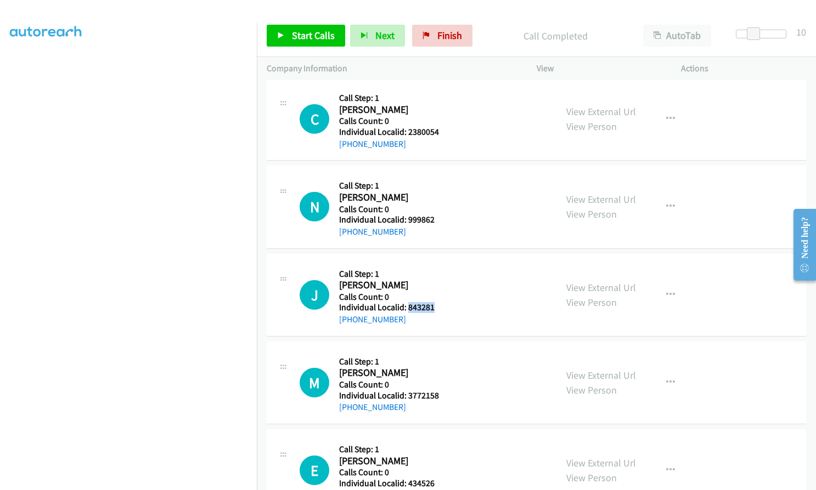
drag, startPoint x: 406, startPoint y: 307, endPoint x: 436, endPoint y: 306, distance: 29.1
click at [436, 306] on div "J Callback Scheduled Call Step: 1 James Schroder America/Denver Calls Count: 0 …" at bounding box center [423, 295] width 247 height 63
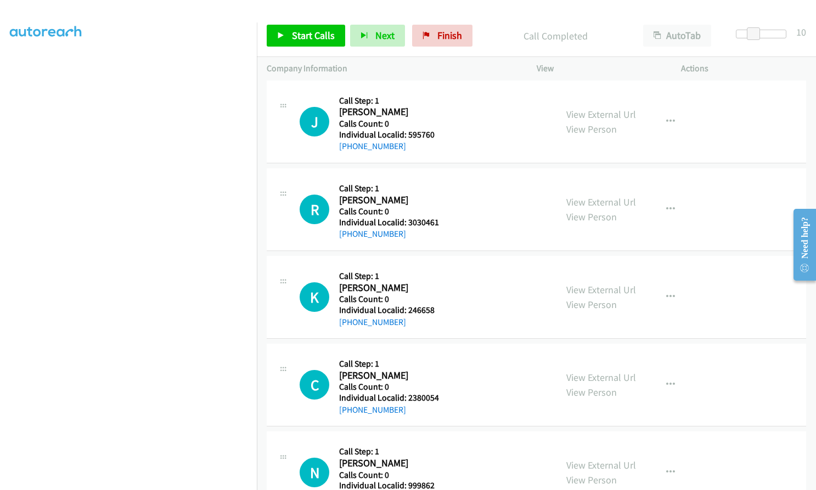
scroll to position [3099, 0]
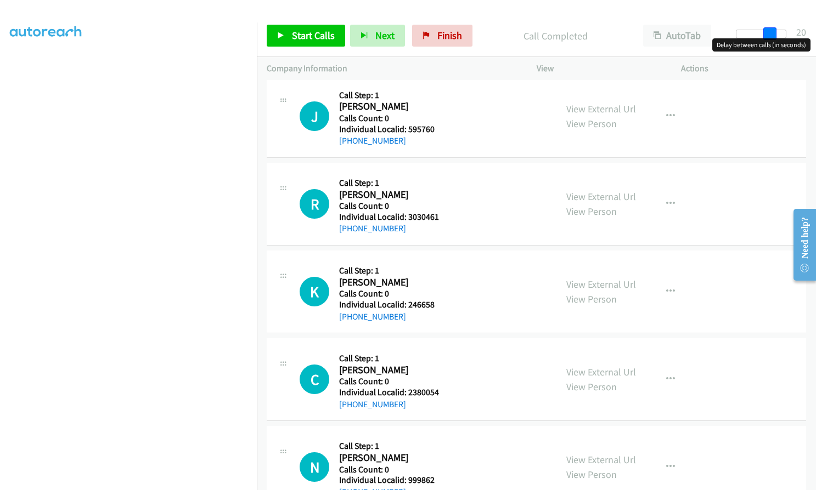
drag, startPoint x: 753, startPoint y: 34, endPoint x: 770, endPoint y: 31, distance: 16.8
click at [770, 31] on span at bounding box center [769, 33] width 13 height 13
click at [288, 39] on link "Start Calls" at bounding box center [306, 36] width 78 height 22
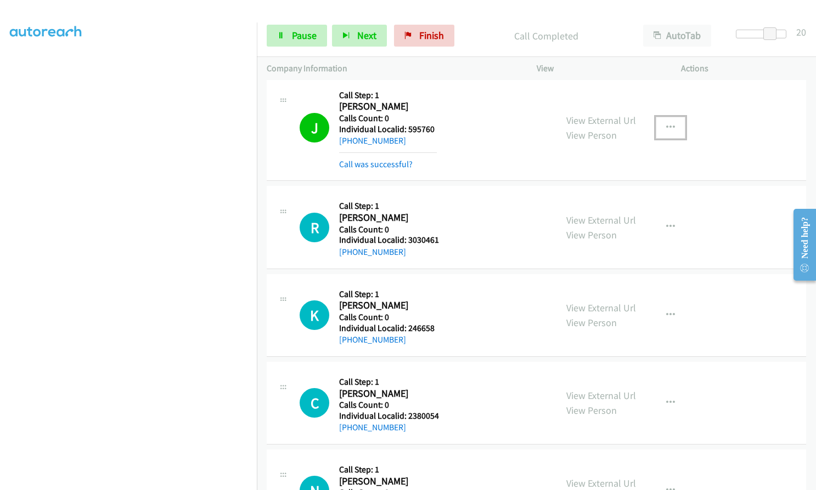
click at [661, 127] on button "button" at bounding box center [671, 128] width 30 height 22
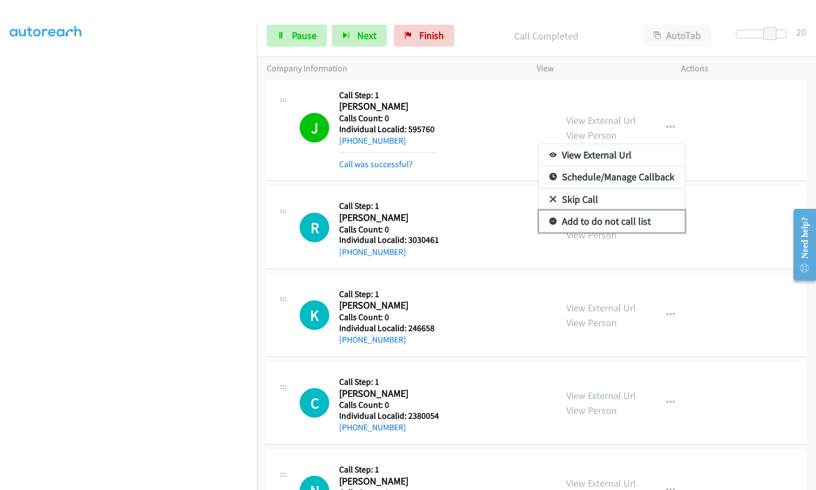
click at [549, 221] on icon at bounding box center [553, 222] width 8 height 8
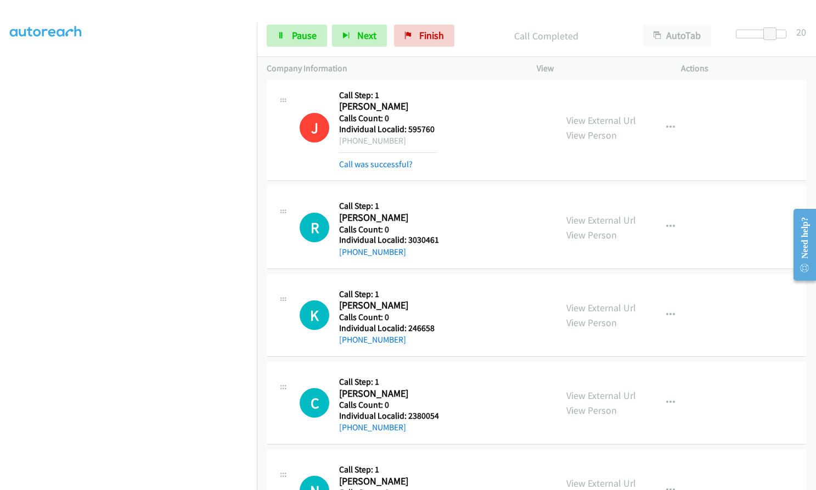
drag, startPoint x: 347, startPoint y: 143, endPoint x: 404, endPoint y: 141, distance: 56.5
click at [404, 141] on div "+1 925-300-6275" at bounding box center [388, 140] width 98 height 13
drag, startPoint x: 420, startPoint y: 129, endPoint x: 441, endPoint y: 128, distance: 21.4
click at [441, 128] on div "J Callback Scheduled Call Step: 1 John Murdock America/Los_Angeles Calls Count:…" at bounding box center [423, 128] width 247 height 86
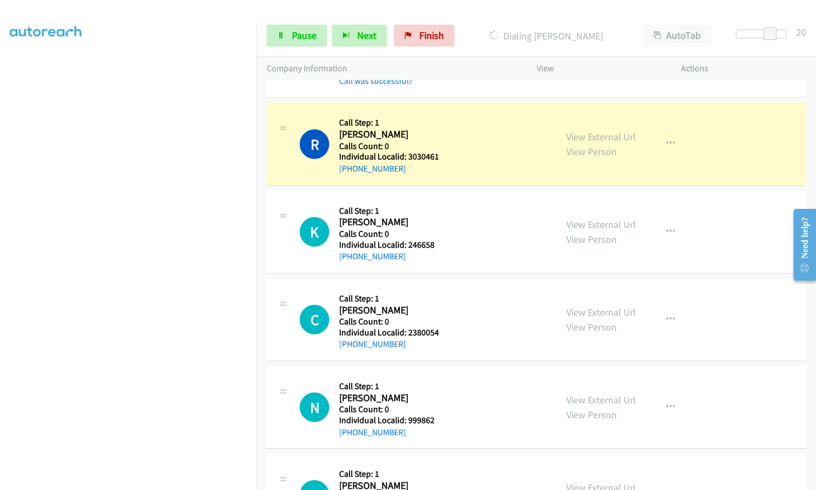
scroll to position [3209, 0]
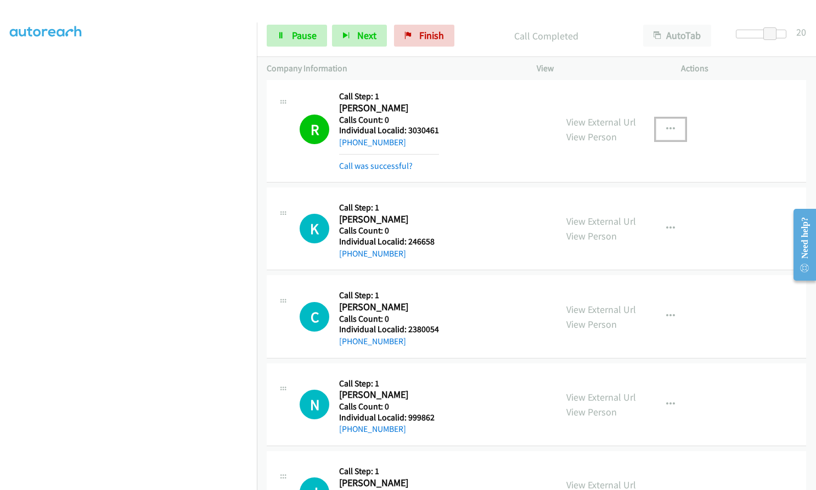
click at [672, 133] on button "button" at bounding box center [671, 129] width 30 height 22
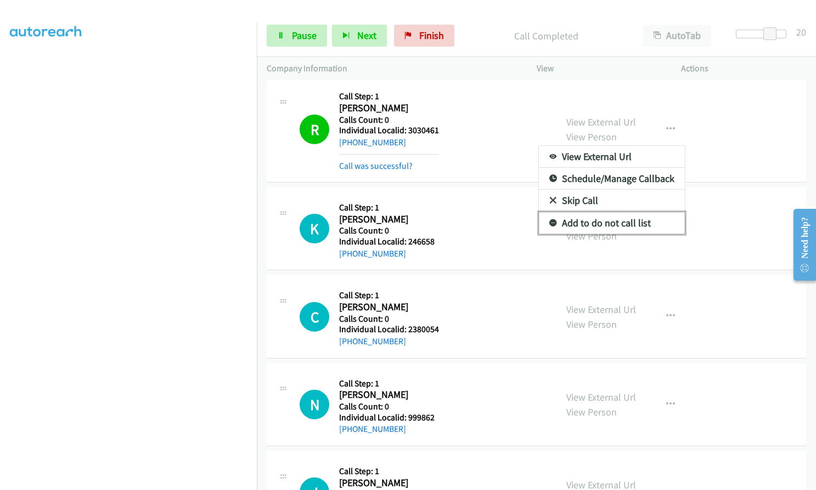
click at [549, 221] on icon at bounding box center [553, 224] width 8 height 8
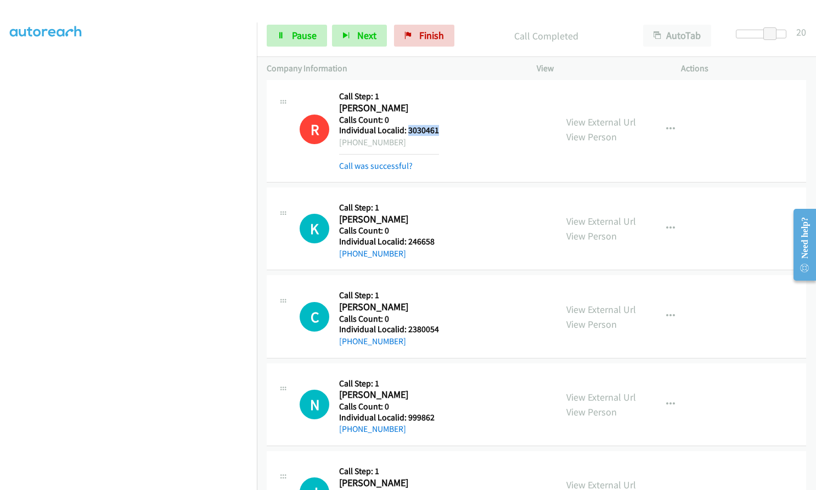
drag, startPoint x: 406, startPoint y: 131, endPoint x: 440, endPoint y: 129, distance: 33.5
click at [440, 129] on div "R Callback Scheduled Call Step: 1 Randy Postlethwait America/Chicago Calls Coun…" at bounding box center [423, 129] width 247 height 86
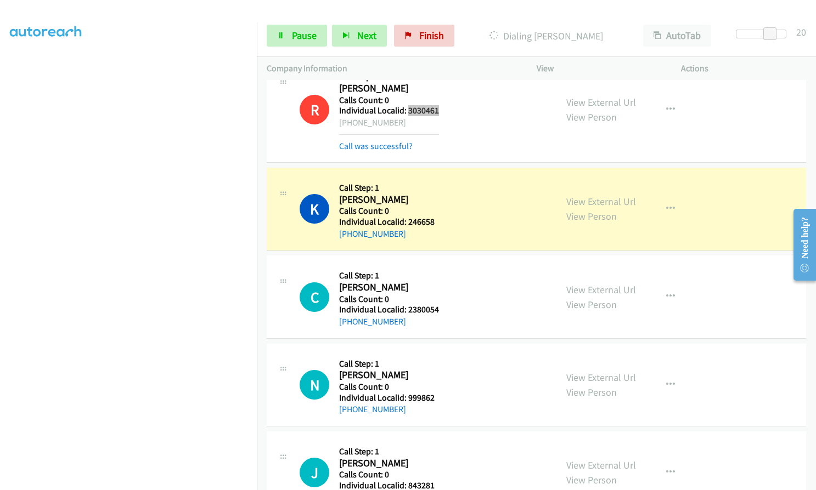
scroll to position [3250, 0]
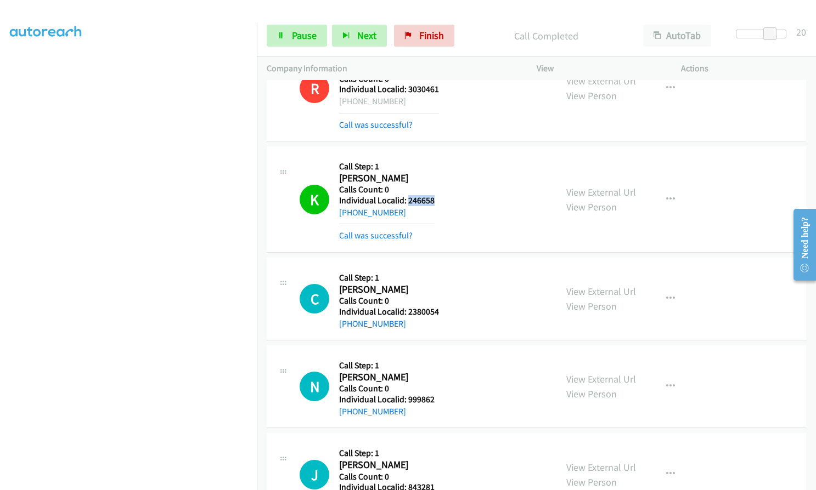
drag, startPoint x: 407, startPoint y: 200, endPoint x: 441, endPoint y: 198, distance: 34.1
click at [441, 198] on div "K Callback Scheduled Call Step: 1 Kenneth Oyler America/New_York Calls Count: 0…" at bounding box center [423, 199] width 247 height 86
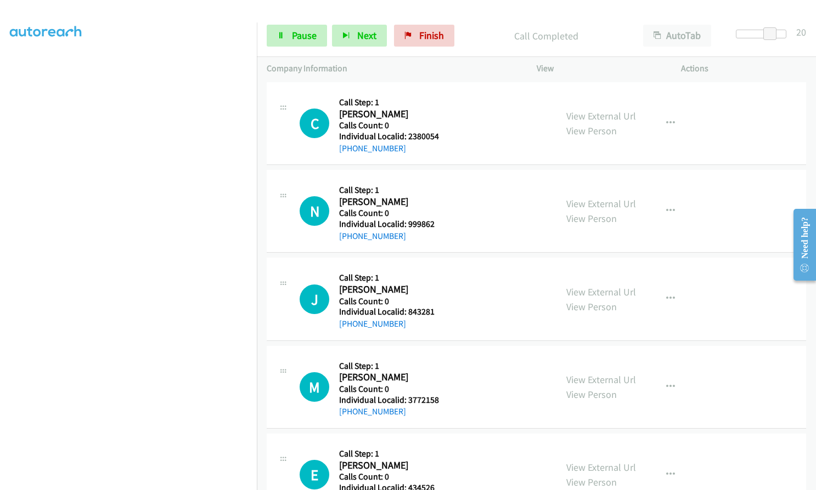
scroll to position [3428, 0]
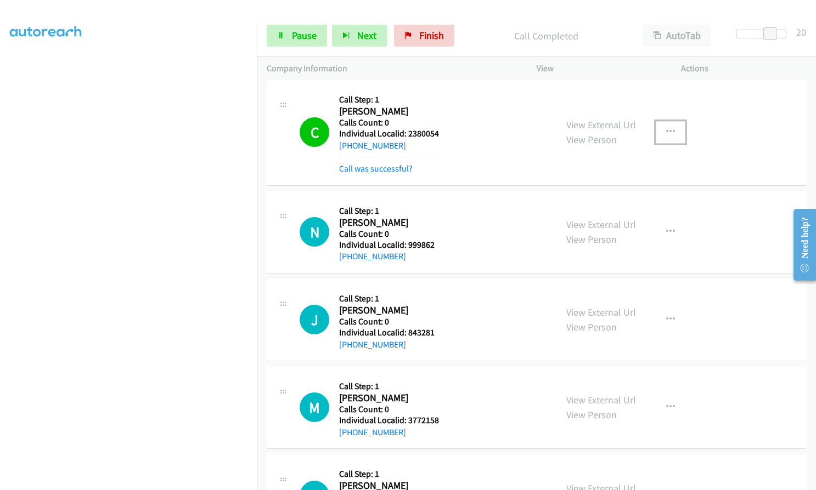
click at [666, 131] on icon "button" at bounding box center [670, 132] width 9 height 9
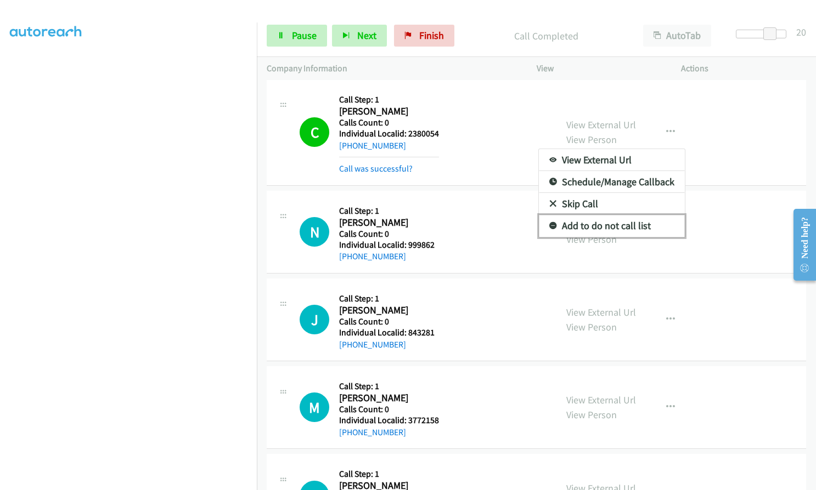
click at [549, 227] on icon at bounding box center [553, 227] width 8 height 8
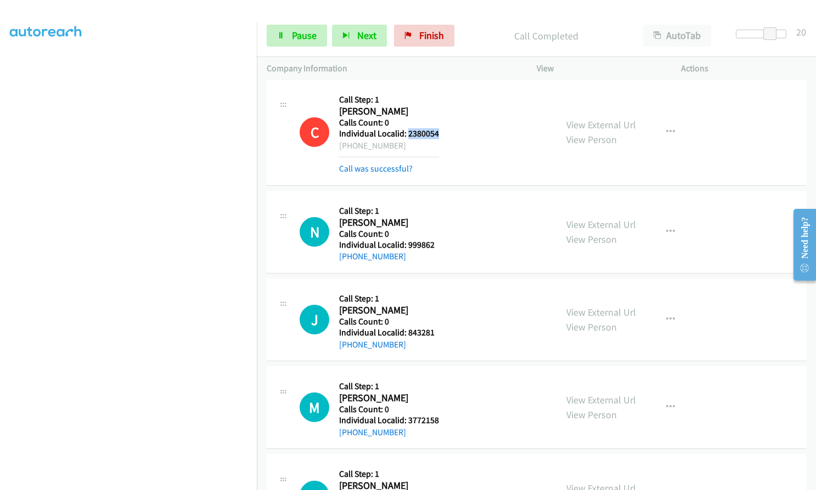
drag, startPoint x: 408, startPoint y: 134, endPoint x: 442, endPoint y: 134, distance: 34.6
click at [442, 134] on div "C Callback Scheduled Call Step: 1 Clint Cranford America/Chicago Calls Count: 0…" at bounding box center [423, 132] width 247 height 86
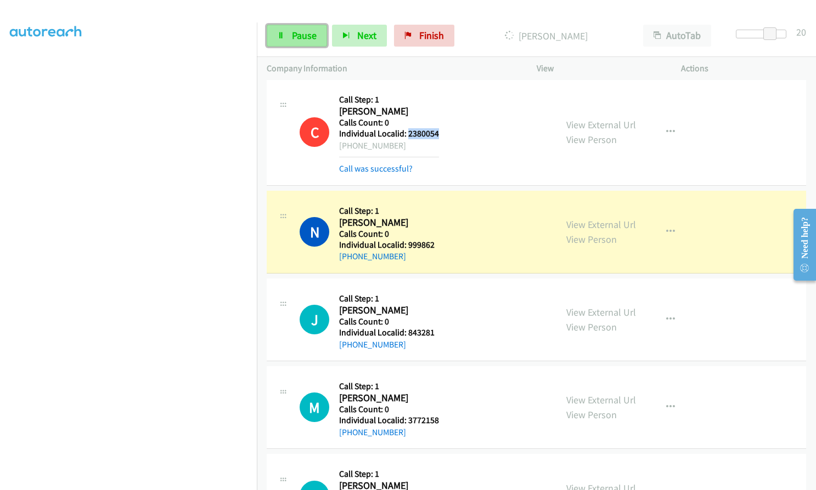
click at [289, 41] on link "Pause" at bounding box center [297, 36] width 60 height 22
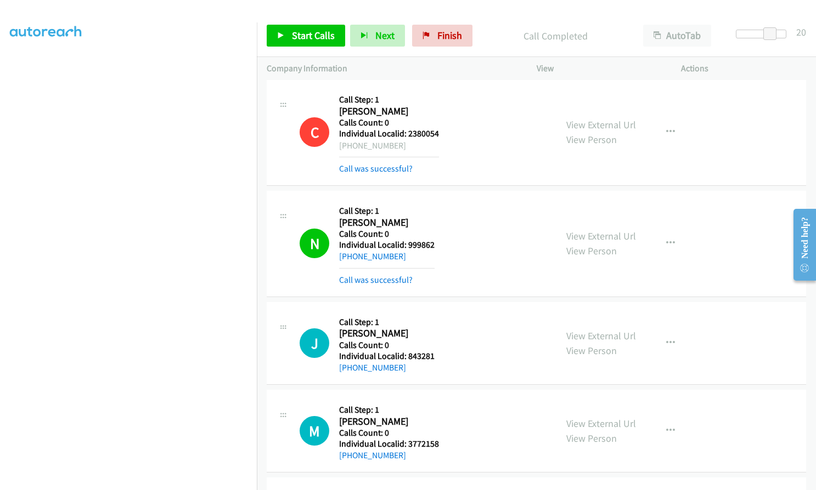
drag, startPoint x: 25, startPoint y: 281, endPoint x: 4, endPoint y: 274, distance: 21.5
click at [4, 274] on aside "Dialing Mode: Power | Switch to Preview My Lists" at bounding box center [128, 209] width 257 height 607
click at [659, 239] on button "button" at bounding box center [671, 244] width 30 height 22
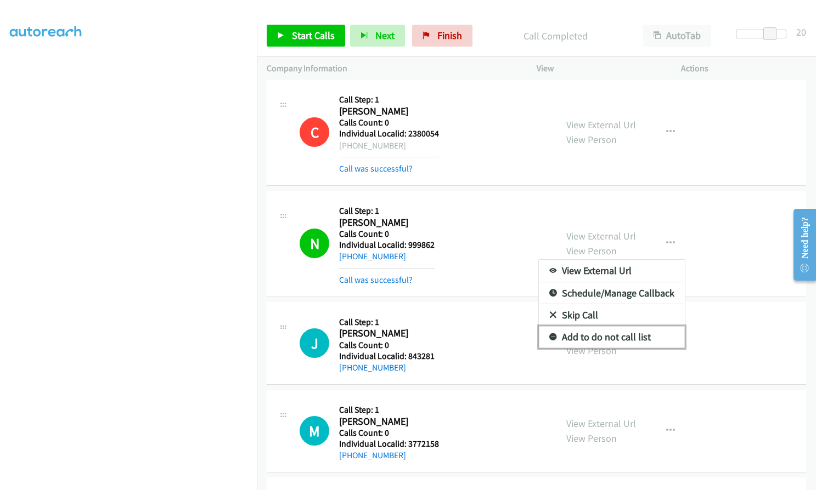
click at [549, 335] on icon at bounding box center [553, 338] width 8 height 8
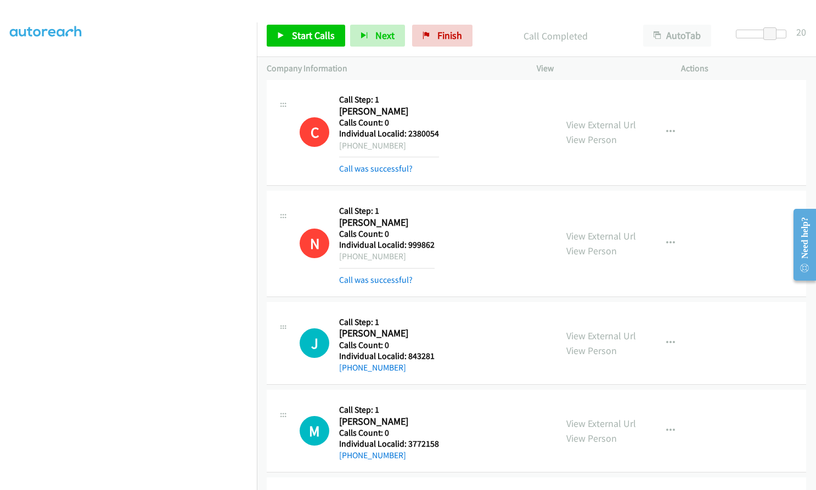
drag, startPoint x: 349, startPoint y: 256, endPoint x: 401, endPoint y: 256, distance: 52.1
click at [401, 256] on div "+1 704-568-0688" at bounding box center [386, 256] width 95 height 13
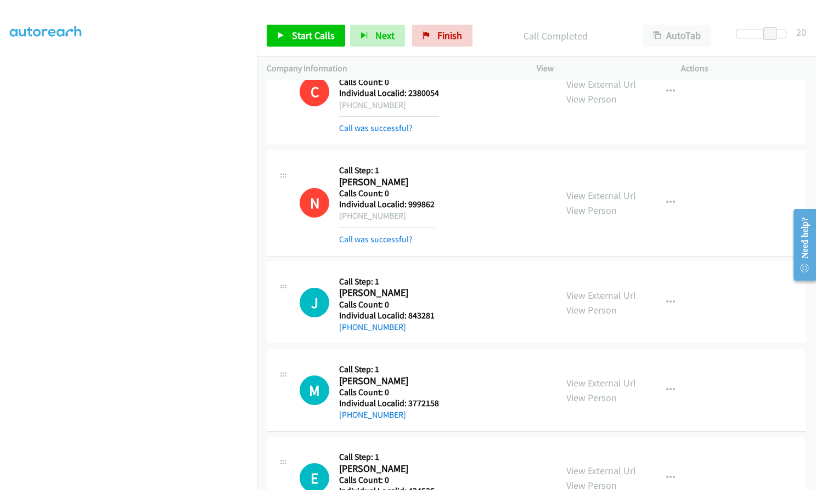
scroll to position [3483, 0]
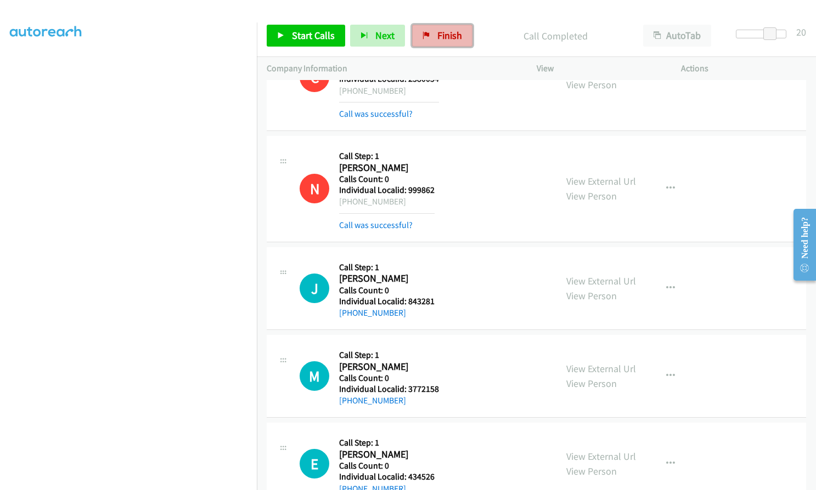
drag, startPoint x: 447, startPoint y: 35, endPoint x: 453, endPoint y: 38, distance: 6.9
click at [447, 35] on span "Finish" at bounding box center [449, 35] width 25 height 13
